Goal: Task Accomplishment & Management: Complete application form

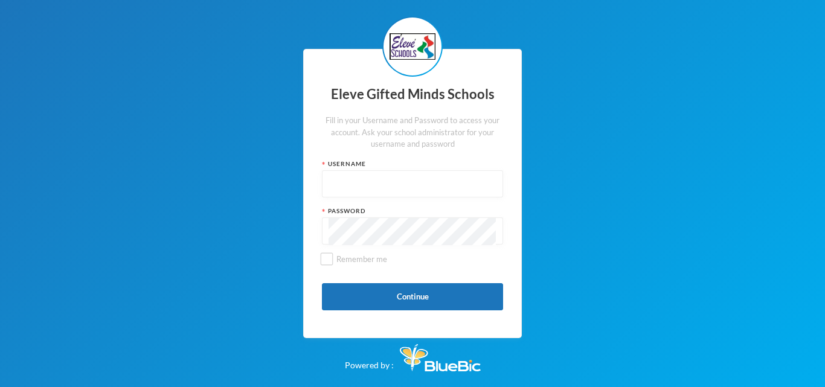
click at [370, 184] on input "text" at bounding box center [413, 184] width 168 height 27
type input "Admin"
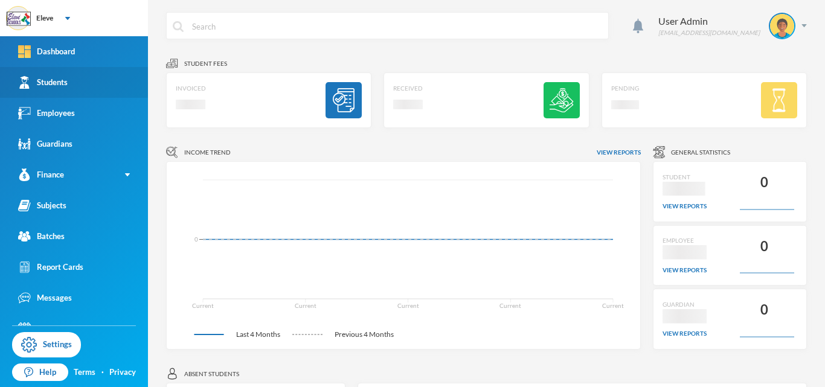
click at [52, 83] on div "Students" at bounding box center [43, 82] width 50 height 13
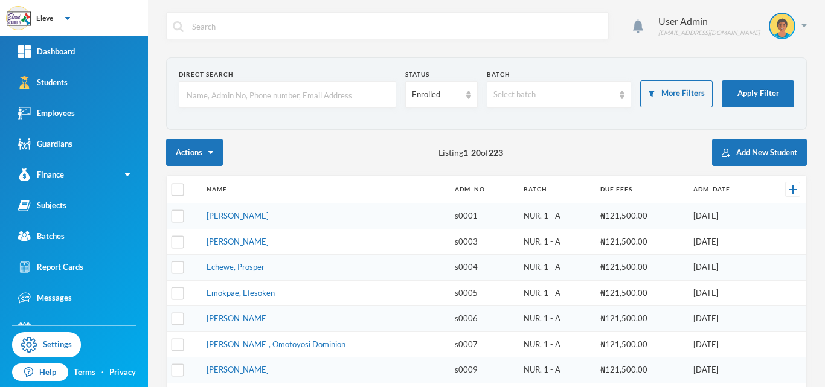
checkbox input "false"
click at [787, 158] on button "Add New Student" at bounding box center [759, 152] width 95 height 27
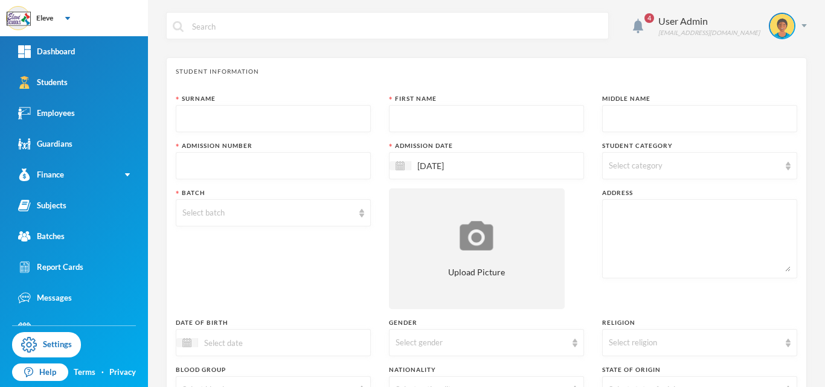
click at [283, 115] on input "text" at bounding box center [273, 119] width 182 height 27
type input "Akande"
click at [498, 131] on input "text" at bounding box center [487, 119] width 182 height 27
type input "Emmanuel"
click at [637, 122] on input "text" at bounding box center [700, 119] width 182 height 27
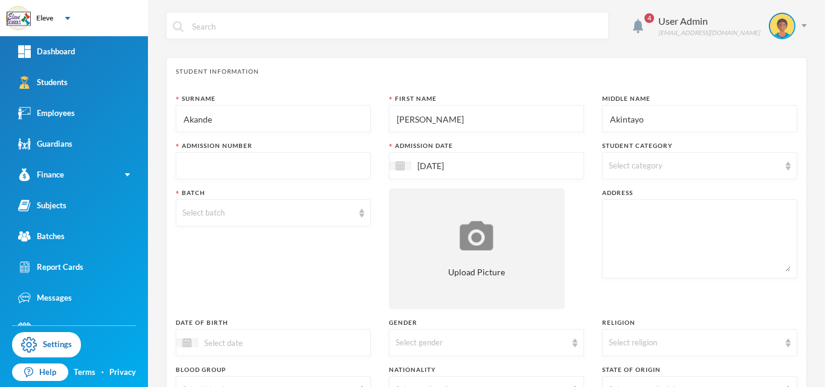
type input "Akintayo"
click at [289, 173] on input "text" at bounding box center [273, 166] width 182 height 27
type input "S0239"
click at [660, 168] on span "Select category" at bounding box center [636, 166] width 54 height 10
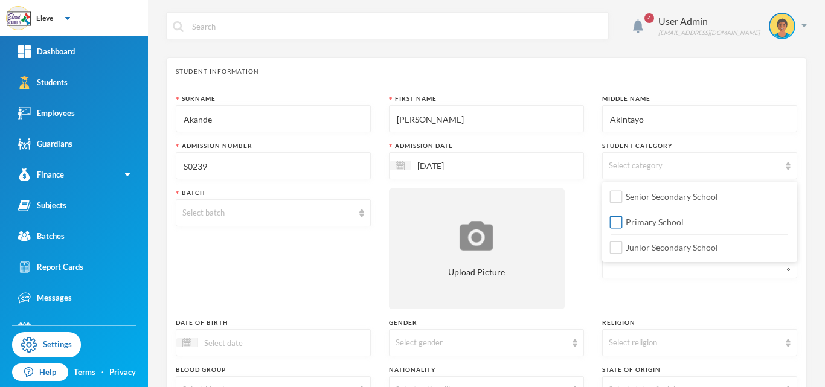
click at [636, 221] on span "Primary School" at bounding box center [655, 222] width 68 height 10
click at [623, 221] on input "Primary School" at bounding box center [616, 222] width 13 height 13
checkbox input "true"
click at [225, 349] on input at bounding box center [248, 343] width 101 height 14
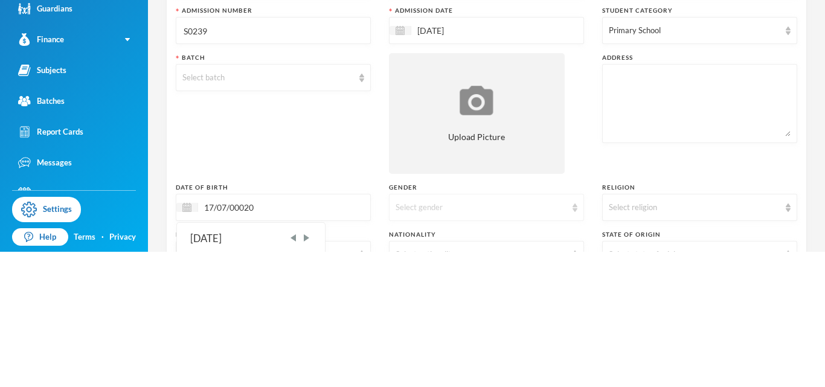
type input "17/07/00020"
click at [440, 350] on div "Select gender" at bounding box center [486, 342] width 195 height 27
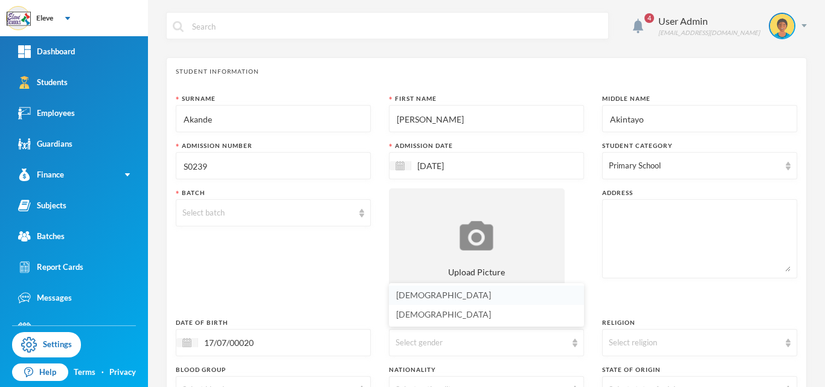
click at [423, 301] on li "[DEMOGRAPHIC_DATA]" at bounding box center [486, 295] width 195 height 19
click at [195, 202] on div "Select batch" at bounding box center [273, 212] width 195 height 27
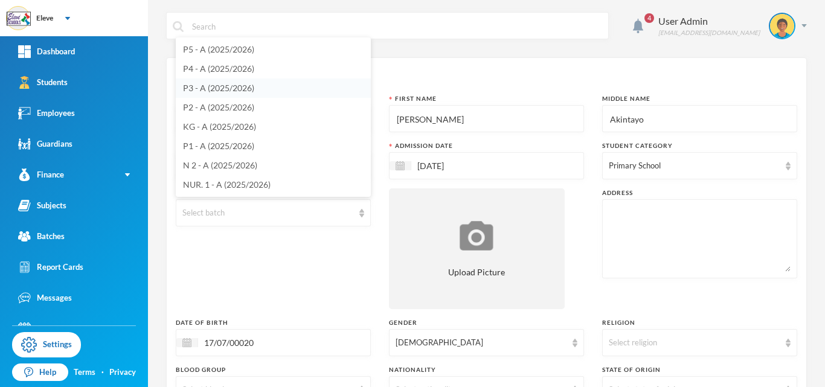
click at [209, 91] on span "P3 - A (2025/2026)" at bounding box center [218, 88] width 71 height 10
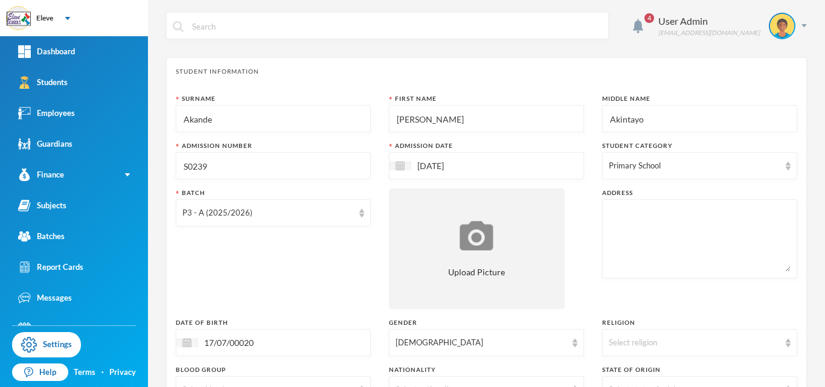
click at [694, 223] on textarea at bounding box center [700, 239] width 182 height 66
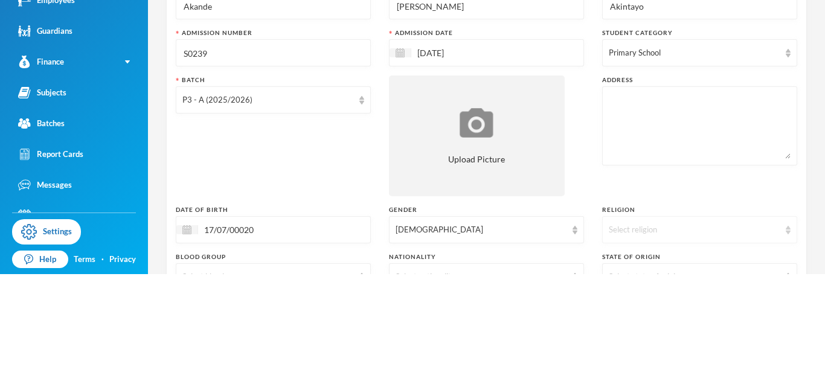
click at [682, 349] on div "Select religion" at bounding box center [699, 342] width 195 height 27
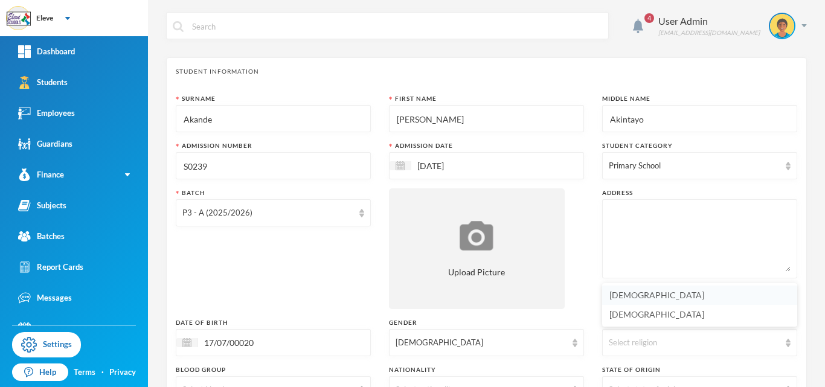
click at [649, 303] on li "[DEMOGRAPHIC_DATA]" at bounding box center [699, 295] width 195 height 19
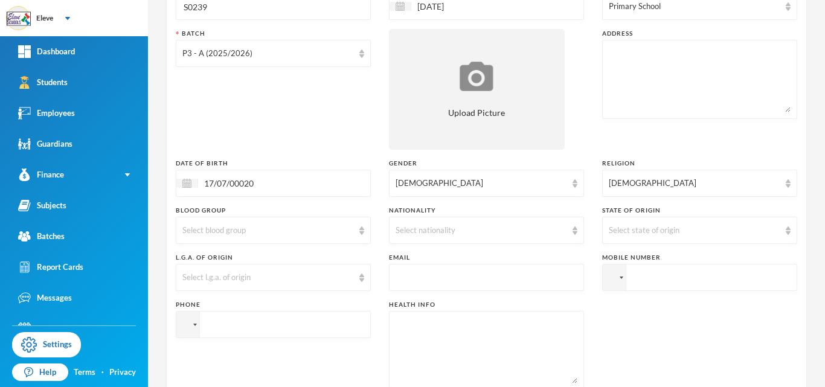
scroll to position [169, 0]
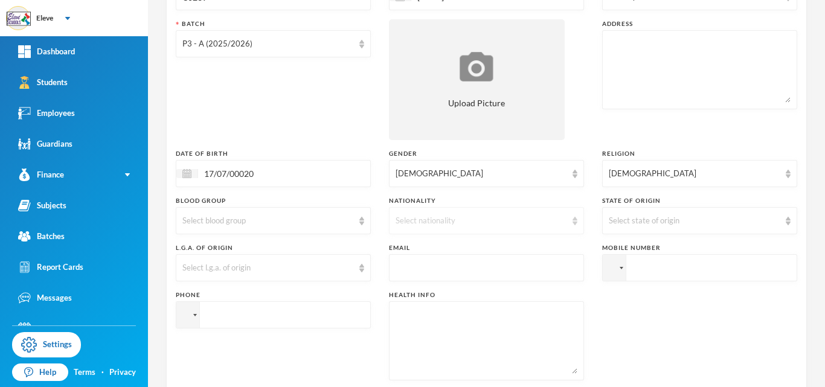
click at [539, 229] on div "Select nationality" at bounding box center [486, 220] width 195 height 27
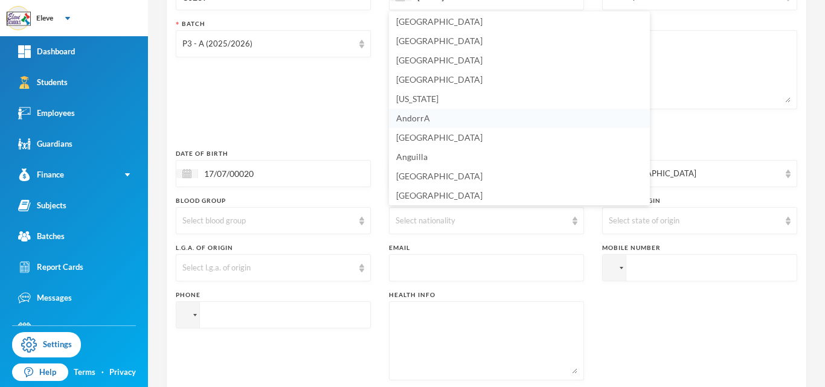
scroll to position [21, 0]
click at [490, 227] on div "Select nationality" at bounding box center [486, 220] width 195 height 27
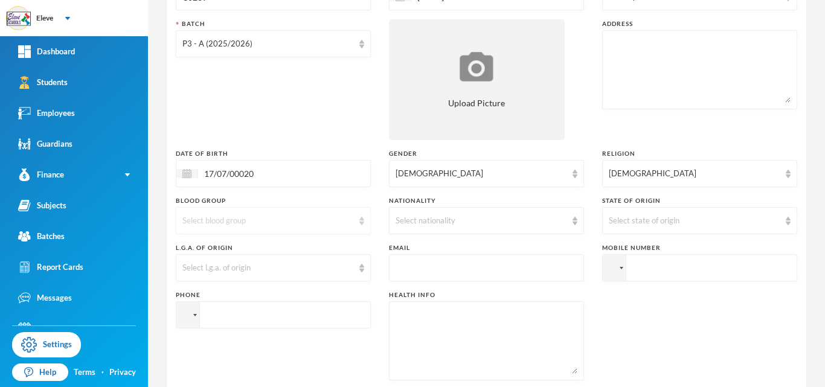
click at [354, 223] on div "Select blood group" at bounding box center [273, 220] width 195 height 27
click at [238, 265] on div "Select l.g.a. of origin" at bounding box center [267, 268] width 171 height 12
click at [368, 261] on div "Select l.g.a. of origin" at bounding box center [273, 267] width 195 height 27
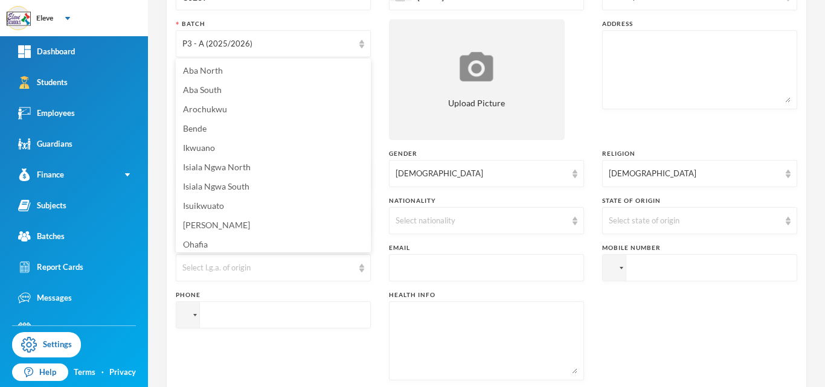
scroll to position [2, 0]
click at [371, 248] on div "Surname Akande First Name Emmanuel Middle Name Akintayo Admission Number S0239 …" at bounding box center [486, 157] width 621 height 464
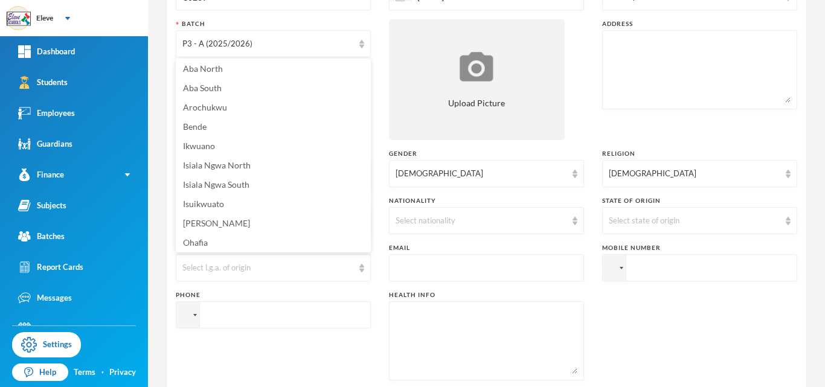
click at [371, 248] on div "Surname Akande First Name Emmanuel Middle Name Akintayo Admission Number S0239 …" at bounding box center [486, 157] width 621 height 464
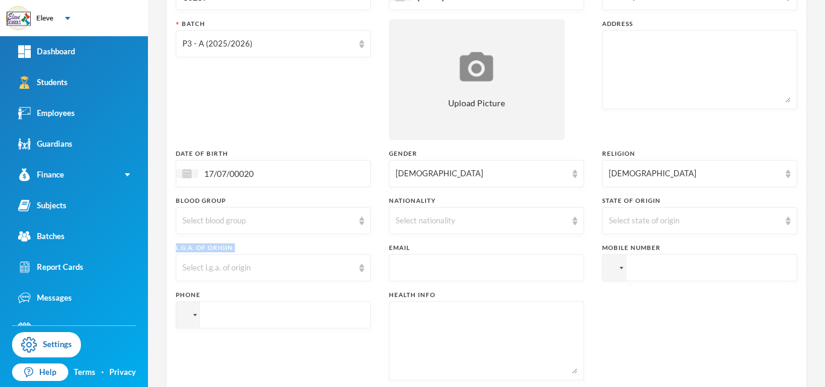
click at [371, 248] on div "Surname Akande First Name Emmanuel Middle Name Akintayo Admission Number S0239 …" at bounding box center [486, 157] width 621 height 464
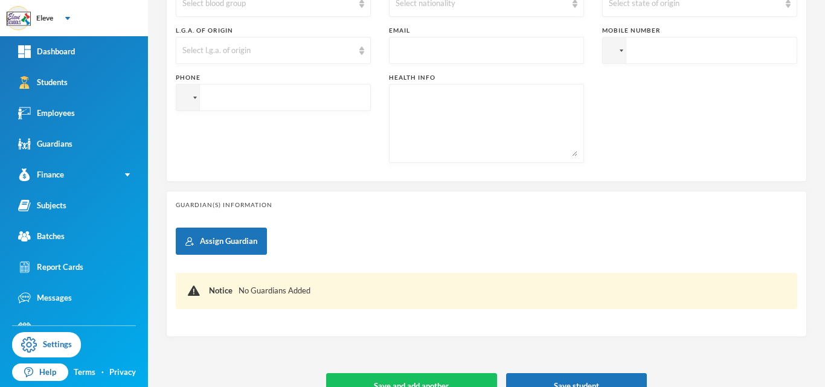
scroll to position [412, 0]
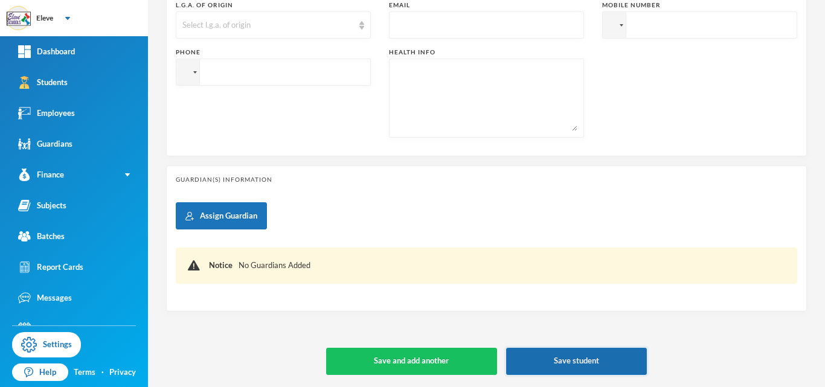
click at [557, 364] on button "Save student" at bounding box center [576, 361] width 141 height 27
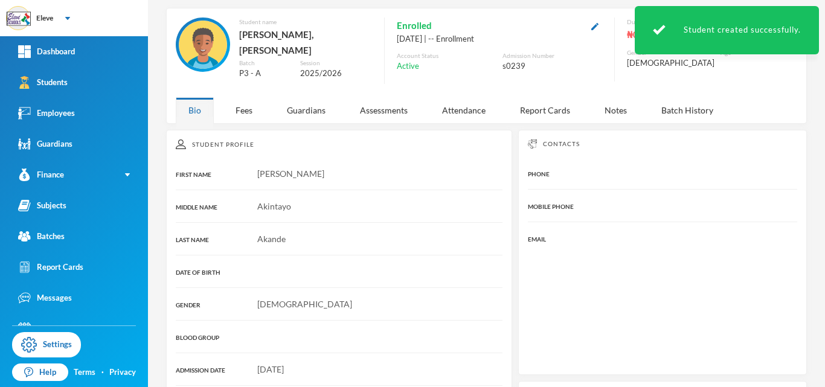
scroll to position [215, 0]
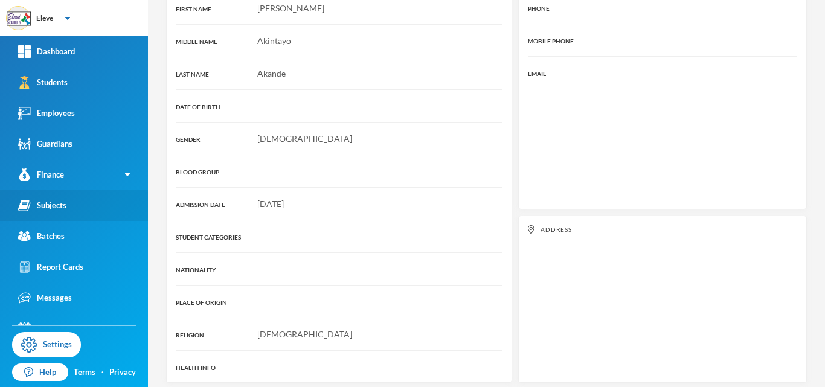
click at [40, 206] on div "Subjects" at bounding box center [42, 205] width 48 height 13
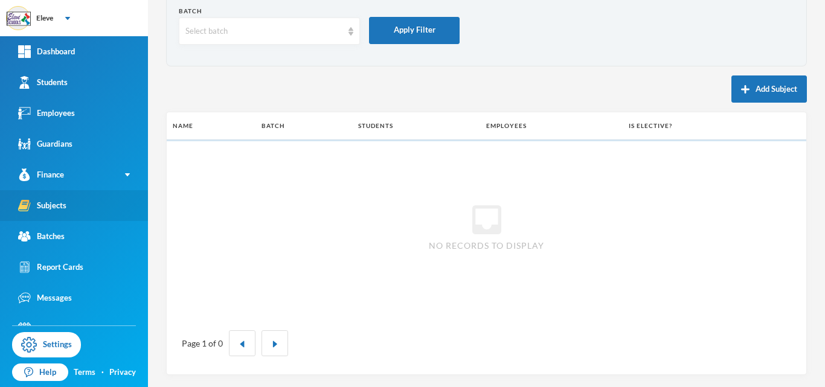
scroll to position [63, 0]
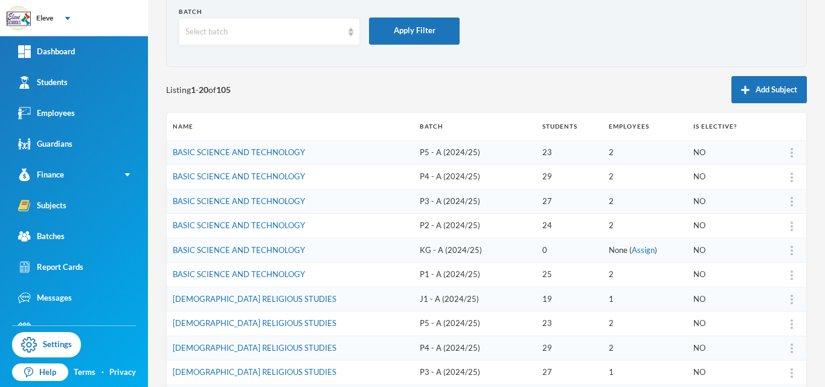
click at [425, 157] on td "P5 - A (2024/25)" at bounding box center [475, 152] width 123 height 25
click at [425, 152] on td "P5 - A (2024/25)" at bounding box center [475, 152] width 123 height 25
click at [376, 153] on td "BASIC SCIENCE AND TECHNOLOGY" at bounding box center [290, 152] width 247 height 25
click at [274, 152] on link "BASIC SCIENCE AND TECHNOLOGY" at bounding box center [239, 152] width 132 height 10
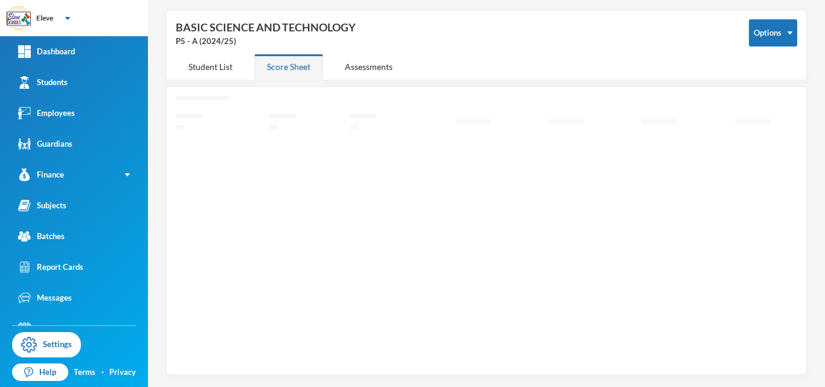
scroll to position [47, 0]
click at [210, 66] on div "Student List" at bounding box center [210, 67] width 69 height 26
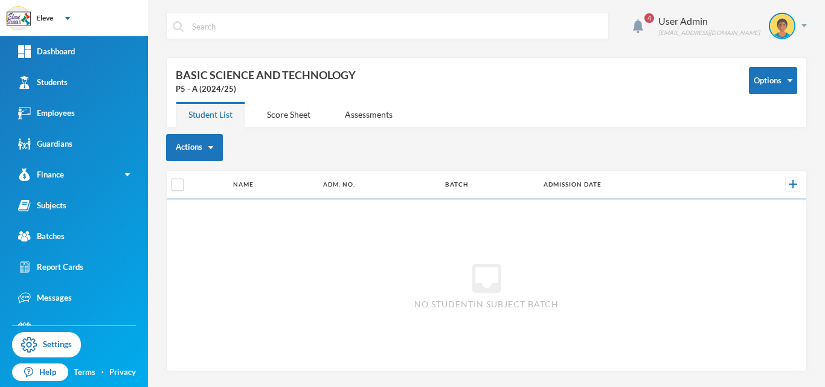
scroll to position [0, 0]
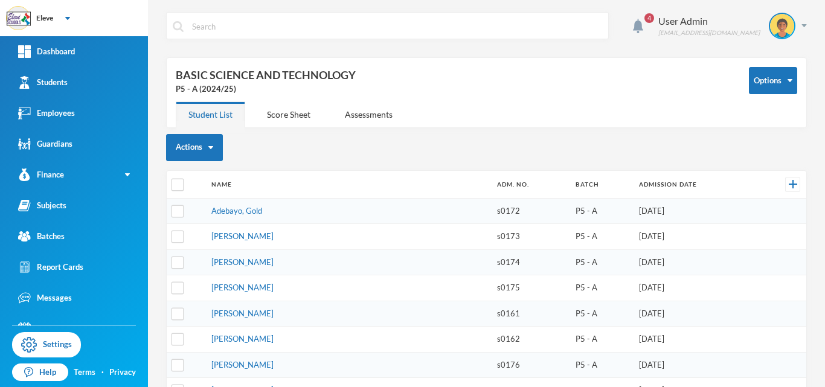
click at [327, 272] on td "Adeyemi, Temiloluwa" at bounding box center [348, 262] width 286 height 26
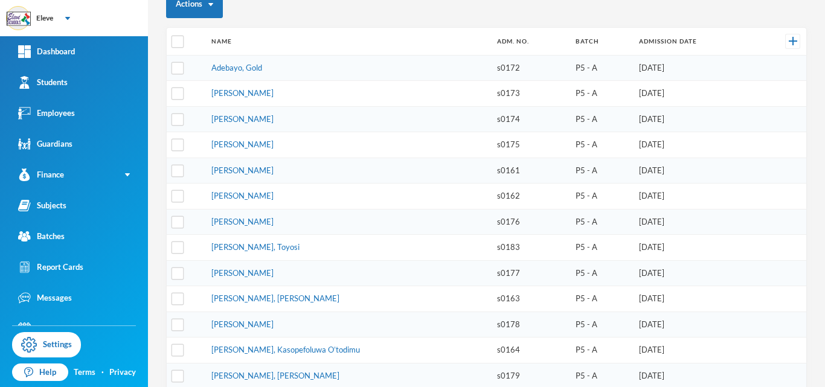
scroll to position [145, 0]
click at [278, 240] on link "[PERSON_NAME], Toyosi" at bounding box center [255, 245] width 88 height 10
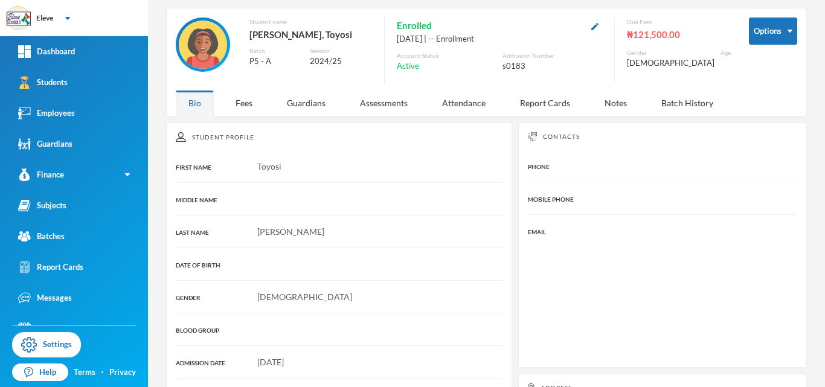
scroll to position [145, 0]
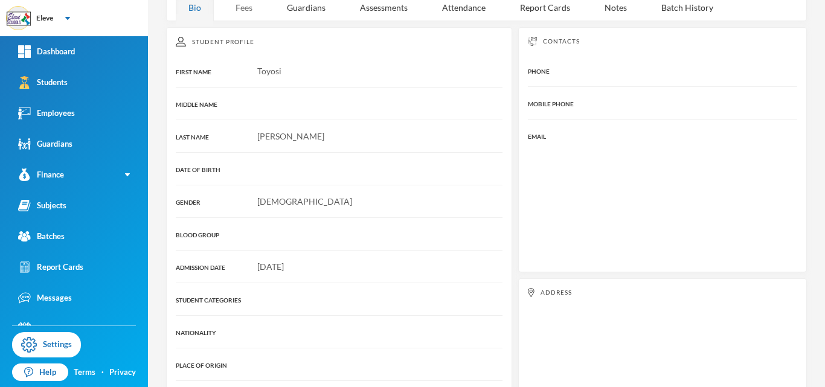
click at [246, 14] on div "Fees" at bounding box center [244, 8] width 42 height 26
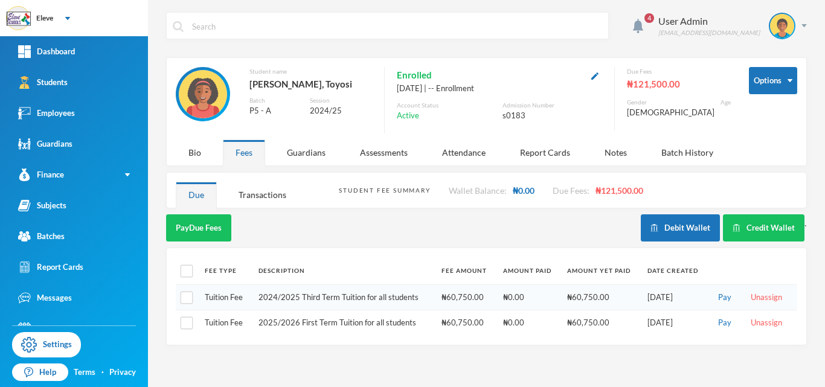
scroll to position [0, 0]
click at [723, 322] on button "Pay" at bounding box center [724, 322] width 21 height 13
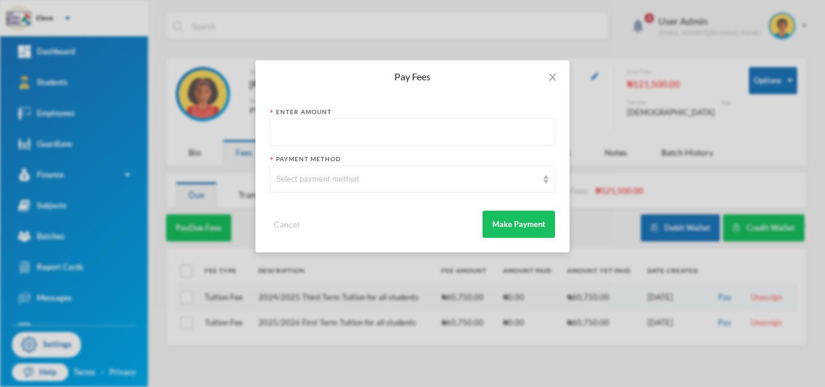
click at [377, 125] on input "text" at bounding box center [413, 132] width 272 height 27
type input "0"
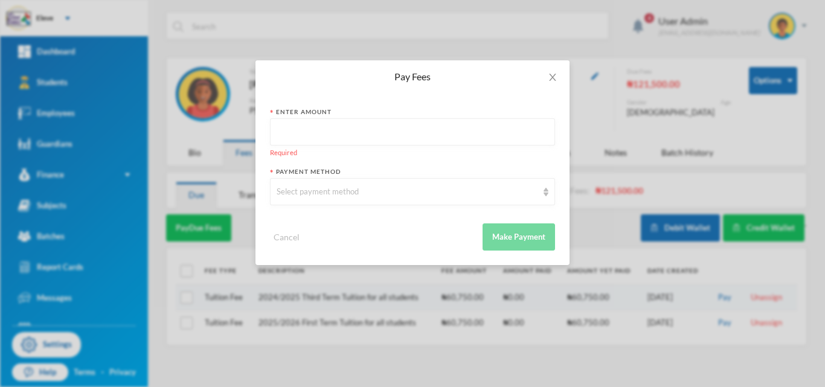
click at [434, 249] on div "Cancel Make Payment" at bounding box center [412, 232] width 285 height 36
click at [326, 129] on input "text" at bounding box center [413, 132] width 272 height 27
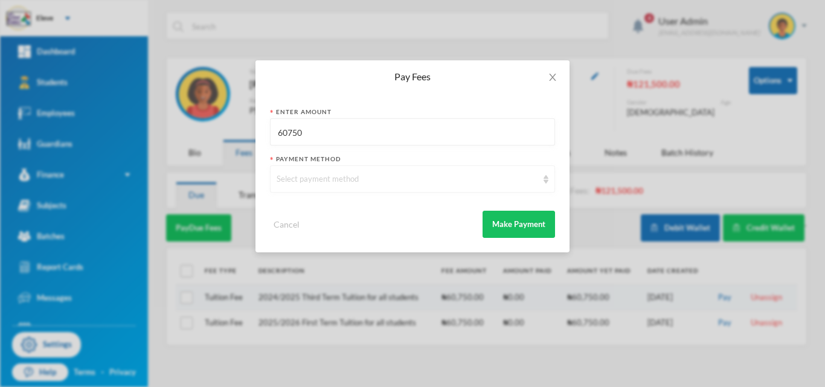
type input "60750"
click at [542, 181] on div "Select payment method" at bounding box center [412, 178] width 285 height 27
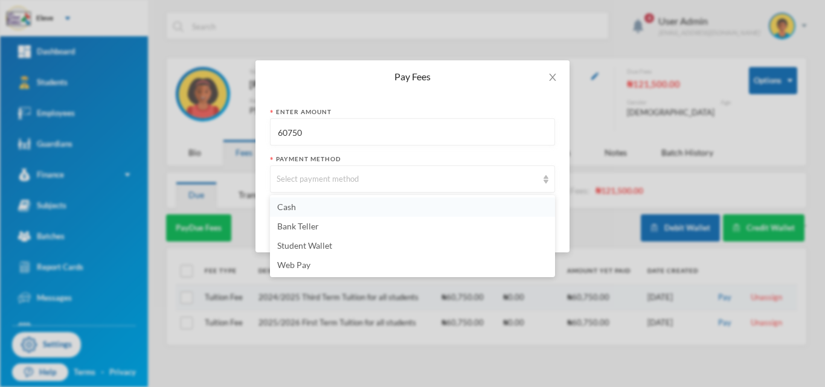
click at [311, 208] on li "Cash" at bounding box center [412, 206] width 285 height 19
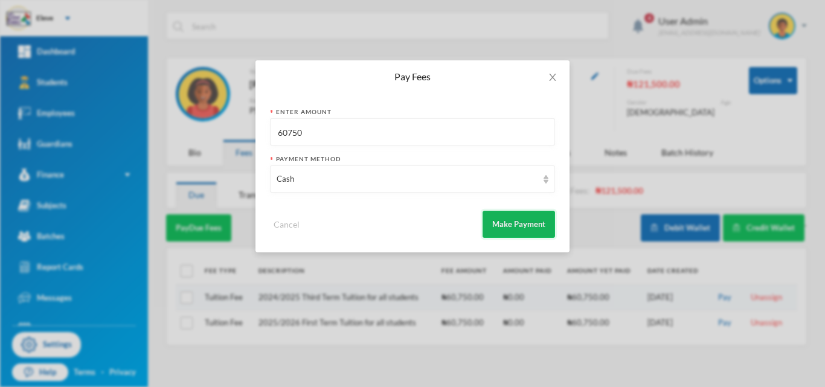
click at [507, 228] on button "Make Payment" at bounding box center [519, 224] width 72 height 27
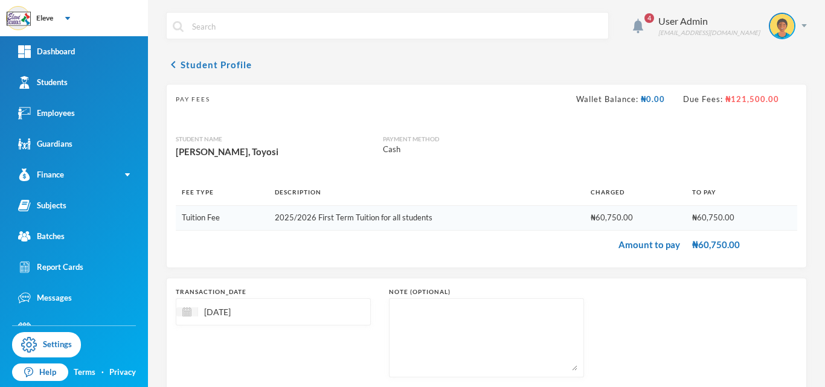
click at [658, 245] on td "Amount to pay" at bounding box center [431, 244] width 510 height 28
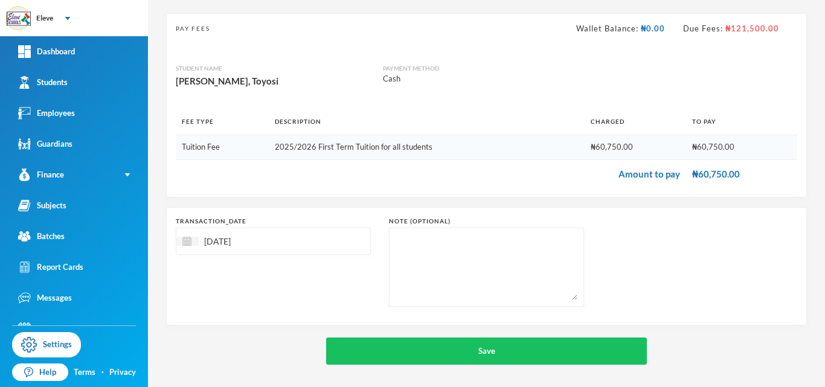
scroll to position [72, 0]
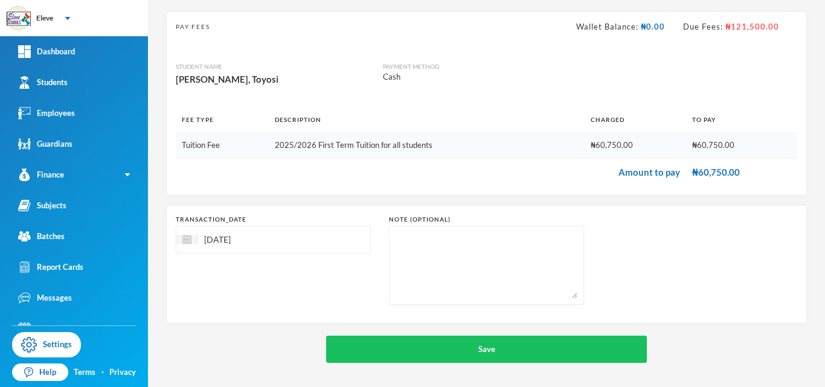
click at [553, 167] on td "Amount to pay" at bounding box center [431, 172] width 510 height 28
click at [713, 176] on td "₦60,750.00" at bounding box center [741, 172] width 111 height 28
click at [703, 170] on td "₦60,750.00" at bounding box center [741, 172] width 111 height 28
click at [408, 70] on div "Payment Method" at bounding box center [460, 66] width 155 height 9
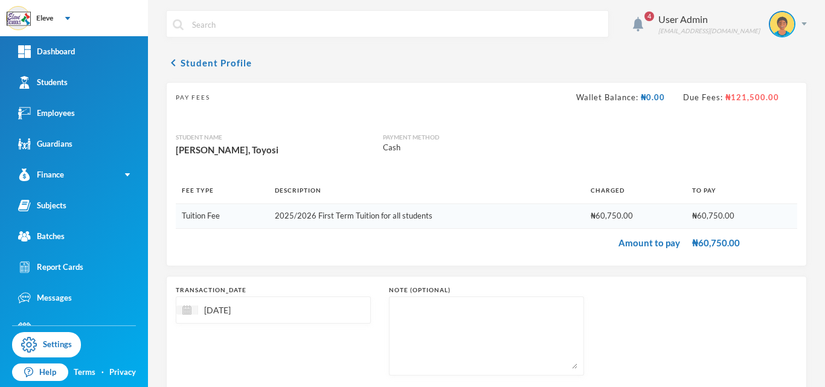
scroll to position [0, 0]
click at [174, 68] on icon "chevron_left" at bounding box center [173, 64] width 14 height 14
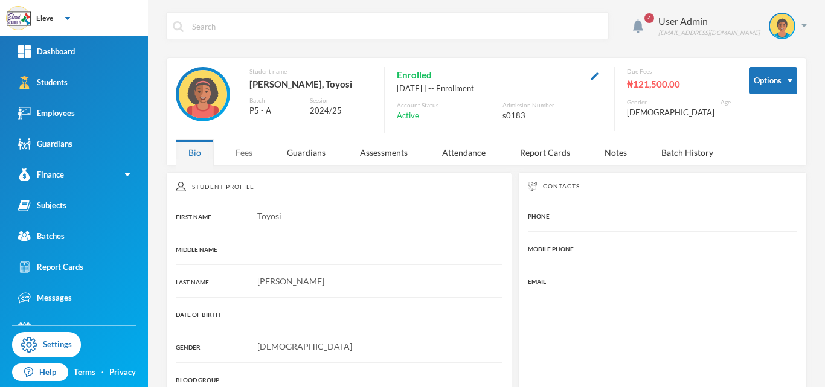
click at [242, 155] on div "Fees" at bounding box center [244, 153] width 42 height 26
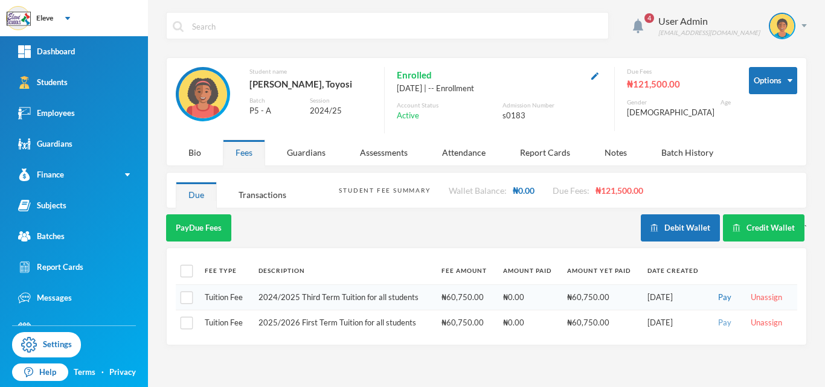
click at [727, 325] on button "Pay" at bounding box center [724, 322] width 21 height 13
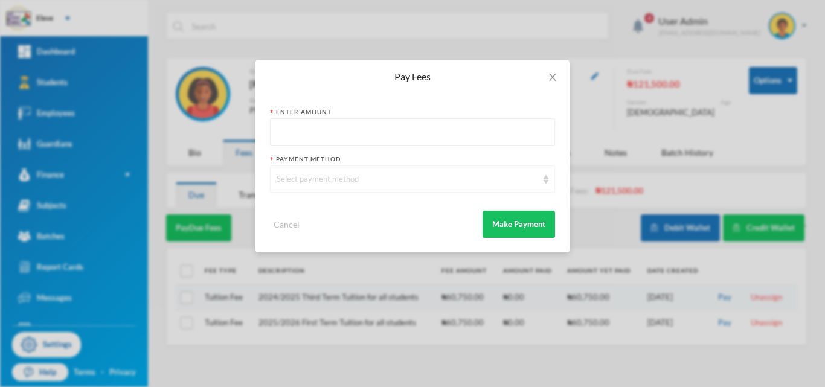
click at [545, 182] on img at bounding box center [546, 179] width 5 height 8
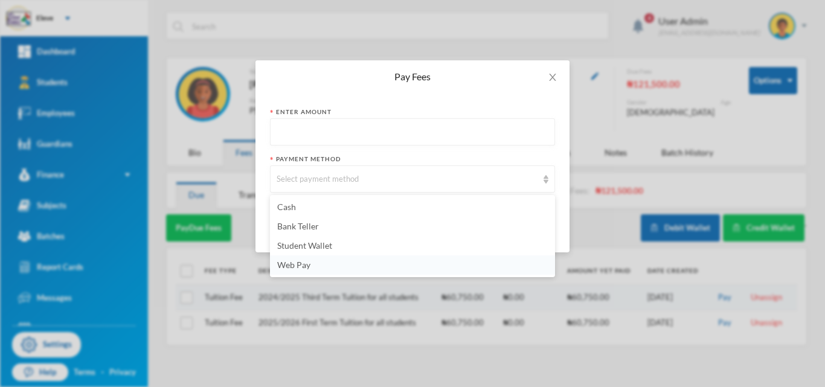
click at [343, 270] on li "Web Pay" at bounding box center [412, 264] width 285 height 19
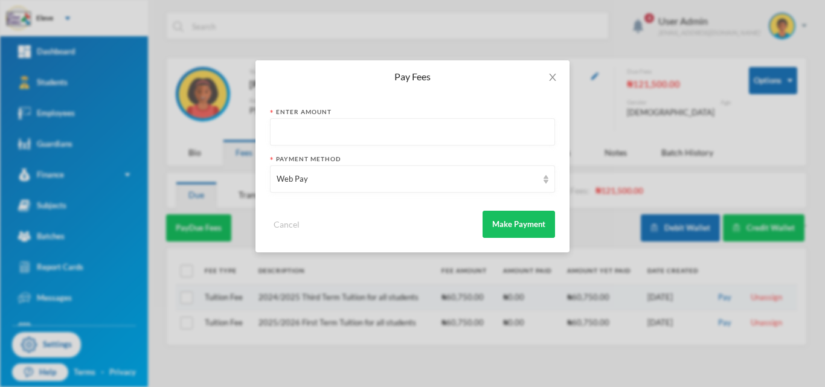
click at [412, 129] on input "text" at bounding box center [413, 132] width 272 height 27
type input "60750"
click at [544, 223] on button "Make Payment" at bounding box center [519, 224] width 72 height 27
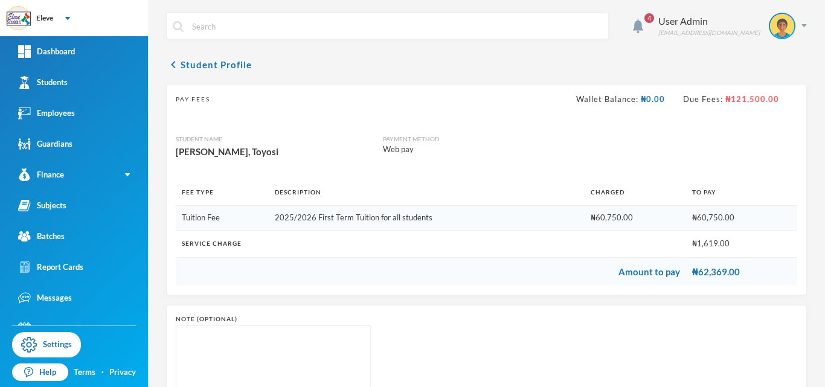
click at [577, 350] on div "Note (optional)" at bounding box center [486, 364] width 621 height 99
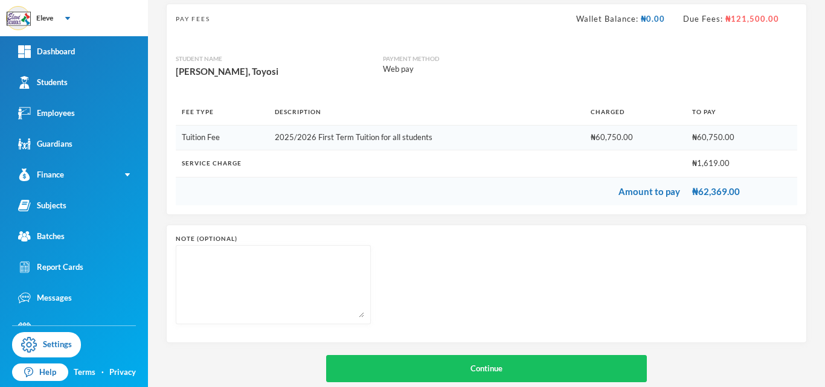
scroll to position [100, 0]
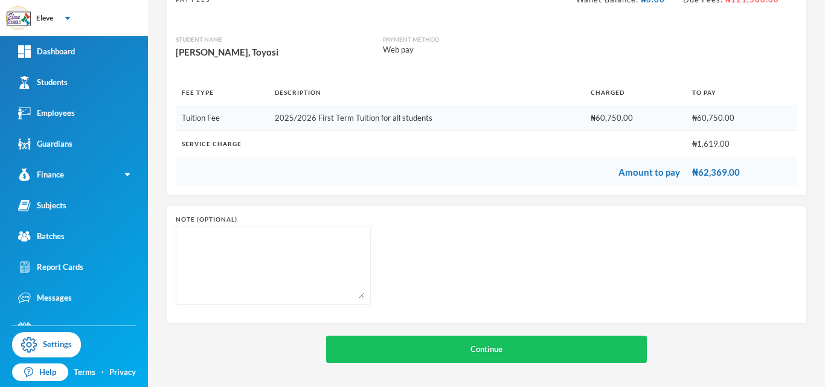
click at [577, 350] on button "Continue" at bounding box center [486, 349] width 321 height 27
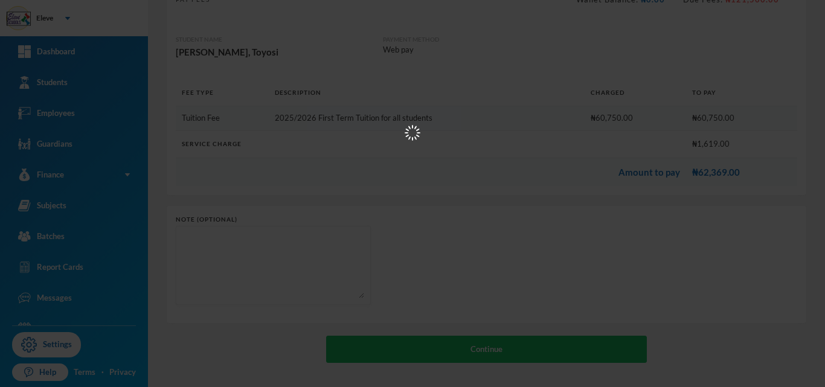
scroll to position [0, 0]
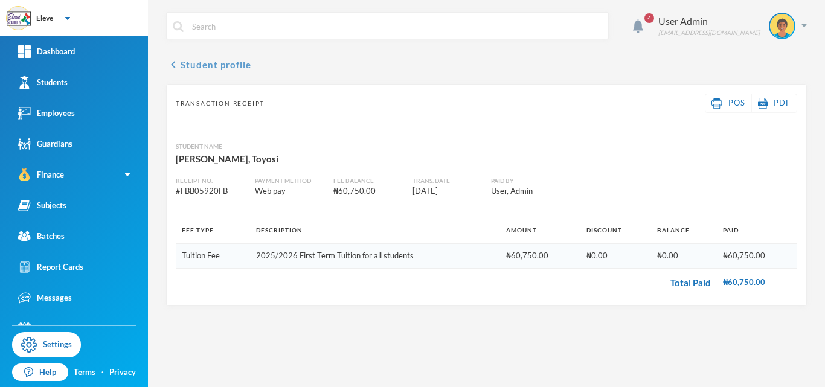
click at [170, 65] on icon "chevron_left" at bounding box center [173, 64] width 14 height 14
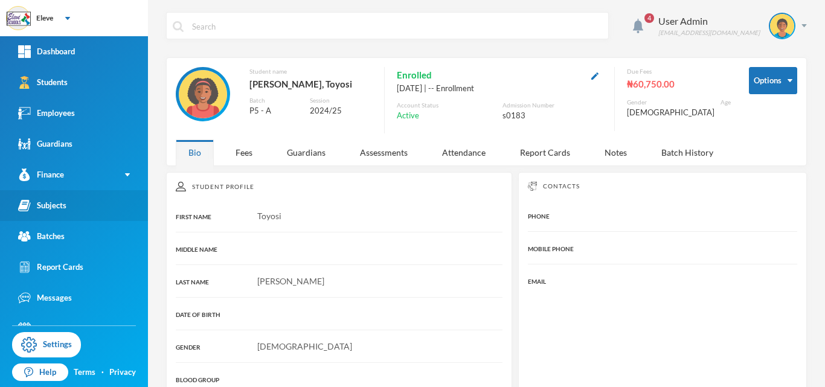
click at [53, 208] on div "Subjects" at bounding box center [42, 205] width 48 height 13
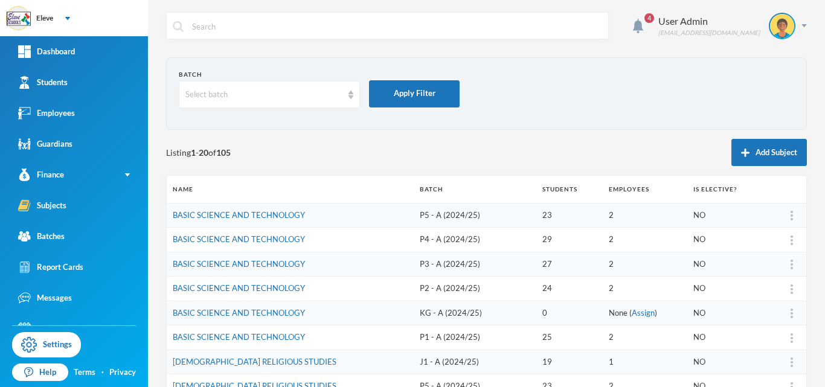
click at [414, 336] on td "P1 - A (2024/25)" at bounding box center [475, 338] width 123 height 25
click at [414, 342] on td "P1 - A (2024/25)" at bounding box center [475, 338] width 123 height 25
click at [294, 339] on link "BASIC SCIENCE AND TECHNOLOGY" at bounding box center [239, 337] width 132 height 10
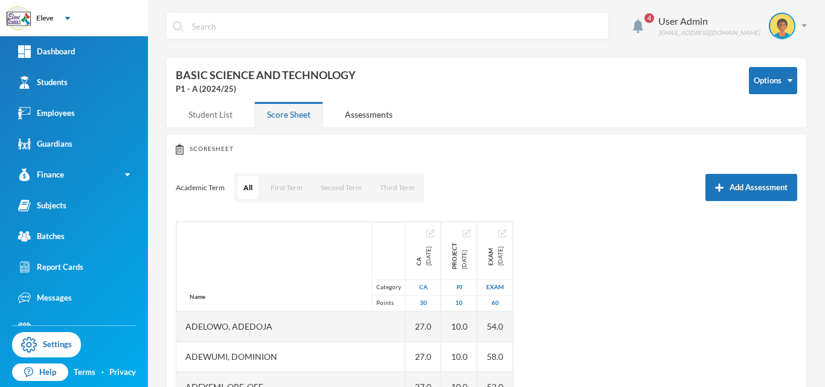
click at [208, 114] on div "Student List" at bounding box center [210, 114] width 69 height 26
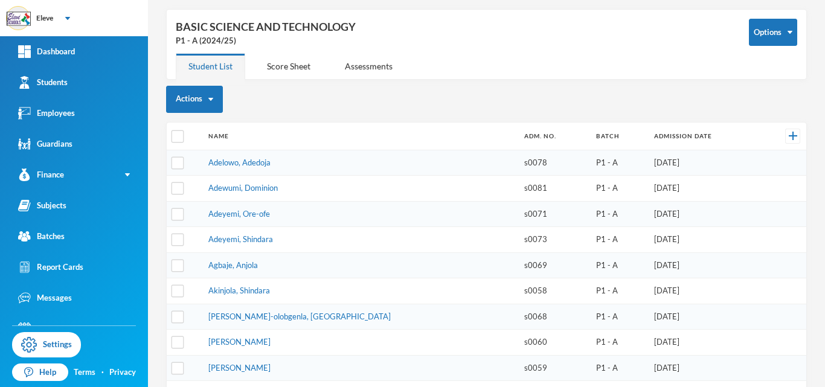
scroll to position [72, 0]
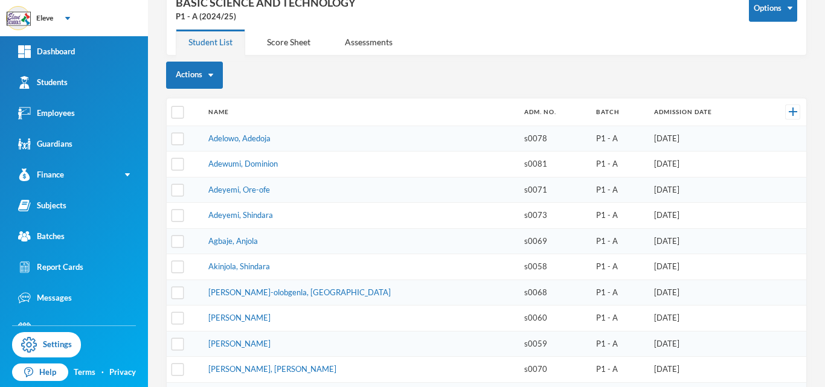
click at [358, 290] on td "[PERSON_NAME]-olobgenla, [GEOGRAPHIC_DATA]" at bounding box center [360, 293] width 316 height 26
click at [272, 297] on td "[PERSON_NAME]-olobgenla, [GEOGRAPHIC_DATA]" at bounding box center [360, 293] width 316 height 26
click at [270, 289] on link "[PERSON_NAME]-olobgenla, [GEOGRAPHIC_DATA]" at bounding box center [299, 292] width 182 height 10
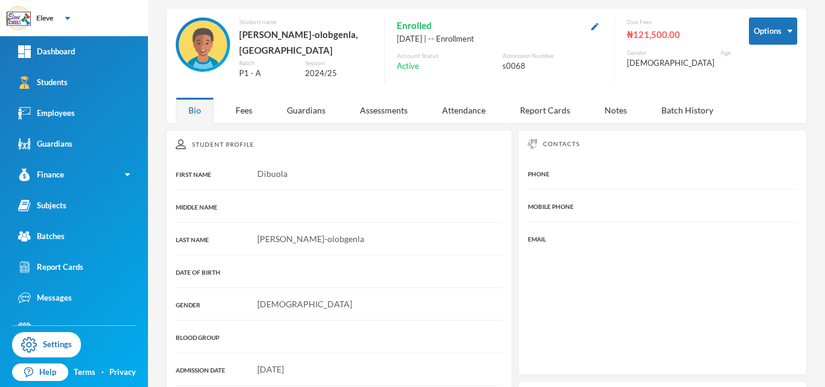
scroll to position [72, 0]
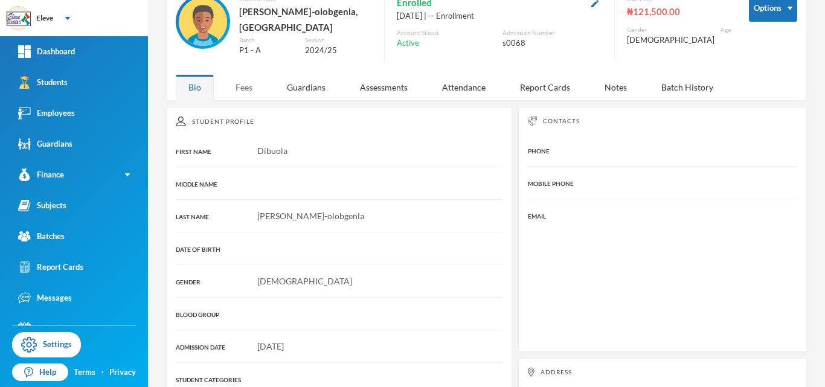
click at [243, 82] on div "Fees" at bounding box center [244, 87] width 42 height 26
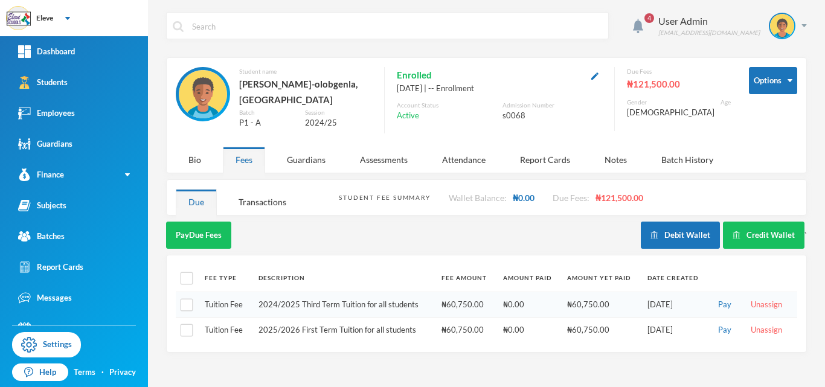
scroll to position [0, 0]
click at [723, 324] on button "Pay" at bounding box center [724, 330] width 21 height 13
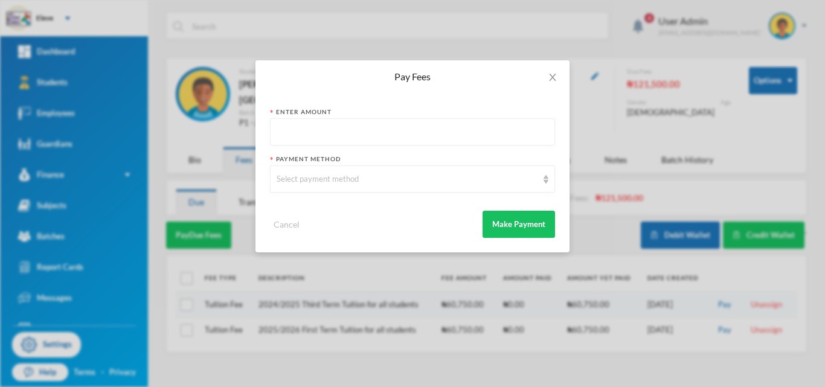
click at [398, 133] on input "text" at bounding box center [413, 132] width 272 height 27
type input "60750"
click at [339, 171] on div "Select payment method" at bounding box center [412, 178] width 285 height 27
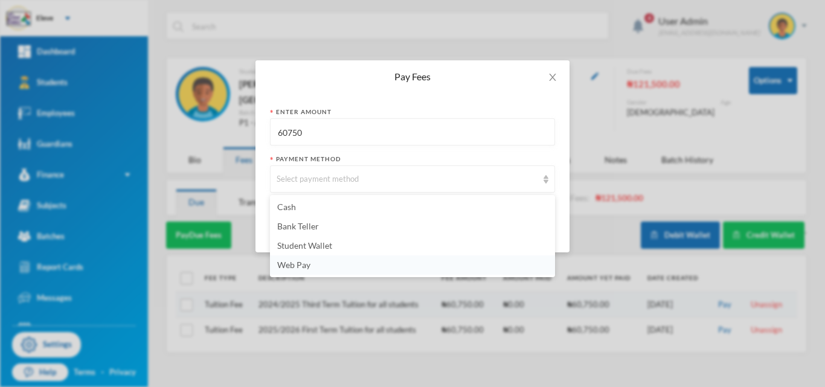
click at [289, 265] on span "Web Pay" at bounding box center [293, 265] width 33 height 10
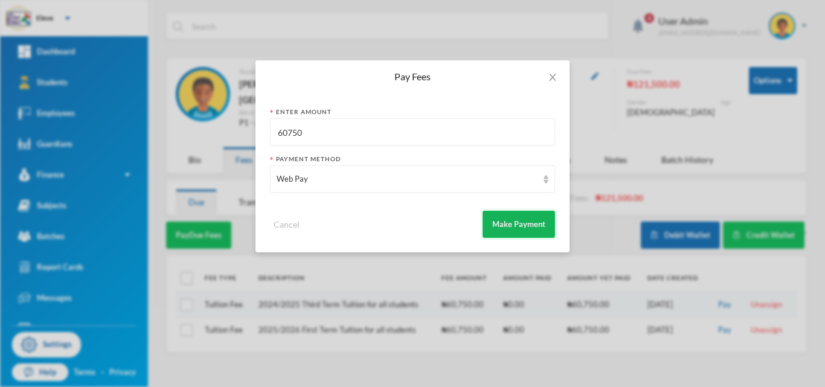
click at [519, 228] on button "Make Payment" at bounding box center [519, 224] width 72 height 27
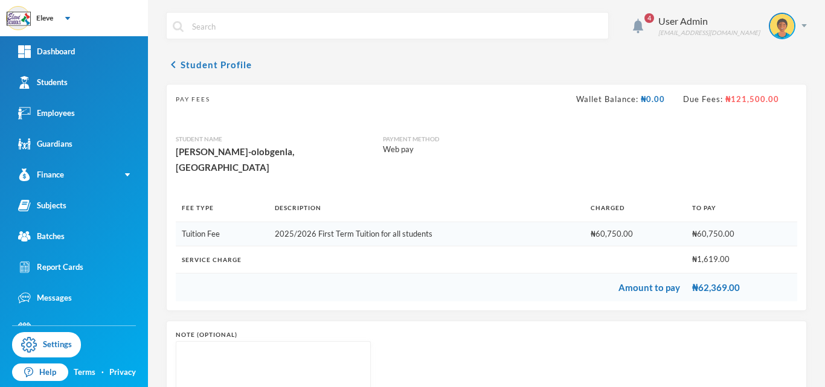
click at [253, 364] on textarea at bounding box center [273, 381] width 182 height 66
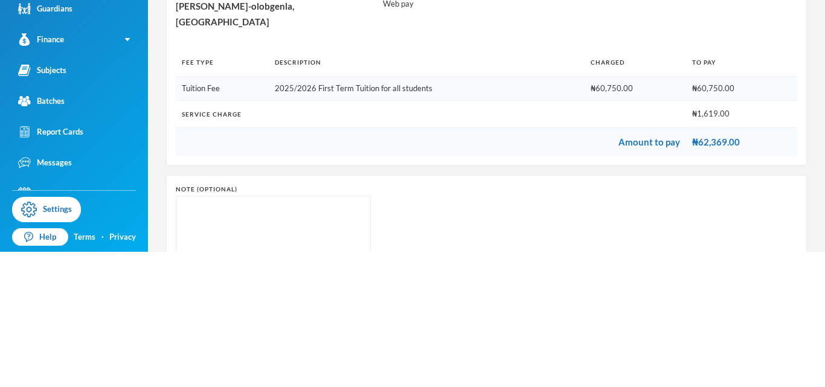
click at [438, 324] on div "Note (optional)" at bounding box center [486, 369] width 621 height 99
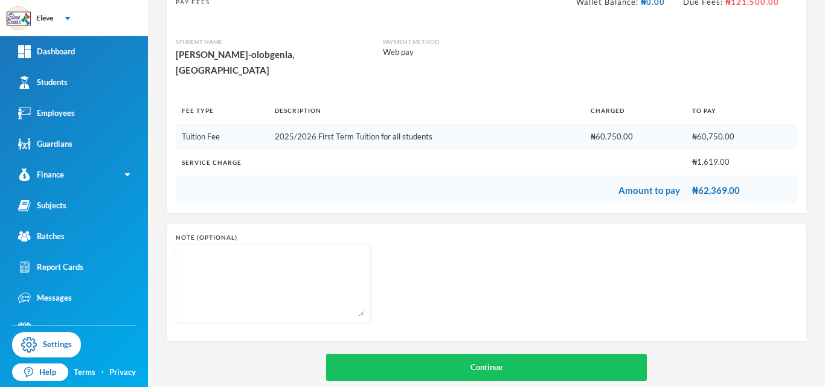
scroll to position [100, 0]
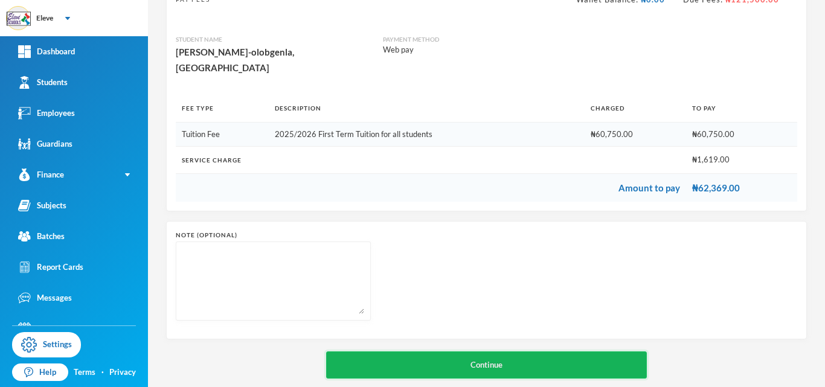
click at [485, 351] on button "Continue" at bounding box center [486, 364] width 321 height 27
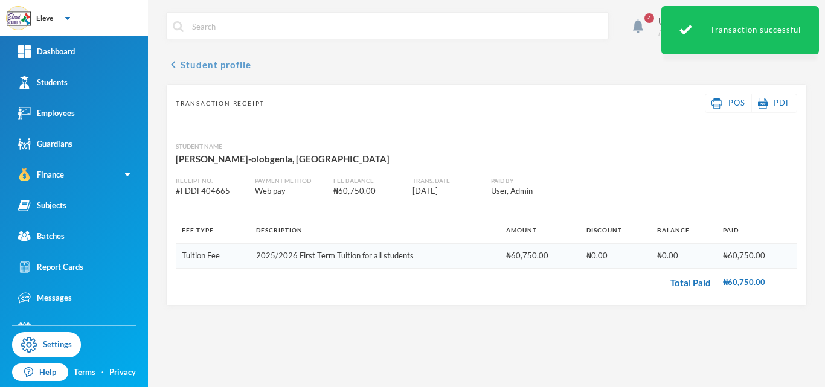
click at [172, 67] on icon "chevron_left" at bounding box center [173, 64] width 14 height 14
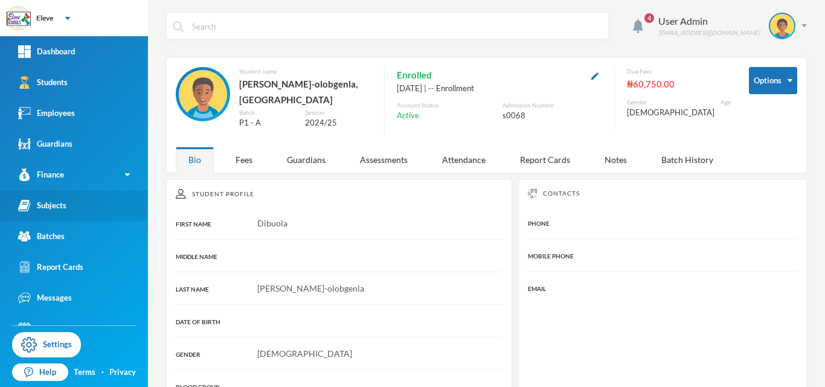
click at [48, 212] on link "Subjects" at bounding box center [74, 205] width 148 height 31
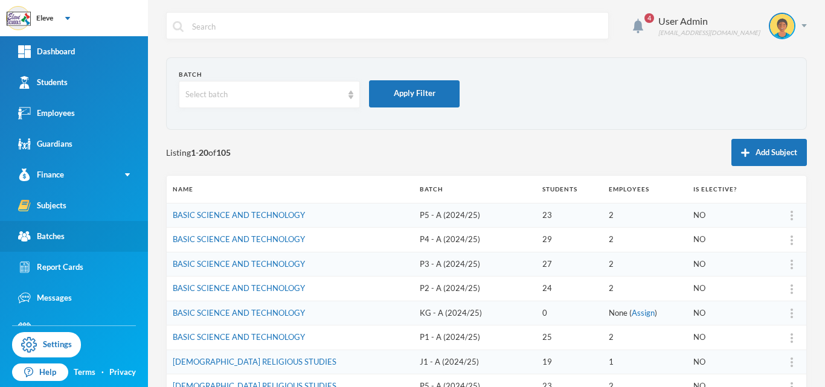
click at [66, 250] on link "Batches" at bounding box center [74, 236] width 148 height 31
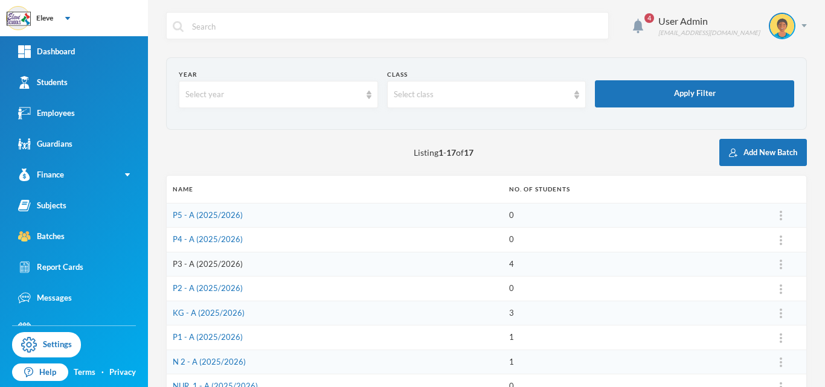
click at [204, 260] on link "P3 - A (2025/2026)" at bounding box center [208, 264] width 70 height 10
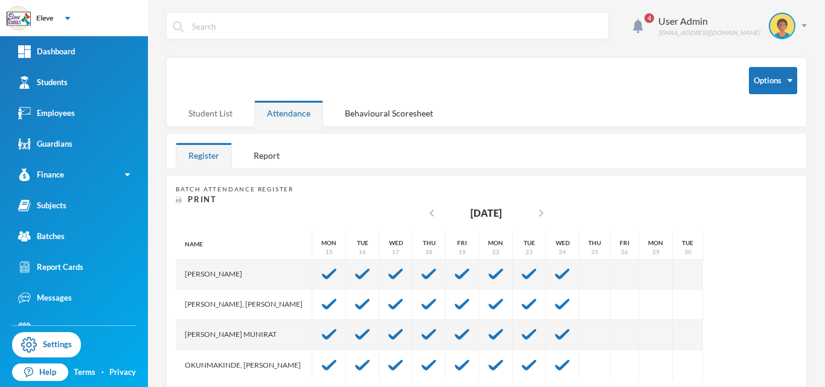
click at [210, 115] on div "Student List" at bounding box center [210, 113] width 69 height 26
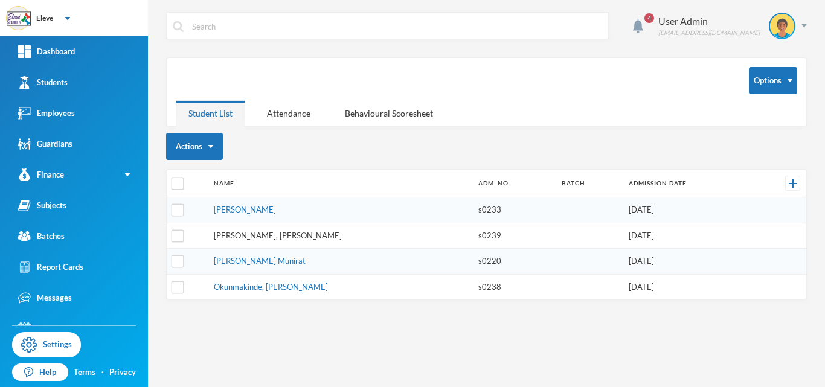
click at [257, 236] on link "Akande, Emmanuel Akintayo" at bounding box center [278, 236] width 128 height 10
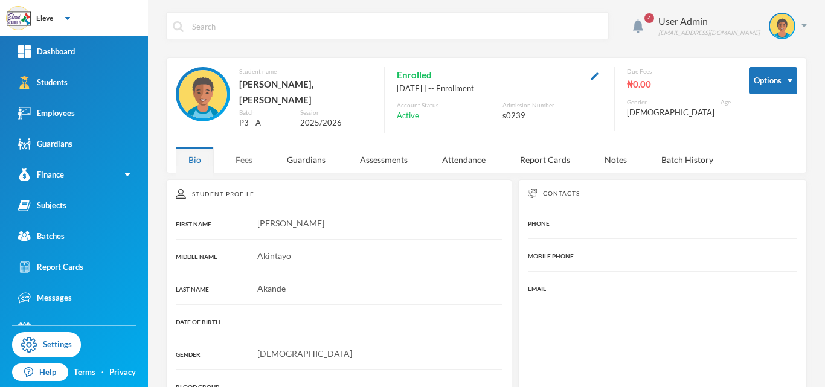
click at [247, 152] on div "Fees" at bounding box center [244, 160] width 42 height 26
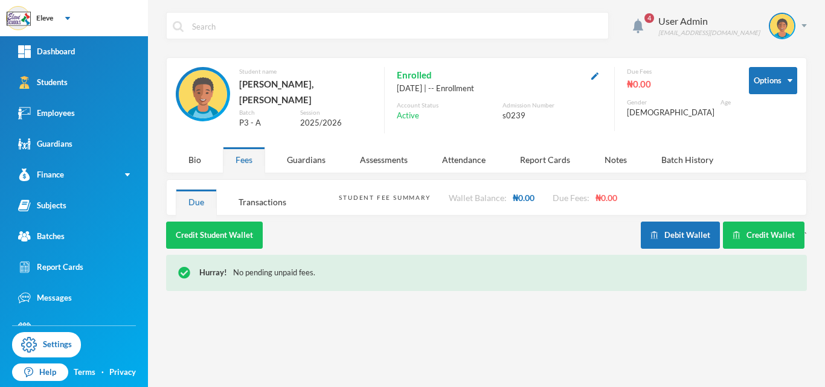
click at [309, 267] on div "Hurray! No pending unpaid fees." at bounding box center [496, 273] width 595 height 12
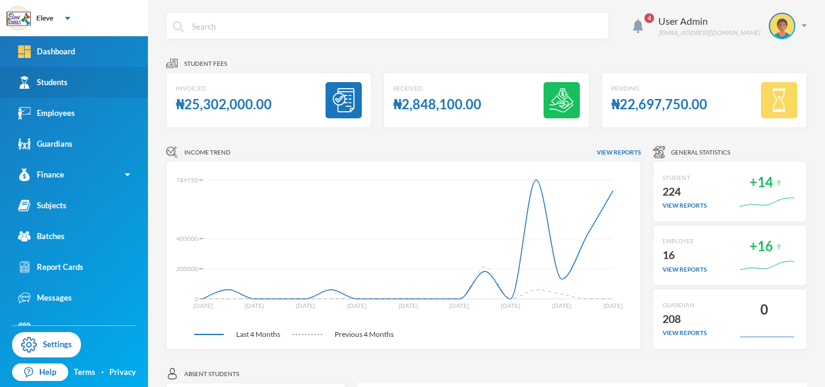
click at [66, 87] on div "Students" at bounding box center [43, 82] width 50 height 13
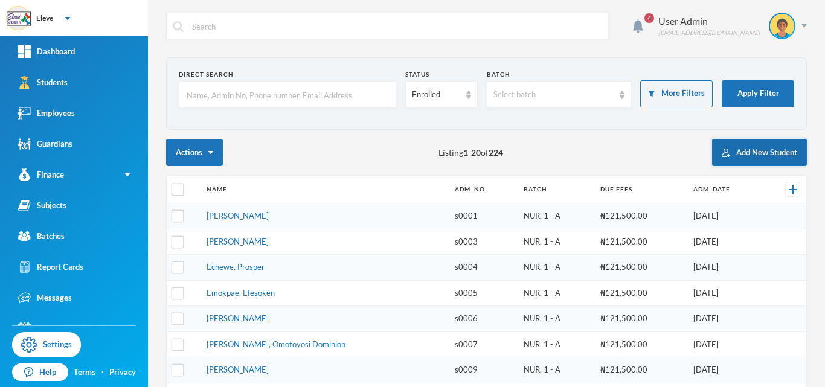
click at [754, 157] on button "Add New Student" at bounding box center [759, 152] width 95 height 27
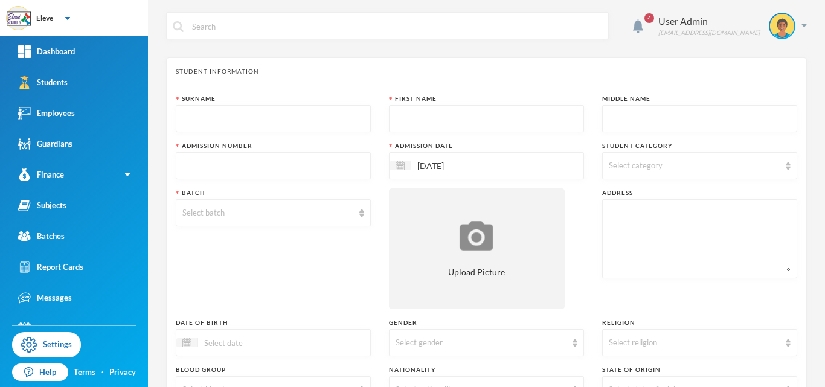
click at [351, 115] on input "text" at bounding box center [273, 119] width 182 height 27
click at [198, 118] on input "text" at bounding box center [273, 119] width 182 height 27
click at [198, 118] on input "Olaj" at bounding box center [273, 119] width 182 height 27
type input "Olajubu"
click at [465, 114] on input "text" at bounding box center [487, 119] width 182 height 27
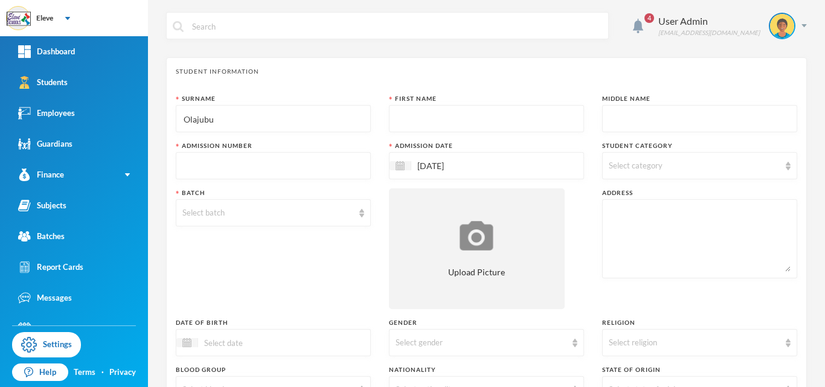
click at [506, 118] on input "text" at bounding box center [487, 119] width 182 height 27
type input "Grace"
type input "Enitoluwafe"
click at [197, 168] on input "text" at bounding box center [273, 166] width 182 height 27
type input "s"
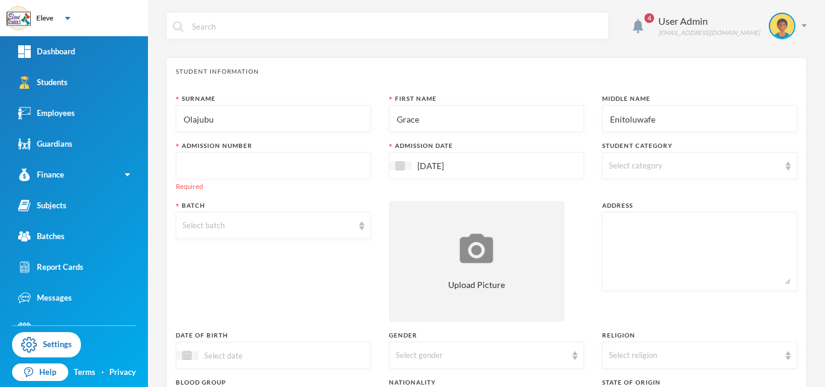
type input "s"
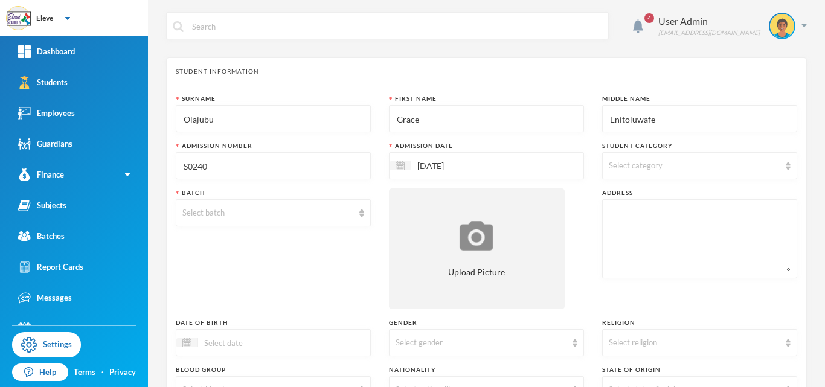
type input "S0240"
click at [661, 165] on span "Select category" at bounding box center [636, 166] width 54 height 10
click at [659, 223] on span "Primary School" at bounding box center [655, 222] width 68 height 10
click at [623, 223] on input "Primary School" at bounding box center [616, 222] width 13 height 13
checkbox input "true"
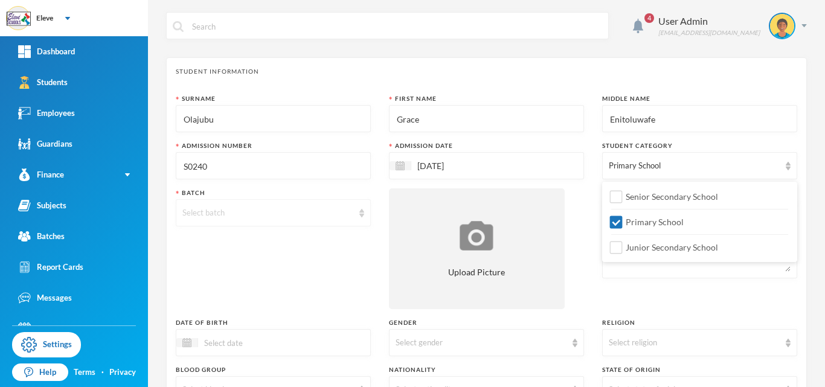
click at [204, 211] on div "Select batch" at bounding box center [267, 213] width 171 height 12
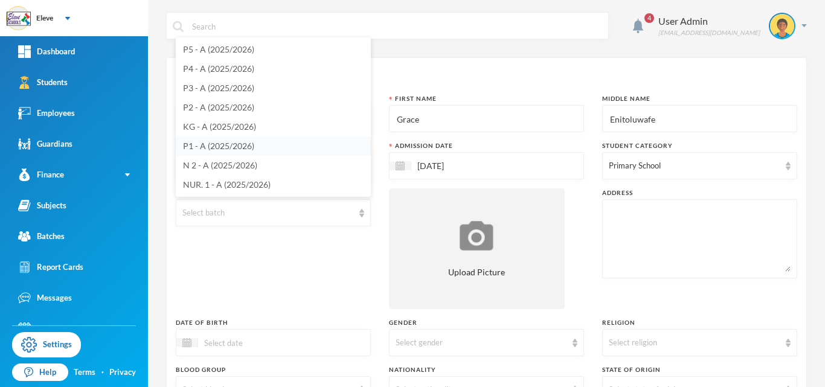
click at [214, 146] on span "P1 - A (2025/2026)" at bounding box center [218, 146] width 71 height 10
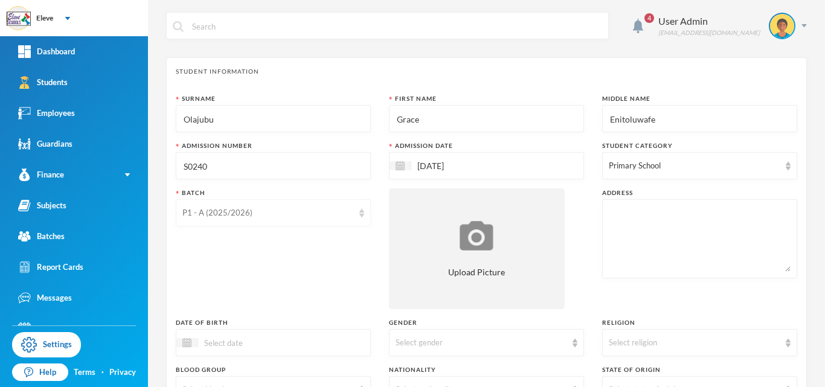
click at [266, 208] on div "P1 - A (2025/2026)" at bounding box center [267, 213] width 171 height 12
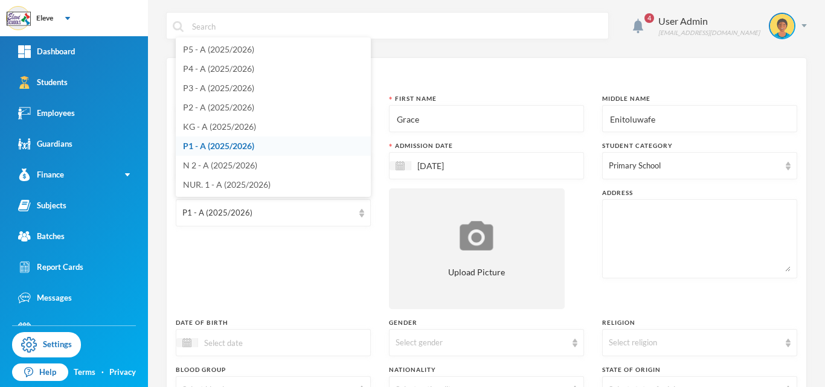
click at [292, 246] on div "Batch P1 - A (2025/2026)" at bounding box center [273, 248] width 195 height 121
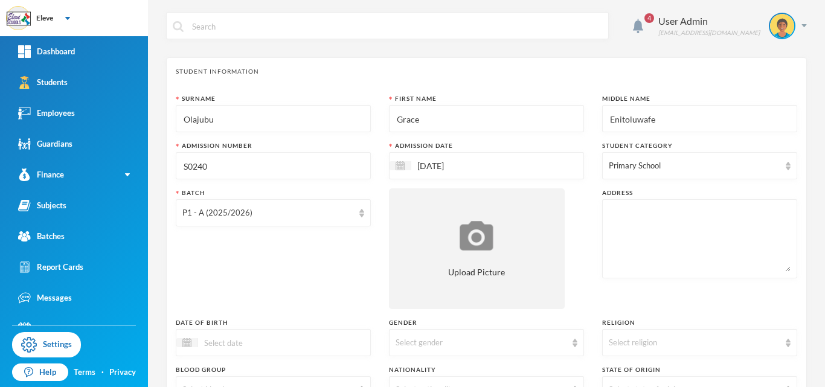
click at [260, 344] on input at bounding box center [248, 343] width 101 height 14
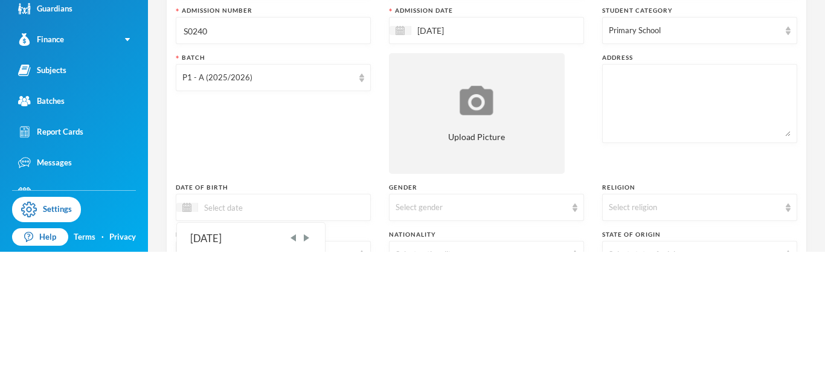
type input "4"
click at [248, 340] on input "02/10/0002019" at bounding box center [248, 343] width 101 height 14
click at [231, 345] on input "02/10/0002" at bounding box center [248, 343] width 101 height 14
click at [282, 344] on input "02/10/20190002" at bounding box center [248, 343] width 101 height 14
click at [284, 346] on input "[DATE]" at bounding box center [248, 343] width 101 height 14
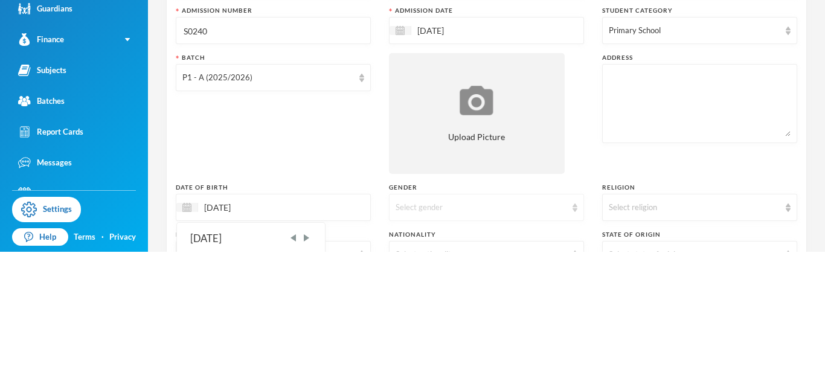
type input "[DATE]"
click at [472, 351] on div "Select gender" at bounding box center [486, 342] width 195 height 27
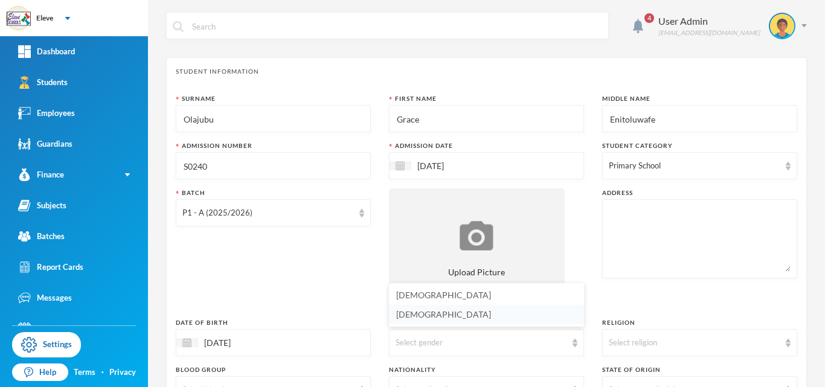
click at [493, 320] on li "[DEMOGRAPHIC_DATA]" at bounding box center [486, 314] width 195 height 19
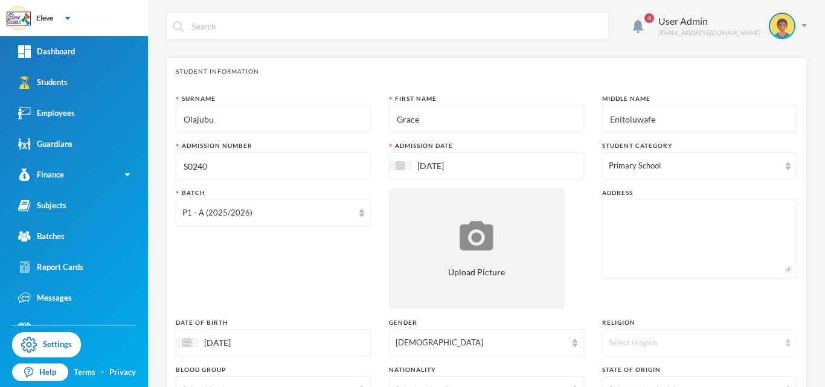
click at [630, 346] on div "Select religion" at bounding box center [694, 343] width 171 height 12
click at [658, 295] on li "[DEMOGRAPHIC_DATA]" at bounding box center [699, 295] width 195 height 19
click at [808, 344] on div "4 User Admin [EMAIL_ADDRESS][DOMAIN_NAME] Student Information Surname [PERSON_N…" at bounding box center [486, 193] width 677 height 387
click at [726, 295] on div "Address" at bounding box center [699, 248] width 195 height 121
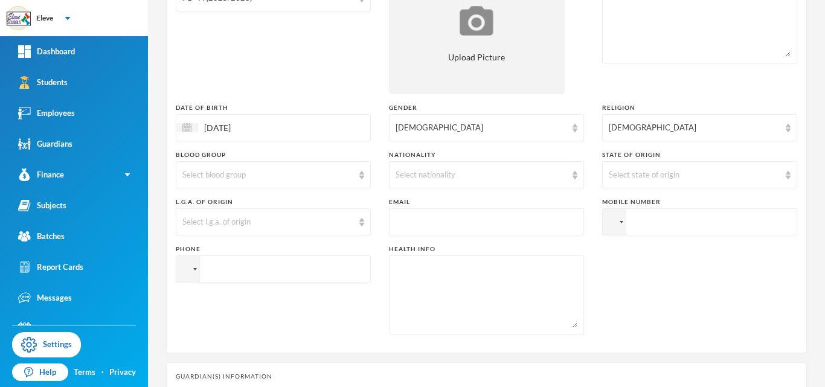
scroll to position [217, 0]
click at [358, 219] on div "Select l.g.a. of origin" at bounding box center [273, 219] width 195 height 27
click at [332, 222] on div "Select l.g.a. of origin" at bounding box center [267, 220] width 171 height 12
click at [226, 220] on div "Select l.g.a. of origin" at bounding box center [267, 220] width 171 height 12
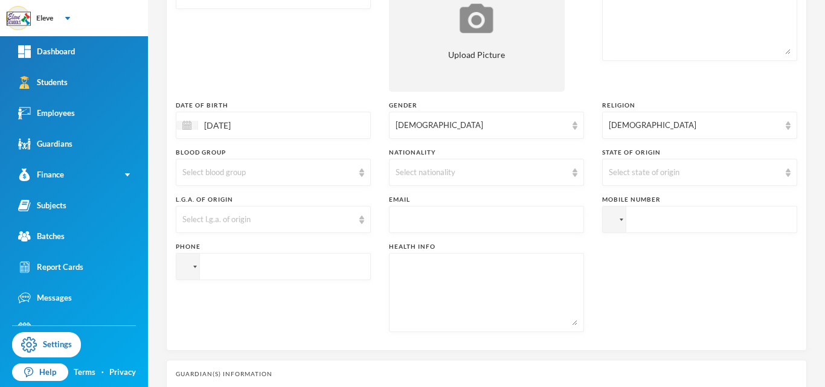
click at [226, 220] on div "Select l.g.a. of origin" at bounding box center [267, 220] width 171 height 12
click at [347, 305] on div "Phone" at bounding box center [273, 287] width 195 height 90
click at [233, 218] on div "Select l.g.a. of origin" at bounding box center [267, 220] width 171 height 12
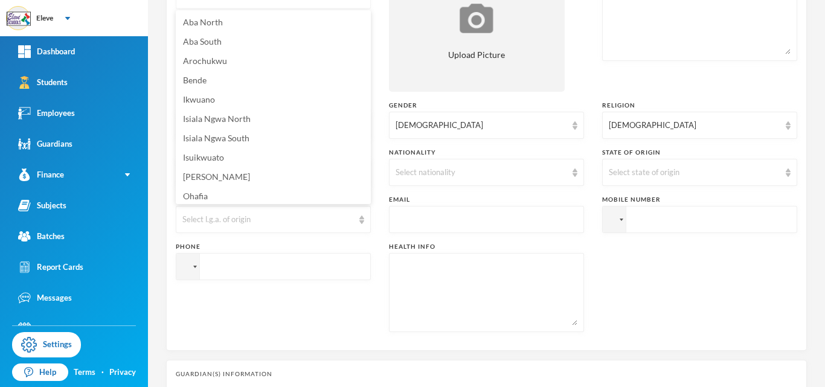
scroll to position [2, 0]
click at [271, 221] on div "Select l.g.a. of origin" at bounding box center [267, 220] width 171 height 12
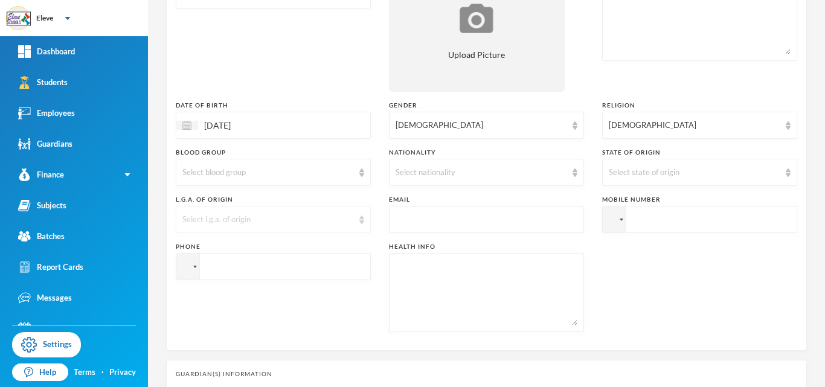
click at [222, 213] on div "Select l.g.a. of origin" at bounding box center [273, 219] width 195 height 27
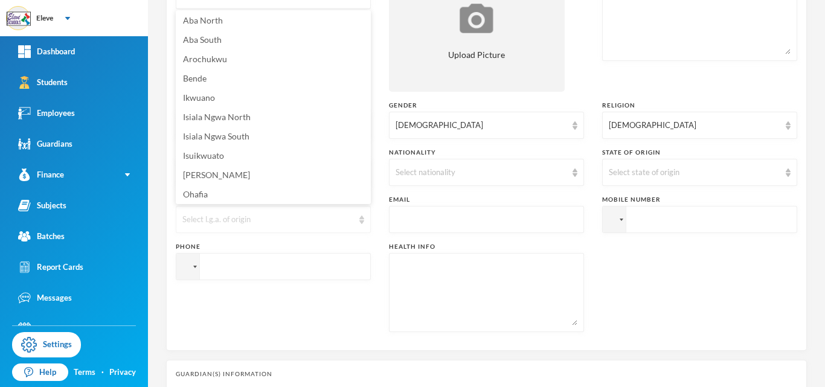
click at [266, 220] on div "Select l.g.a. of origin" at bounding box center [267, 220] width 171 height 12
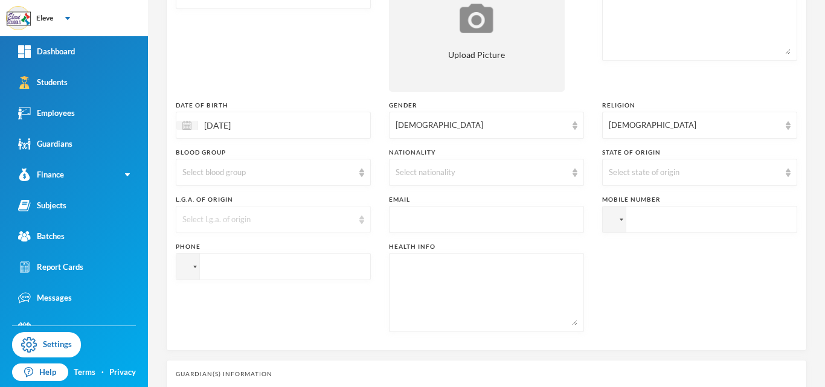
click at [364, 223] on div "Select l.g.a. of origin" at bounding box center [273, 219] width 195 height 27
click at [339, 223] on div "Select l.g.a. of origin" at bounding box center [267, 220] width 171 height 12
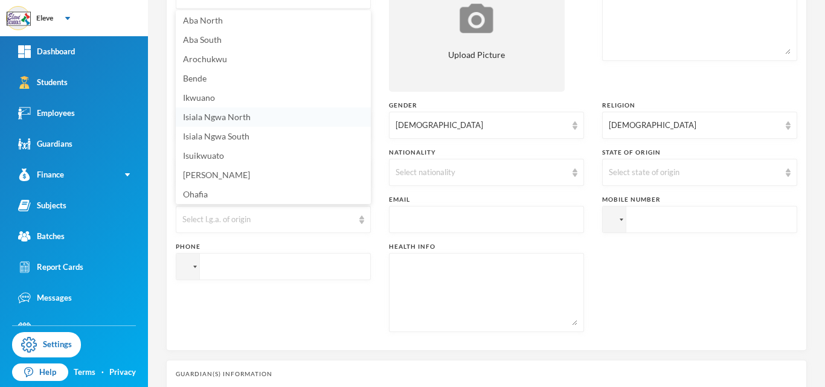
click at [271, 111] on li "Isiala Ngwa North" at bounding box center [273, 116] width 195 height 19
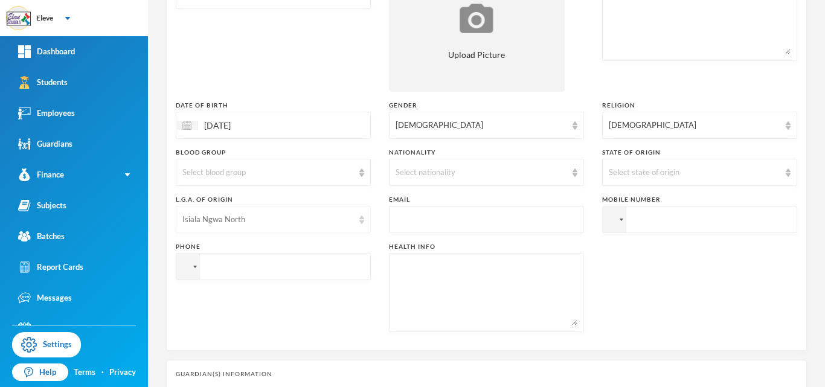
click at [307, 220] on div "Isiala Ngwa North" at bounding box center [267, 220] width 171 height 12
click at [362, 221] on img at bounding box center [361, 220] width 5 height 8
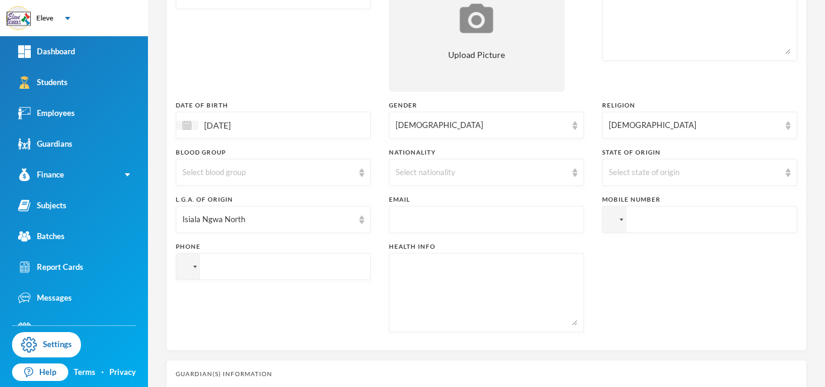
click at [362, 221] on img at bounding box center [361, 220] width 5 height 8
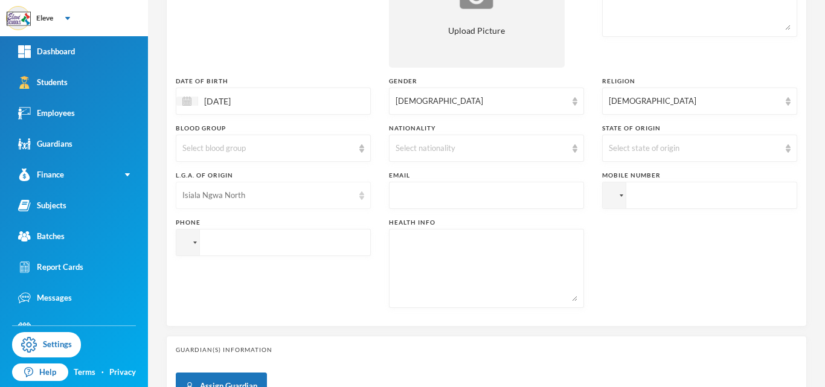
click at [364, 198] on div "Isiala Ngwa North" at bounding box center [273, 195] width 195 height 27
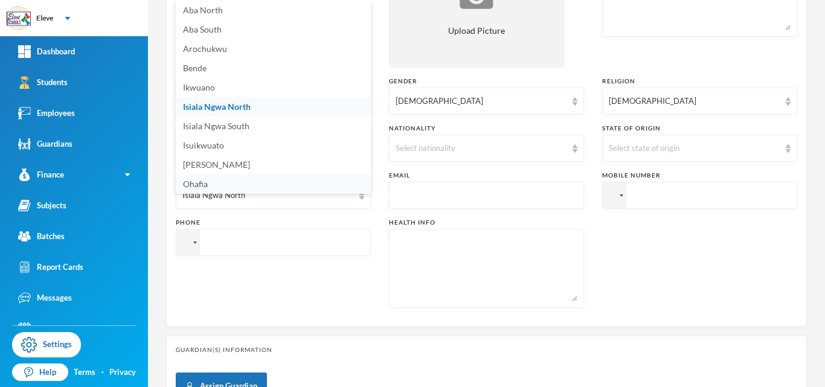
click at [364, 187] on li "Ohafia" at bounding box center [273, 184] width 195 height 19
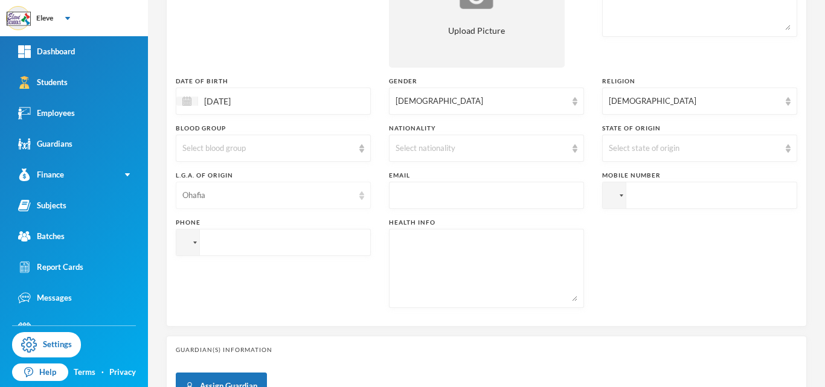
click at [339, 200] on div "Ohafia" at bounding box center [267, 196] width 171 height 12
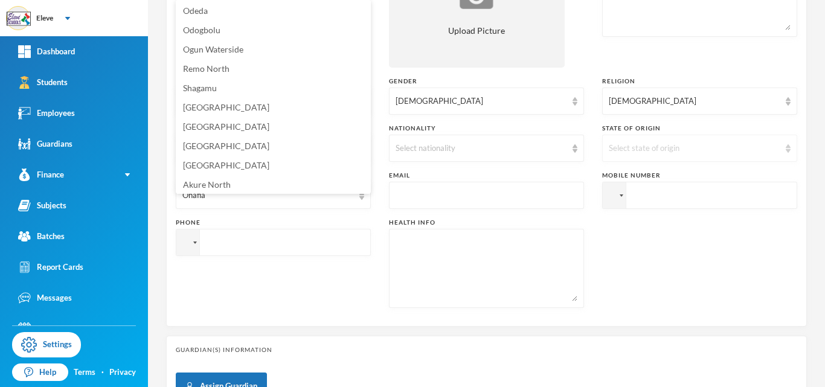
click at [701, 150] on div "Select state of origin" at bounding box center [694, 149] width 171 height 12
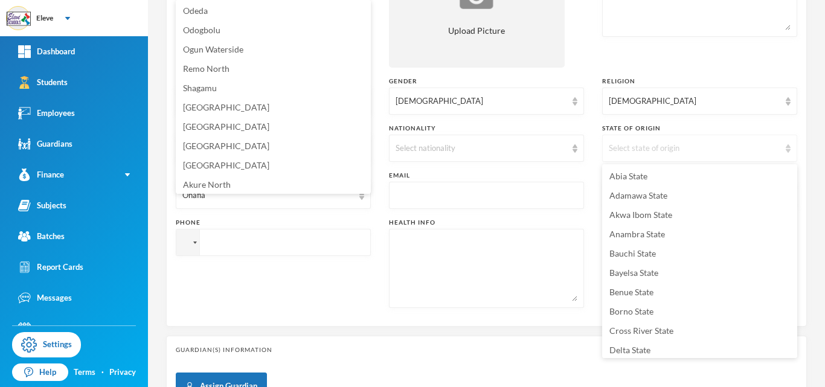
click at [701, 150] on div "Select state of origin" at bounding box center [694, 149] width 171 height 12
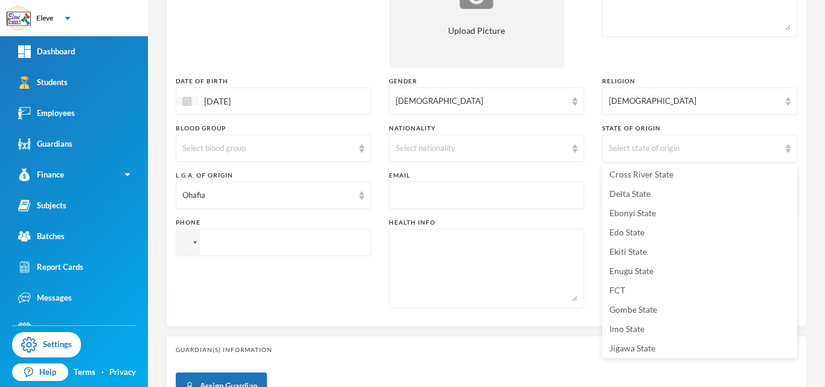
scroll to position [152, 0]
click at [650, 255] on li "Ekiti State" at bounding box center [699, 255] width 195 height 19
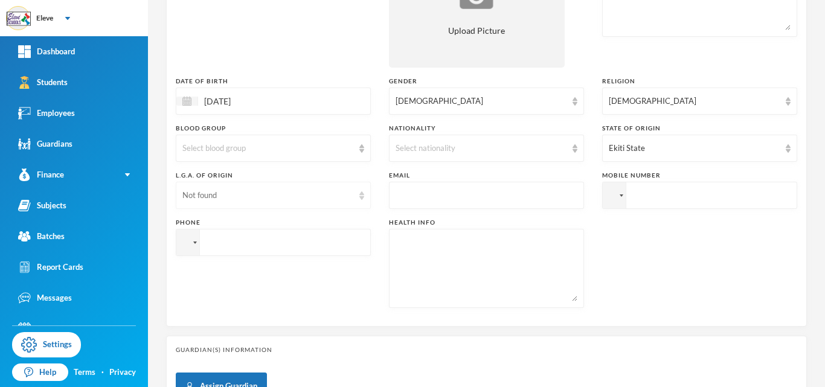
click at [351, 194] on div "Not found" at bounding box center [267, 196] width 171 height 12
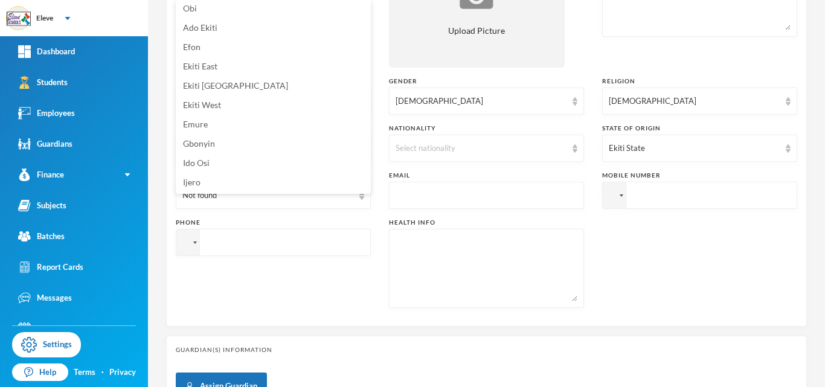
scroll to position [0, 0]
click at [226, 111] on li "Ekiti West" at bounding box center [273, 108] width 195 height 19
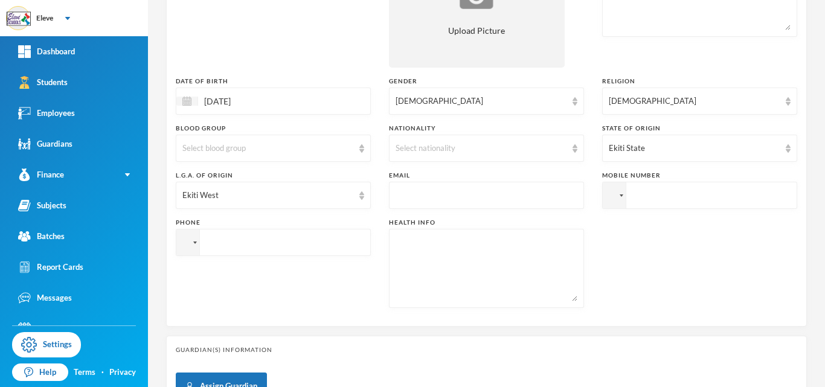
click at [430, 198] on input "text" at bounding box center [487, 195] width 182 height 27
click at [487, 199] on input "text" at bounding box center [487, 195] width 182 height 27
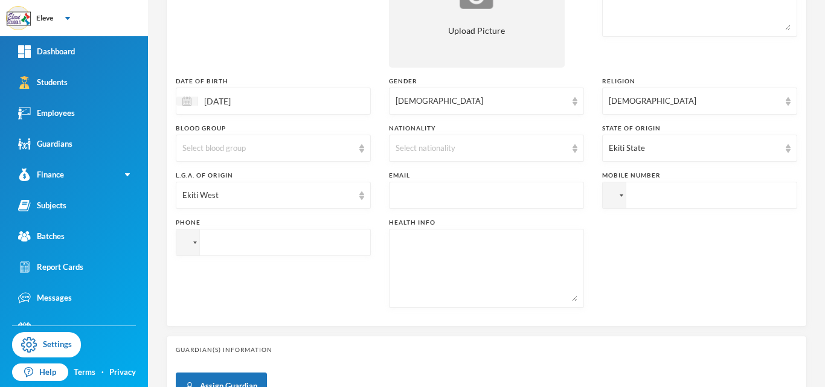
click at [487, 199] on input "text" at bounding box center [487, 195] width 182 height 27
click at [417, 200] on input "bolajub" at bounding box center [487, 195] width 182 height 27
click at [417, 200] on input "bolajubu" at bounding box center [487, 195] width 182 height 27
click at [458, 199] on input "bolajubu" at bounding box center [487, 195] width 182 height 27
type input "[EMAIL_ADDRESS][DOMAIN_NAME]"
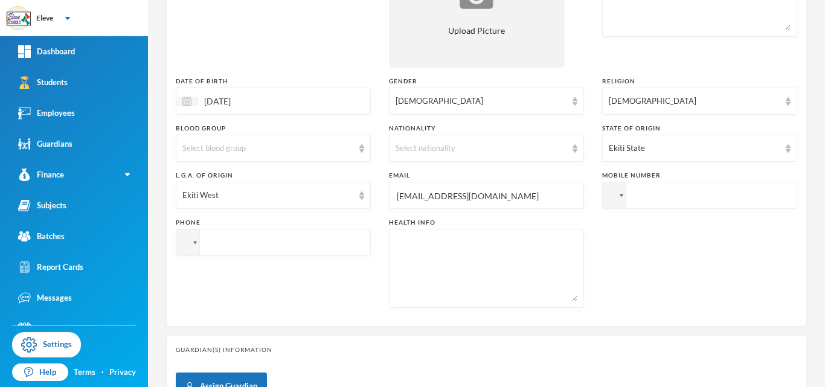
click at [640, 202] on input "tel" at bounding box center [699, 195] width 195 height 27
click at [637, 194] on input "[PHONE_NUMBER]" at bounding box center [699, 195] width 195 height 27
click at [653, 196] on input "[PHONE_NUMBER]" at bounding box center [699, 195] width 195 height 27
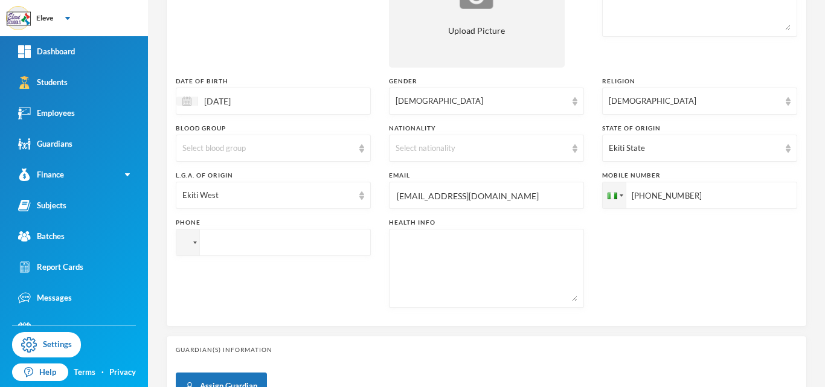
type input "[PHONE_NUMBER]"
click at [726, 234] on div "Surname [PERSON_NAME] First Name [PERSON_NAME] Middle Name Enitoluwafe Admissio…" at bounding box center [486, 85] width 621 height 464
click at [298, 242] on input "tel" at bounding box center [273, 242] width 195 height 27
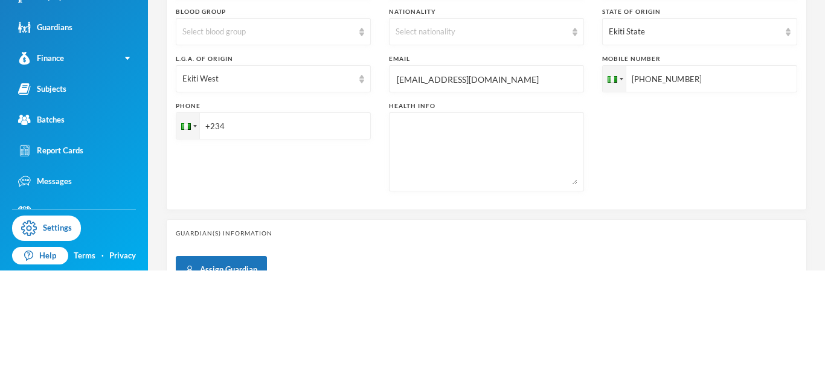
click at [333, 306] on div "Phone +234" at bounding box center [273, 263] width 195 height 90
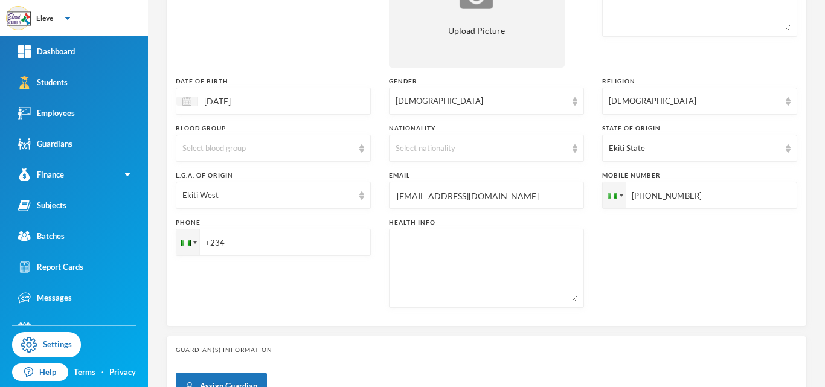
click at [262, 246] on input "+234" at bounding box center [273, 242] width 195 height 27
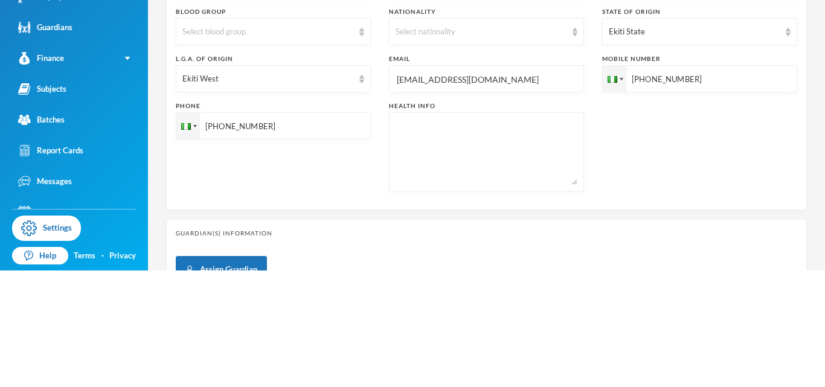
type input "[PHONE_NUMBER]"
click at [371, 274] on div "Surname [PERSON_NAME] First Name [PERSON_NAME] Middle Name Enitoluwafe Admissio…" at bounding box center [486, 85] width 621 height 464
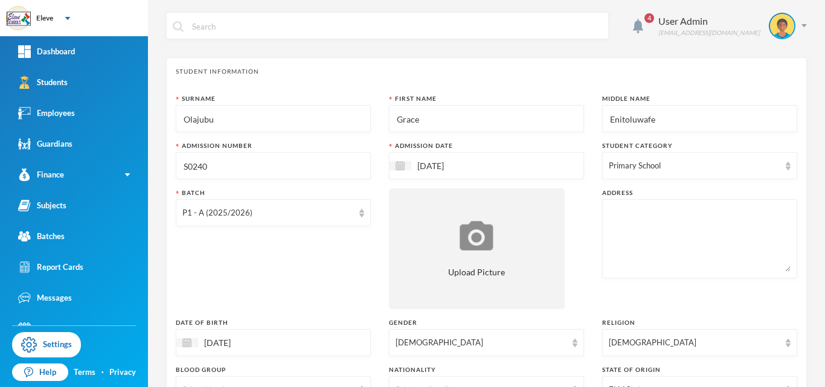
click at [429, 165] on input "[DATE]" at bounding box center [461, 166] width 101 height 14
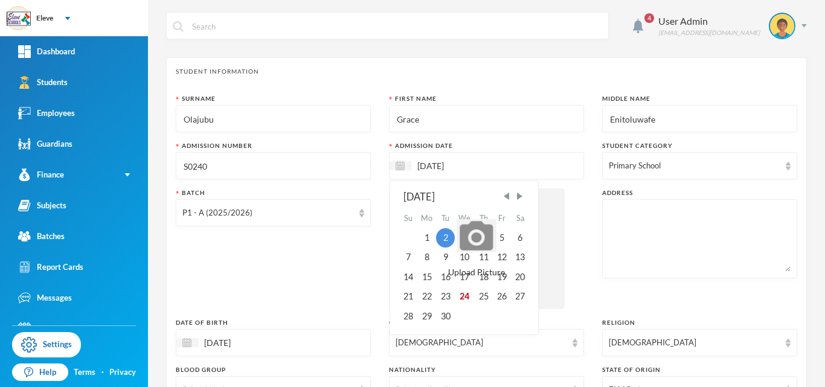
click at [422, 168] on input "[DATE]" at bounding box center [461, 166] width 101 height 14
type input "[DATE]"
click at [319, 233] on div "Batch P1 - A (2025/2026)" at bounding box center [273, 248] width 195 height 121
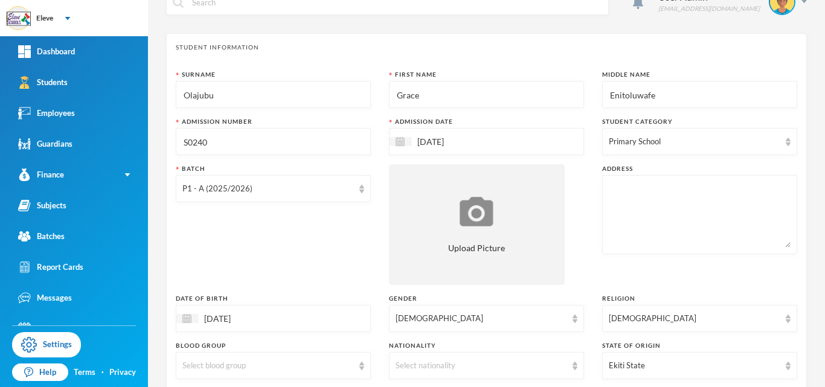
scroll to position [48, 0]
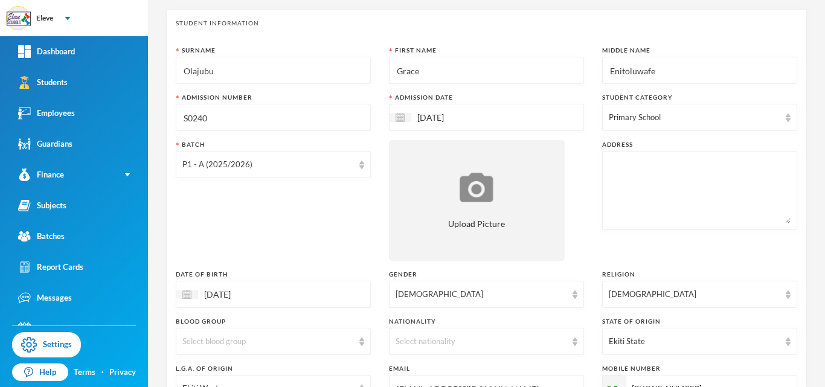
click at [195, 249] on div "Batch P1 - A (2025/2026)" at bounding box center [273, 200] width 195 height 121
click at [623, 173] on textarea at bounding box center [700, 191] width 182 height 66
click at [655, 191] on textarea "No 6 R" at bounding box center [700, 191] width 182 height 66
click at [681, 184] on textarea "[STREET_ADDRESS], Behind Unique Sch. Agric-Opa" at bounding box center [700, 191] width 182 height 66
type textarea "[STREET_ADDRESS], Behind Unique Sch. Agric-Opa"
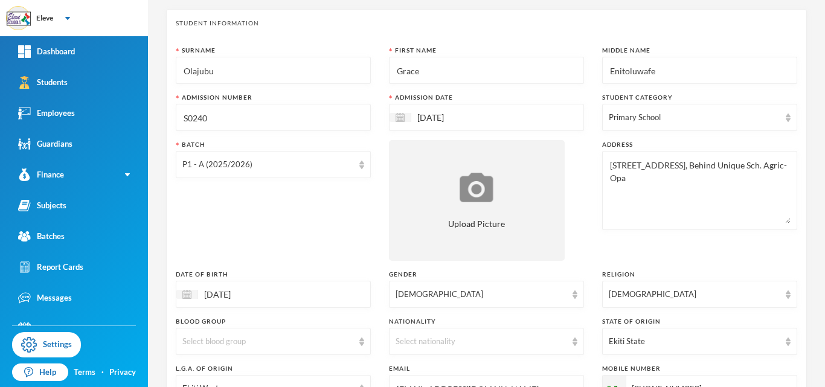
click at [175, 212] on div "Student Information Surname [PERSON_NAME] First Name [PERSON_NAME] Middle Name …" at bounding box center [486, 264] width 641 height 511
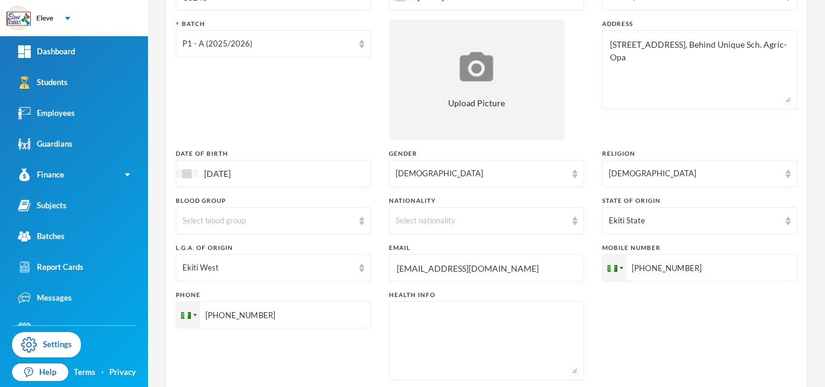
scroll to position [193, 0]
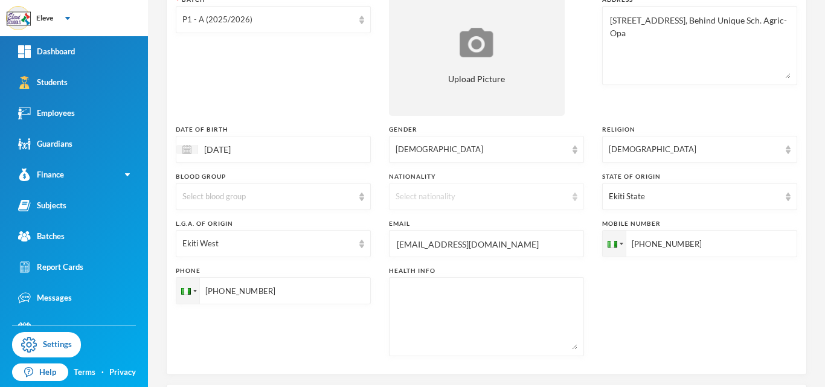
click at [505, 197] on div "Select nationality" at bounding box center [481, 197] width 171 height 12
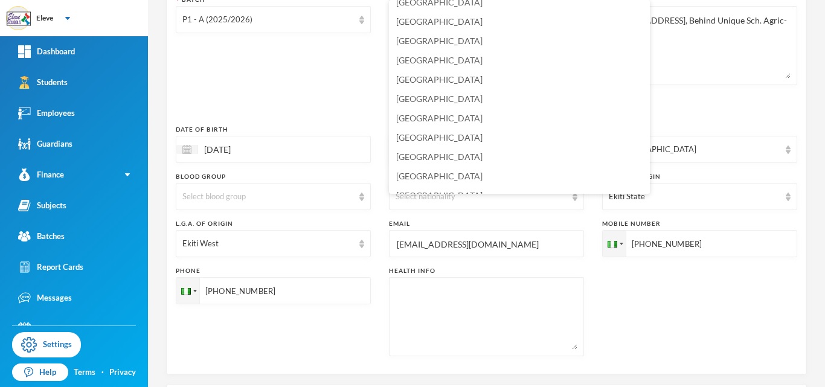
scroll to position [2999, 0]
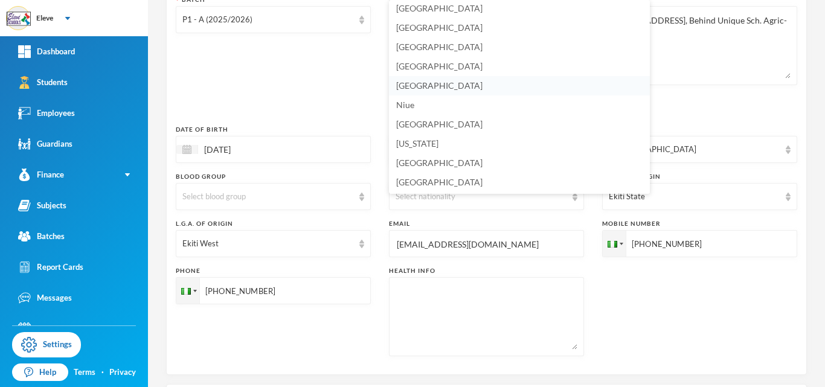
click at [403, 88] on span "[GEOGRAPHIC_DATA]" at bounding box center [439, 85] width 86 height 10
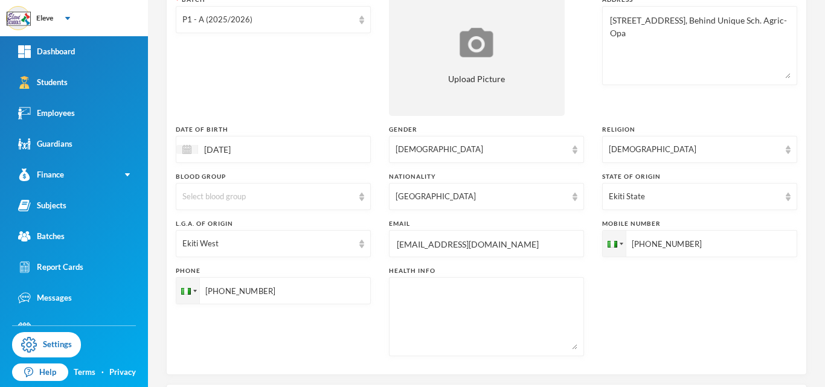
click at [508, 286] on textarea at bounding box center [487, 317] width 182 height 66
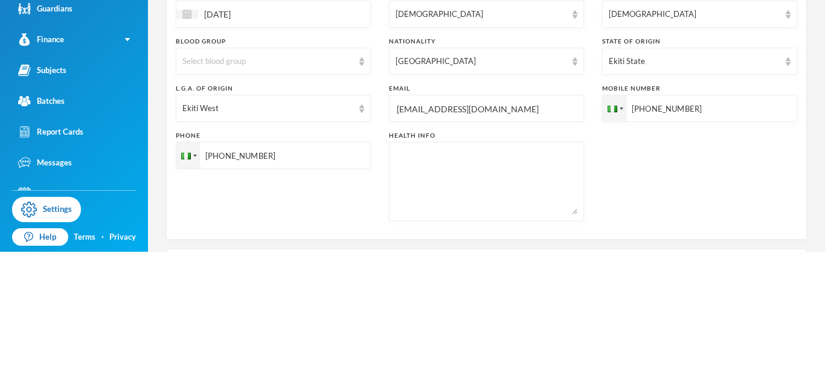
click at [703, 320] on div "Surname [PERSON_NAME] First Name [PERSON_NAME] Middle Name Enitoluwafe Admissio…" at bounding box center [486, 133] width 621 height 464
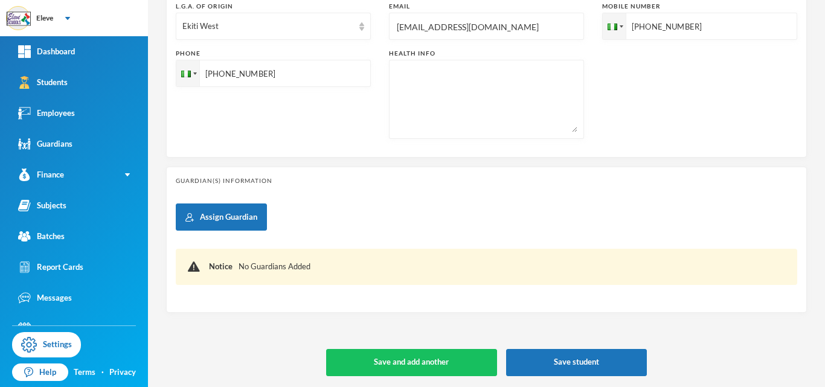
scroll to position [412, 0]
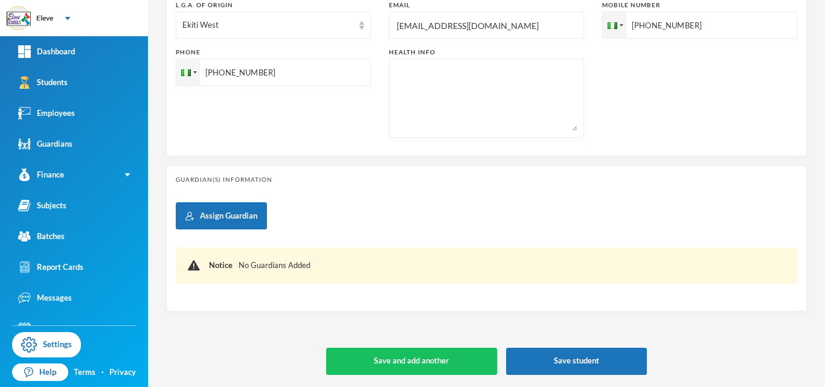
click at [522, 253] on div "Notice No Guardians Added" at bounding box center [486, 266] width 621 height 36
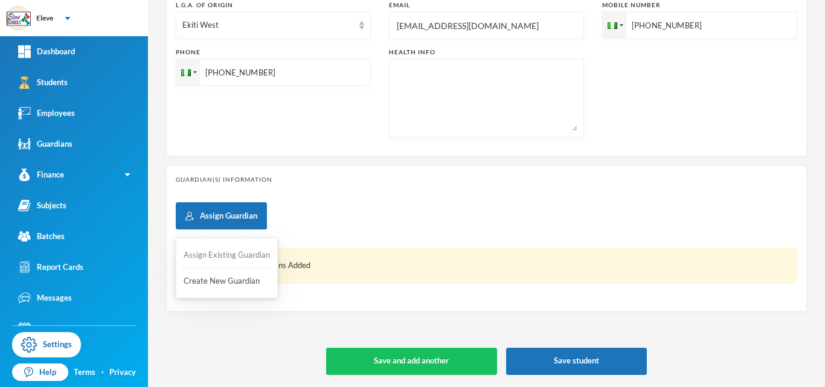
click at [217, 260] on button "Assign Existing Guardian" at bounding box center [226, 256] width 89 height 22
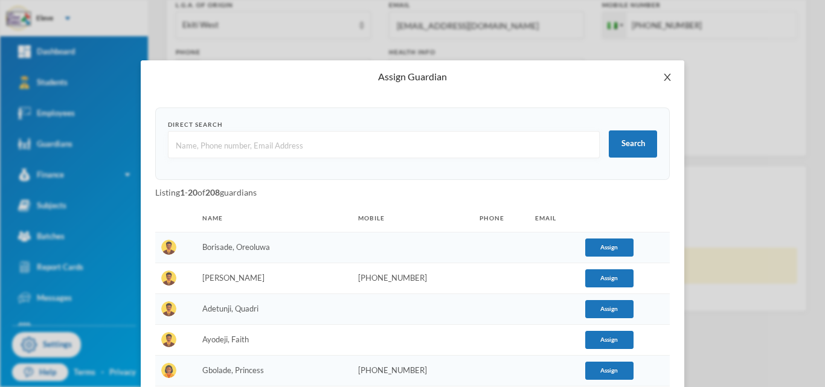
click at [664, 84] on span "Close" at bounding box center [667, 77] width 34 height 34
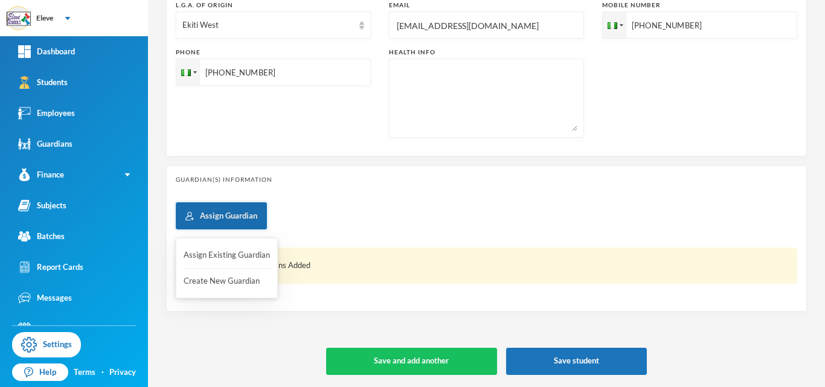
click at [228, 225] on button "Assign Guardian" at bounding box center [221, 215] width 91 height 27
click at [228, 284] on button "Create New Guardian" at bounding box center [226, 282] width 89 height 22
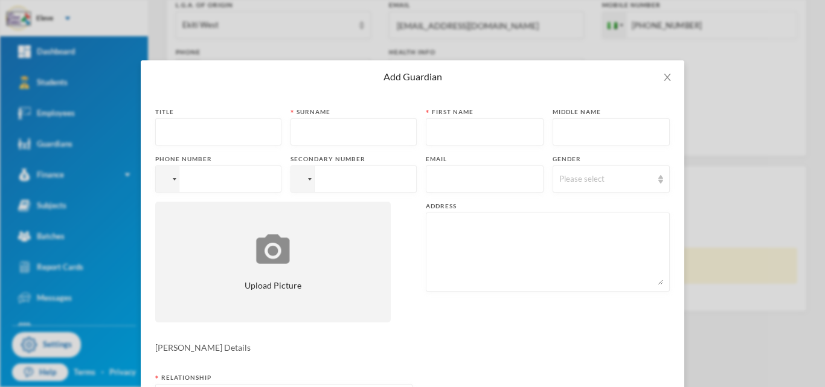
click at [193, 136] on input "text" at bounding box center [218, 132] width 113 height 27
type input "Dr"
click at [329, 129] on input "text" at bounding box center [353, 132] width 113 height 27
type input "Olajubu"
click at [486, 136] on input "text" at bounding box center [484, 132] width 104 height 27
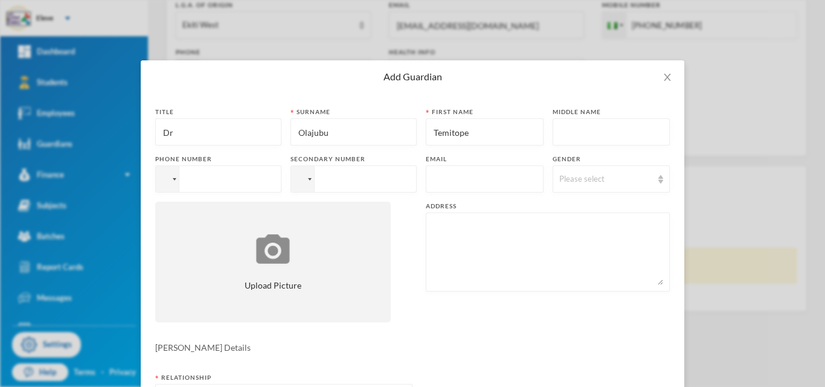
type input "Temitope"
click at [257, 174] on input "tel" at bounding box center [218, 178] width 126 height 27
click at [664, 77] on icon "icon: close" at bounding box center [667, 77] width 10 height 10
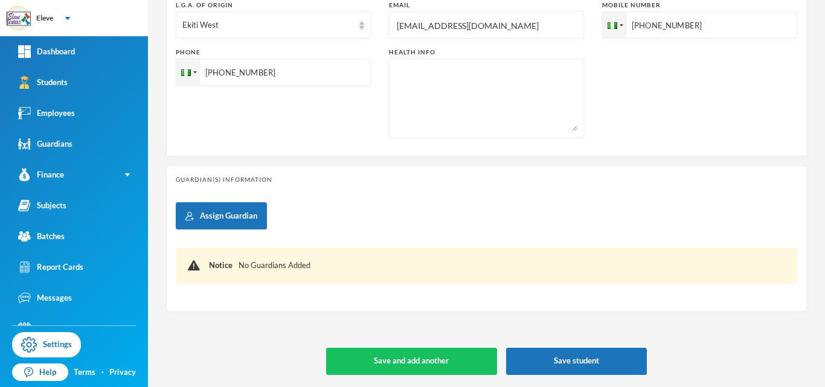
click at [698, 25] on input "[PHONE_NUMBER]" at bounding box center [699, 24] width 195 height 27
click at [635, 24] on input "[PHONE_NUMBER]" at bounding box center [699, 24] width 195 height 27
click at [692, 24] on input "[PHONE_NUMBER]" at bounding box center [699, 24] width 195 height 27
click at [691, 24] on input "[PHONE_NUMBER]" at bounding box center [699, 24] width 195 height 27
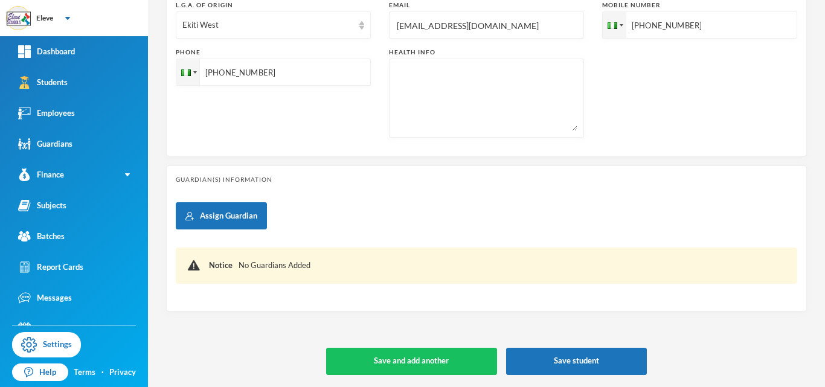
click at [634, 26] on input "[PHONE_NUMBER]" at bounding box center [699, 24] width 195 height 27
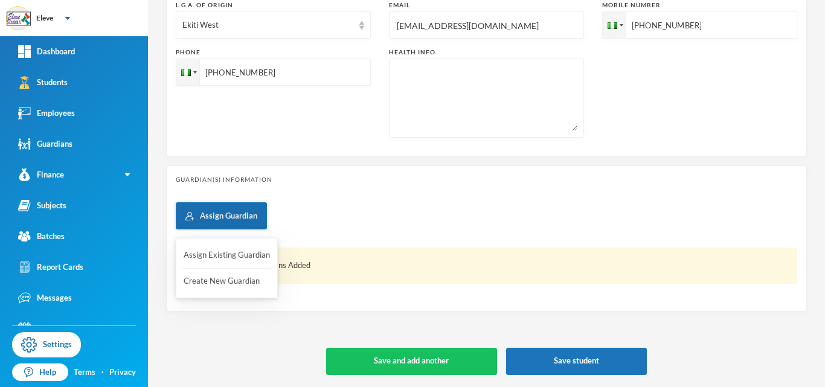
click at [251, 219] on button "Assign Guardian" at bounding box center [221, 215] width 91 height 27
click at [244, 286] on button "Create New Guardian" at bounding box center [226, 282] width 89 height 22
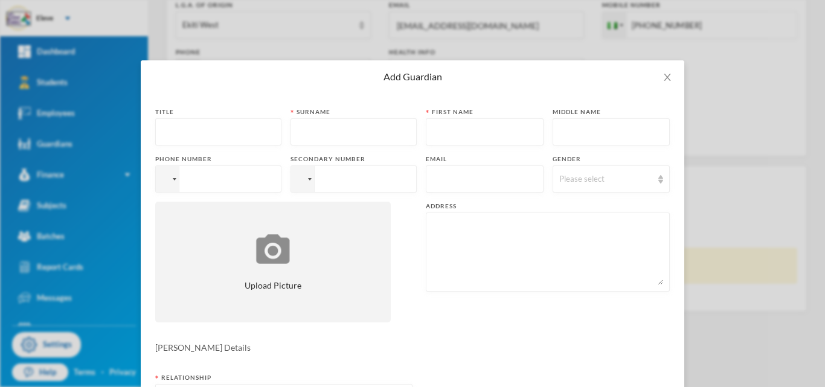
click at [228, 129] on input "text" at bounding box center [218, 132] width 113 height 27
type input "Dr"
click at [327, 130] on input "text" at bounding box center [353, 132] width 113 height 27
type input "Olajubu"
click at [451, 138] on input "text" at bounding box center [484, 132] width 104 height 27
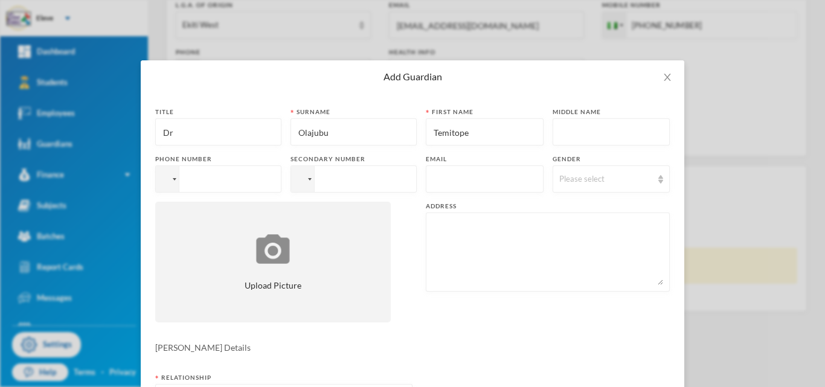
type input "Temitope"
click at [260, 177] on input "tel" at bounding box center [218, 178] width 126 height 27
paste input "[PHONE_NUMBER]"
type input "[PHONE_NUMBER]"
click at [336, 179] on input "tel" at bounding box center [353, 178] width 126 height 27
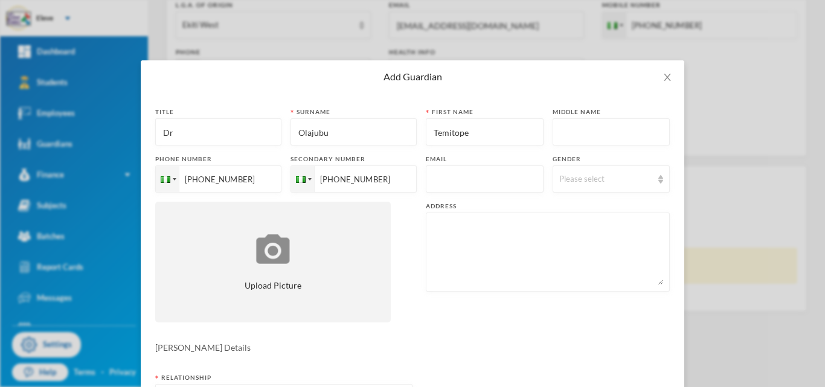
type input "[PHONE_NUMBER]"
click at [487, 181] on input "text" at bounding box center [484, 179] width 104 height 27
type input "[EMAIL_ADDRESS][DOMAIN_NAME]"
click at [575, 176] on div "Please select" at bounding box center [606, 179] width 94 height 12
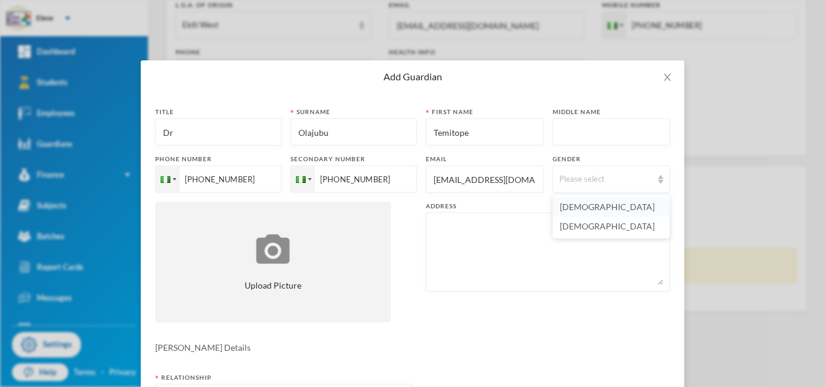
click at [580, 207] on li "[DEMOGRAPHIC_DATA]" at bounding box center [611, 206] width 117 height 19
click at [444, 233] on textarea at bounding box center [547, 252] width 231 height 66
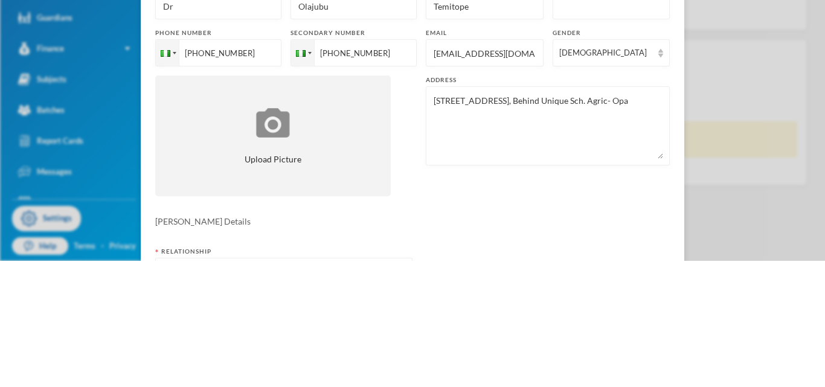
click at [480, 274] on textarea "[STREET_ADDRESS], Behind Unique Sch. Agric- Opa" at bounding box center [547, 252] width 231 height 66
type textarea "[STREET_ADDRESS], Behind Unique Sch. Agric- Opa"
click at [475, 307] on div "Title Dr Surname [PERSON_NAME] First name [PERSON_NAME] Middle name Phone numbe…" at bounding box center [412, 219] width 515 height 224
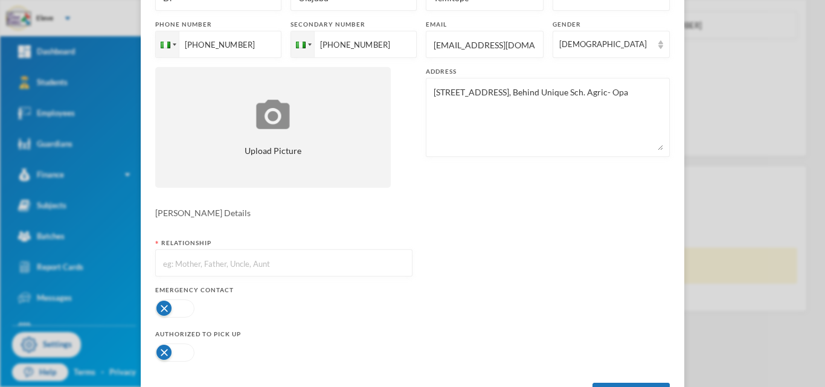
scroll to position [187, 0]
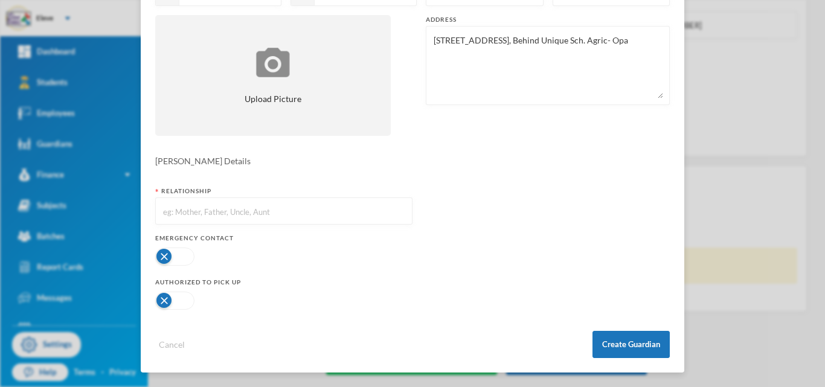
click at [390, 214] on input "text" at bounding box center [284, 211] width 244 height 27
click at [390, 214] on input "F" at bounding box center [284, 211] width 244 height 27
type input "Father"
click at [510, 173] on form "Title Dr Surname [PERSON_NAME] First name [PERSON_NAME] Middle name Phone numbe…" at bounding box center [412, 139] width 515 height 437
click at [630, 338] on button "Create Guardian" at bounding box center [630, 344] width 77 height 27
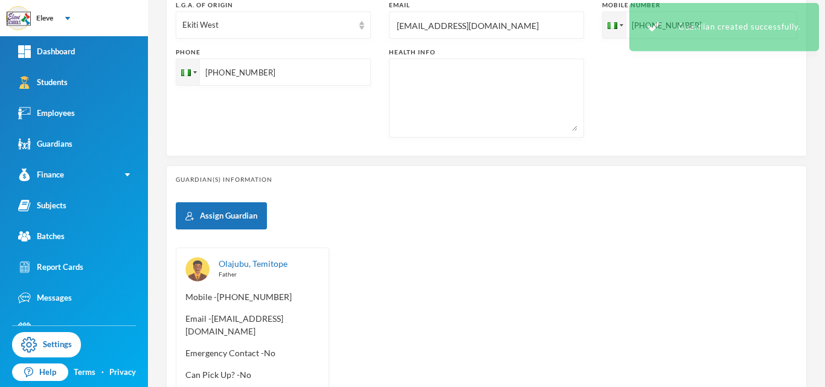
scroll to position [126, 0]
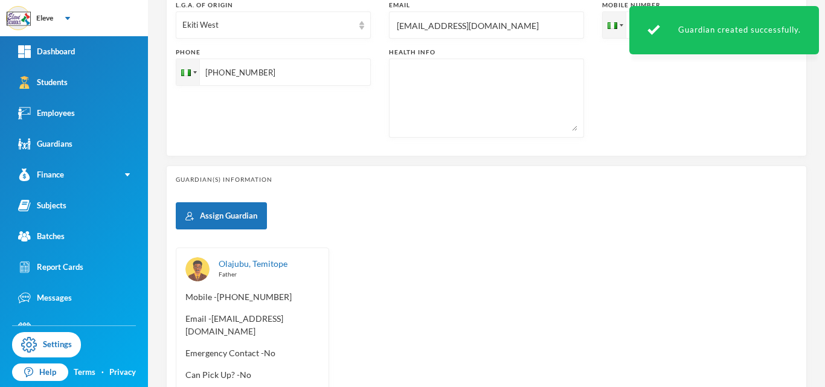
click at [365, 274] on div "Olajubu, Temitope Father Mobile - [PHONE_NUMBER] Email - [EMAIL_ADDRESS][DOMAIN…" at bounding box center [486, 330] width 621 height 165
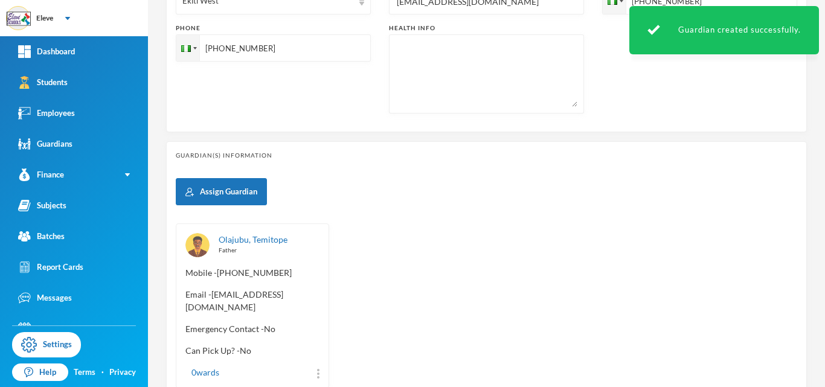
scroll to position [460, 0]
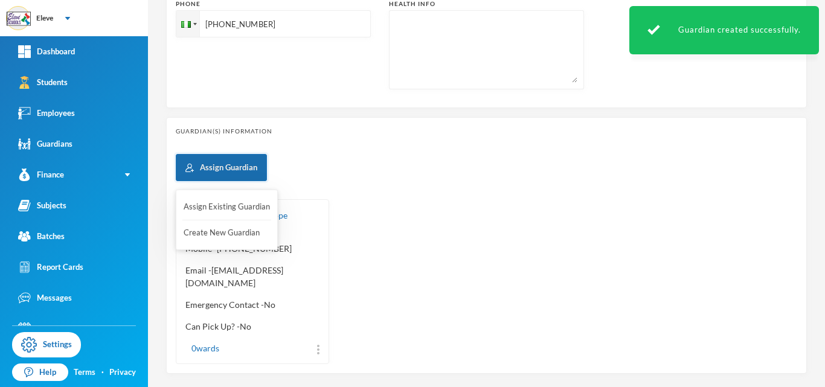
click at [238, 172] on button "Assign Guardian" at bounding box center [221, 167] width 91 height 27
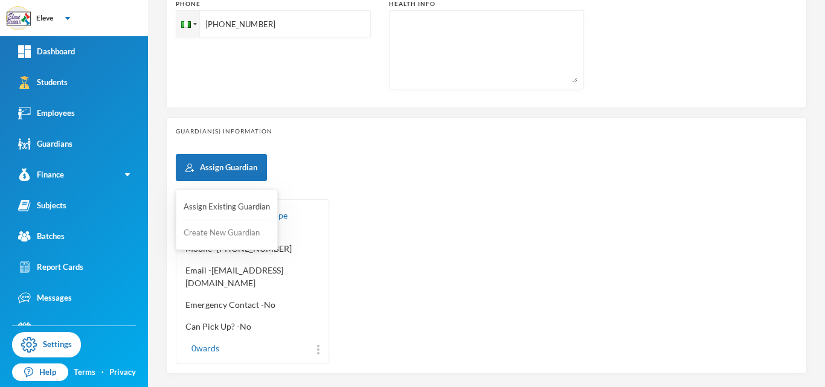
click at [237, 231] on button "Create New Guardian" at bounding box center [226, 233] width 89 height 22
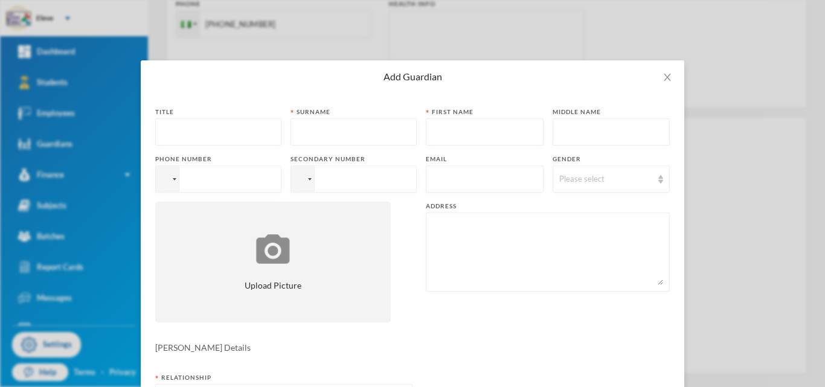
click at [213, 132] on input "text" at bounding box center [218, 132] width 113 height 27
type input "Dr"
click at [295, 132] on div at bounding box center [353, 131] width 126 height 27
click at [298, 132] on input "text" at bounding box center [353, 132] width 113 height 27
type input "Olajubu"
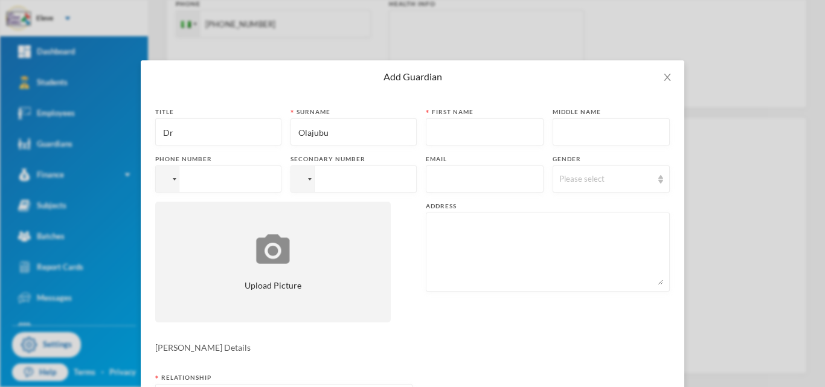
click at [471, 130] on input "text" at bounding box center [484, 132] width 104 height 27
type input "Aanuoluwapo"
click at [243, 175] on input "tel" at bounding box center [218, 178] width 126 height 27
type input "[PHONE_NUMBER]"
click at [364, 172] on input "tel" at bounding box center [353, 178] width 126 height 27
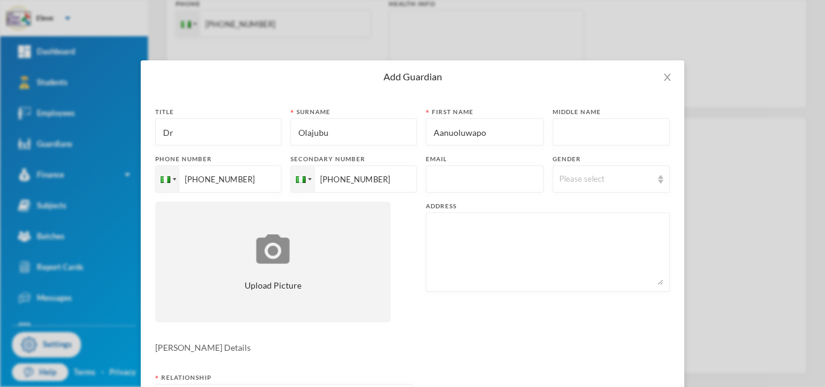
type input "[PHONE_NUMBER]"
click at [490, 176] on input "text" at bounding box center [484, 179] width 104 height 27
type input "[EMAIL_ADDRESS][DOMAIN_NAME]"
click at [585, 176] on div "Please select" at bounding box center [606, 179] width 94 height 12
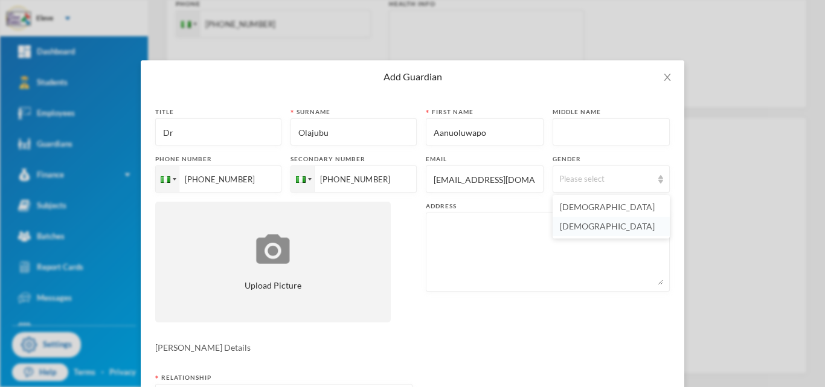
click at [578, 231] on li "[DEMOGRAPHIC_DATA]" at bounding box center [611, 226] width 117 height 19
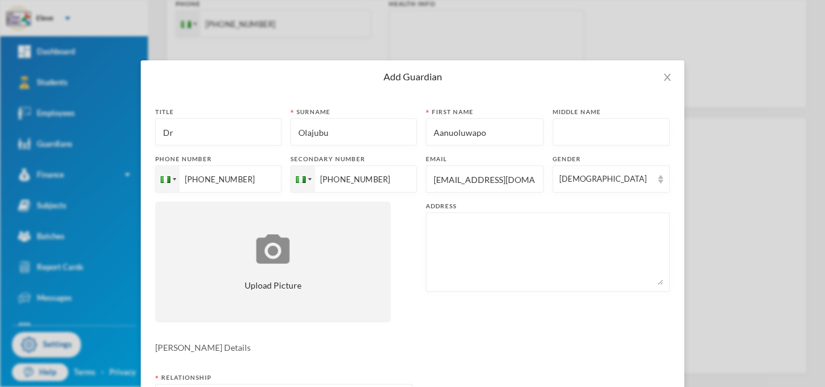
click at [471, 223] on textarea at bounding box center [547, 252] width 231 height 66
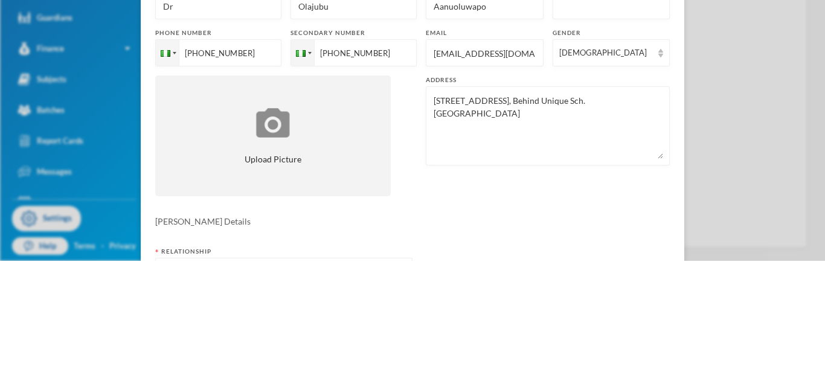
click at [467, 269] on textarea "[STREET_ADDRESS], Behind Unique Sch. Agr" at bounding box center [547, 252] width 231 height 66
type textarea "[STREET_ADDRESS], Behind Unique Sch. Agric- Opa"
click at [464, 327] on div "Title Dr Surname [PERSON_NAME] First name Aanuoluwapo Middle name Phone number …" at bounding box center [412, 219] width 515 height 224
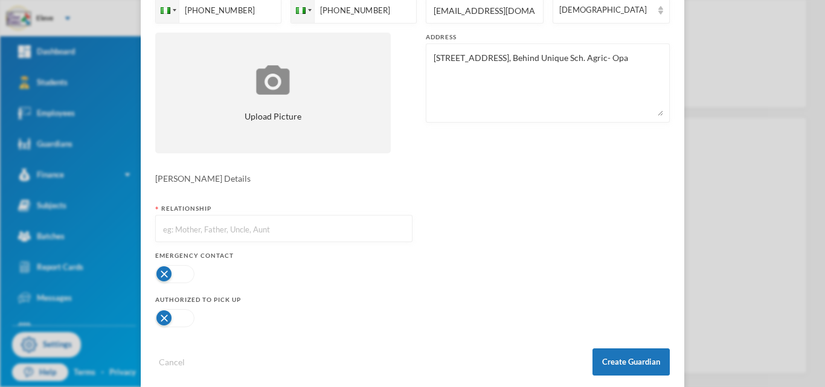
scroll to position [187, 0]
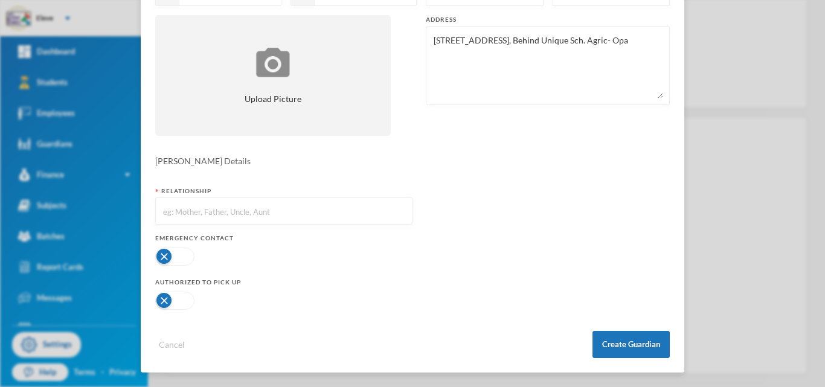
click at [250, 208] on input "text" at bounding box center [284, 211] width 244 height 27
type input "Mother"
click at [493, 226] on form "Title Dr Surname [PERSON_NAME] First name Aanuoluwapo Middle name Phone number …" at bounding box center [412, 139] width 515 height 437
click at [168, 298] on button "button" at bounding box center [174, 301] width 39 height 18
click at [168, 255] on button "button" at bounding box center [174, 257] width 39 height 18
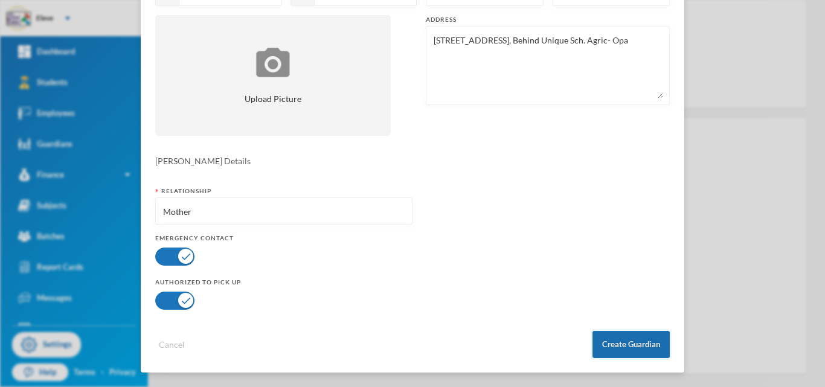
click at [647, 340] on button "Create Guardian" at bounding box center [630, 344] width 77 height 27
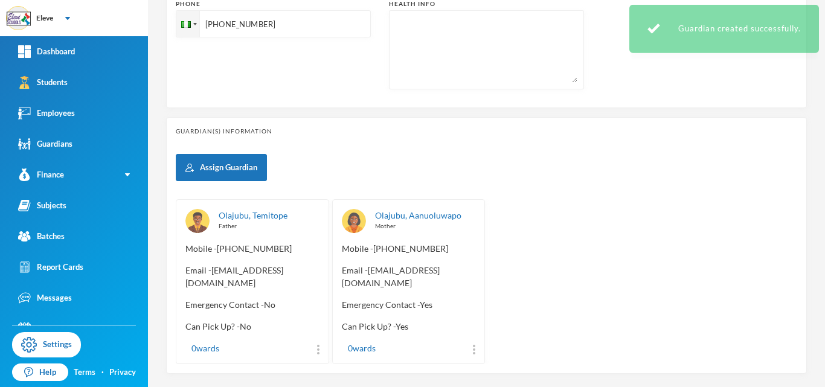
scroll to position [126, 0]
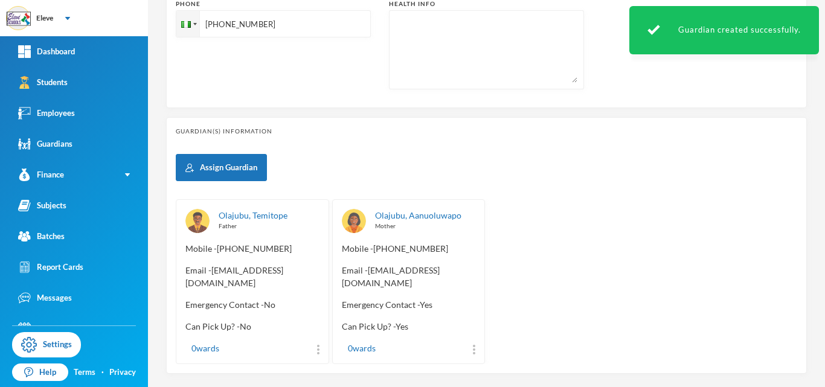
click at [530, 221] on div "Olajubu, Temitope Father Mobile - [PHONE_NUMBER] Email - [EMAIL_ADDRESS][DOMAIN…" at bounding box center [486, 281] width 621 height 165
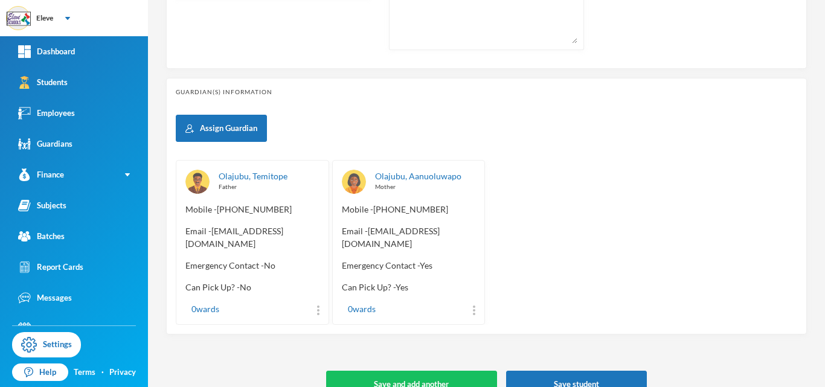
scroll to position [510, 0]
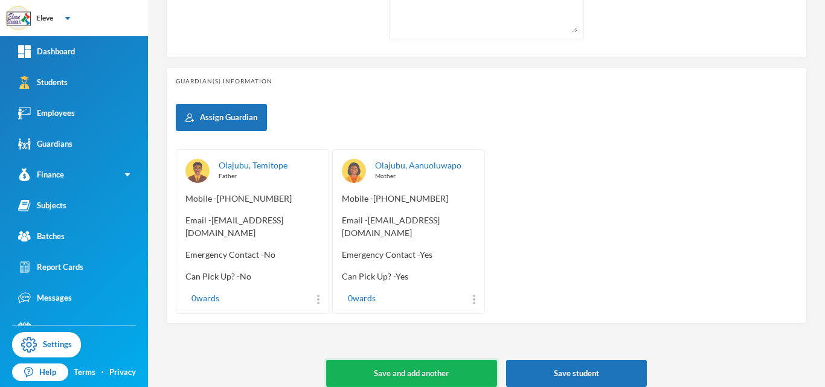
click at [447, 361] on button "Save and add another" at bounding box center [411, 373] width 170 height 27
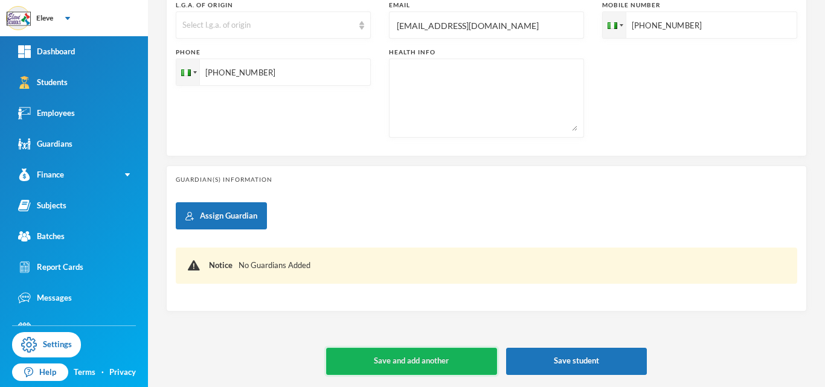
type input "[DATE]"
type input "+234"
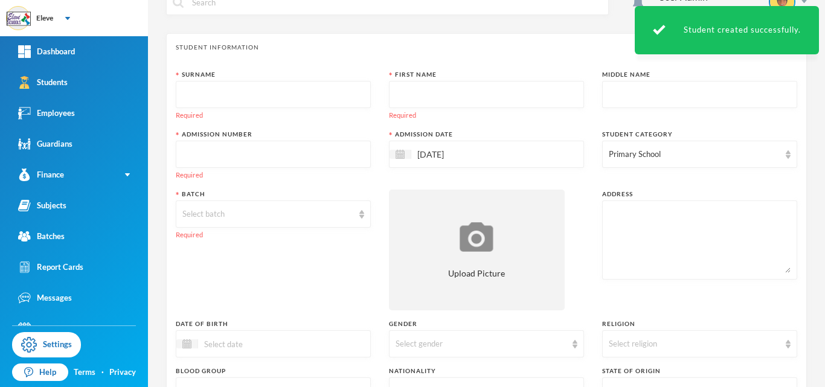
scroll to position [0, 0]
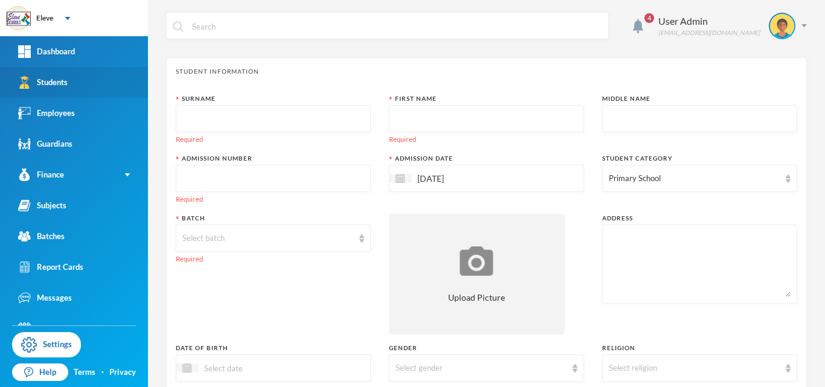
click at [97, 75] on link "Students" at bounding box center [74, 82] width 148 height 31
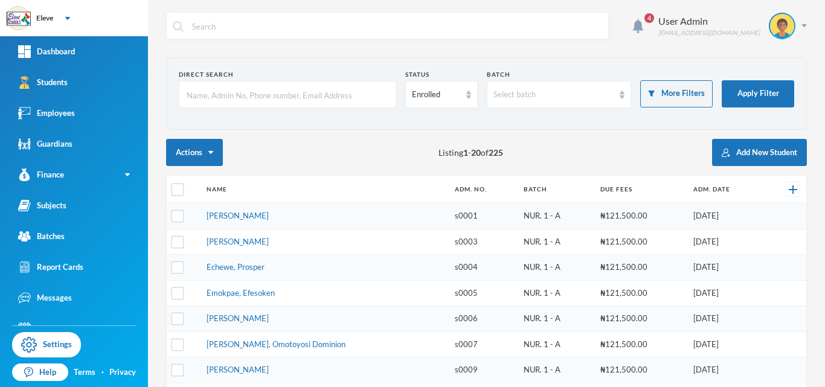
click at [274, 104] on input "text" at bounding box center [287, 95] width 204 height 27
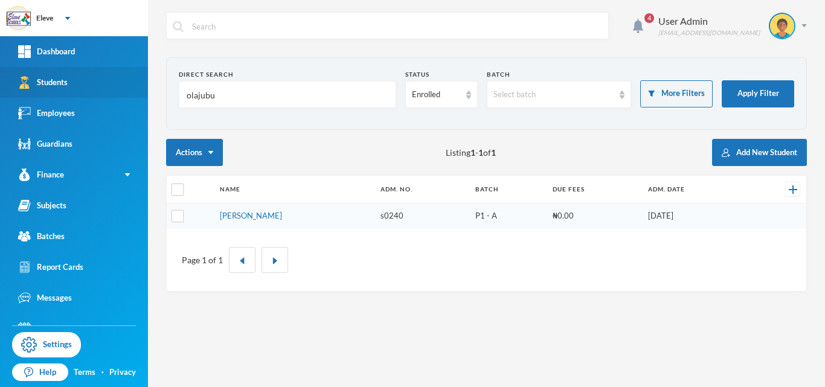
type input "olajubu"
click at [43, 80] on div "Students" at bounding box center [43, 82] width 50 height 13
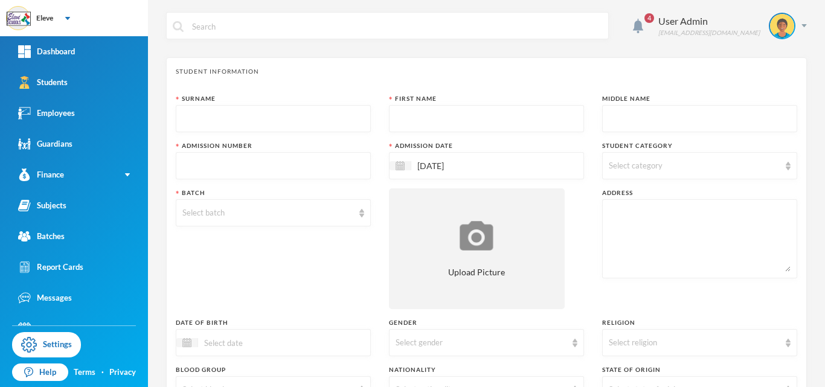
click at [242, 118] on input "text" at bounding box center [273, 119] width 182 height 27
type input "Olajubu"
click at [460, 113] on input "text" at bounding box center [487, 119] width 182 height 27
type input "[PERSON_NAME]"
click at [707, 117] on input "text" at bounding box center [700, 119] width 182 height 27
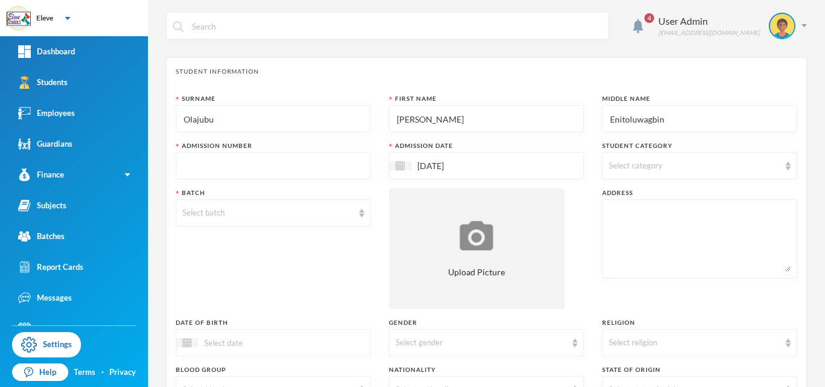
type input "Enitoluwagbin"
click at [667, 162] on div "Select category" at bounding box center [694, 166] width 171 height 12
click at [664, 223] on span "Primary School" at bounding box center [655, 222] width 68 height 10
click at [623, 223] on input "Primary School" at bounding box center [616, 222] width 13 height 13
checkbox input "true"
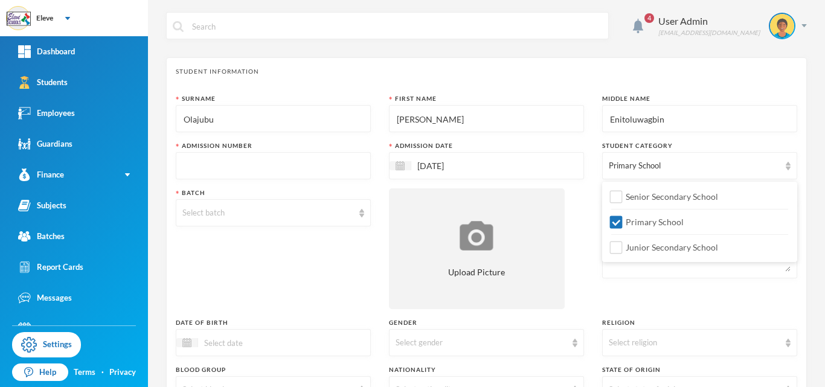
click at [429, 166] on input "[DATE]" at bounding box center [461, 166] width 101 height 14
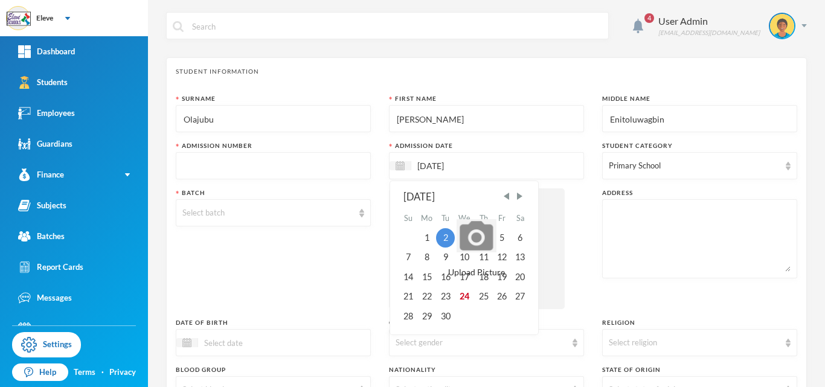
click at [425, 166] on input "[DATE]" at bounding box center [461, 166] width 101 height 14
type input "[DATE]"
click at [280, 167] on input "text" at bounding box center [273, 166] width 182 height 27
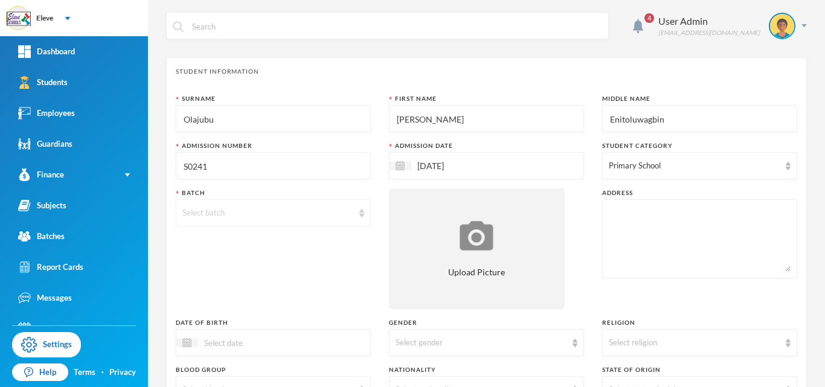
type input "S0241"
click at [277, 225] on div "Select batch" at bounding box center [273, 212] width 195 height 27
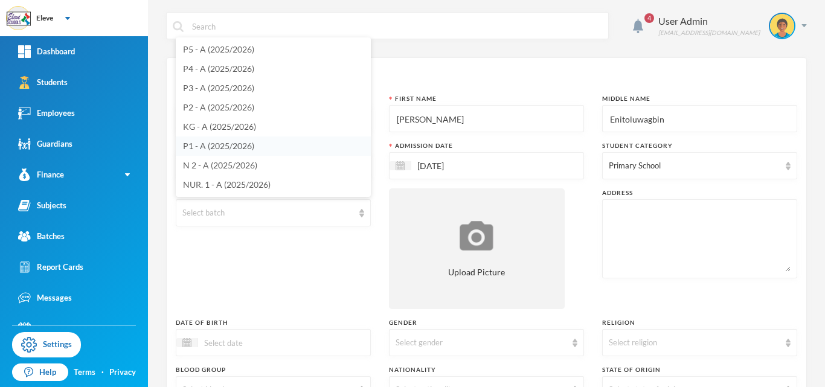
click at [226, 145] on span "P1 - A (2025/2026)" at bounding box center [218, 146] width 71 height 10
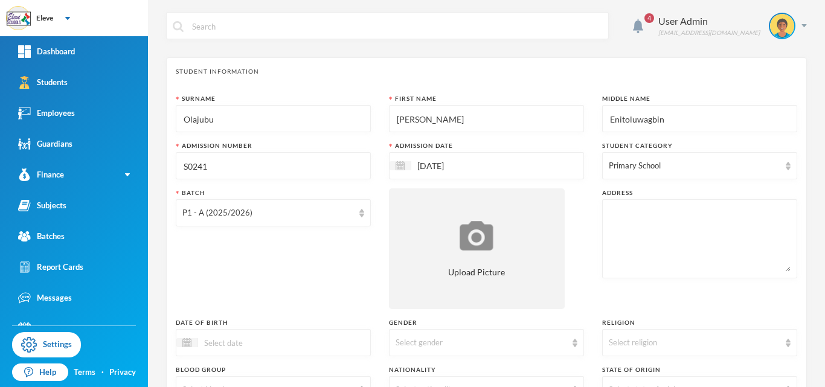
click at [639, 223] on textarea at bounding box center [700, 239] width 182 height 66
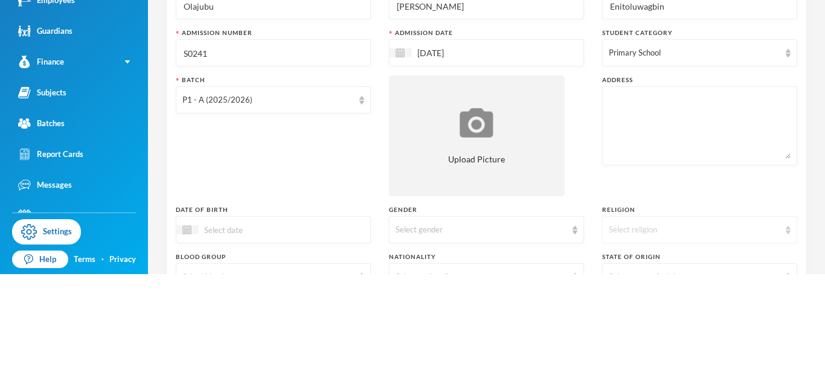
click at [778, 347] on div "Select religion" at bounding box center [694, 343] width 171 height 12
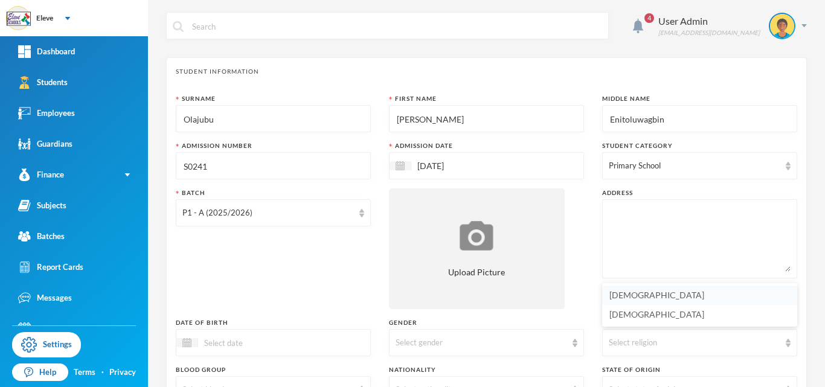
click at [647, 300] on span "[DEMOGRAPHIC_DATA]" at bounding box center [656, 295] width 95 height 10
click at [451, 336] on div "Select gender" at bounding box center [486, 342] width 195 height 27
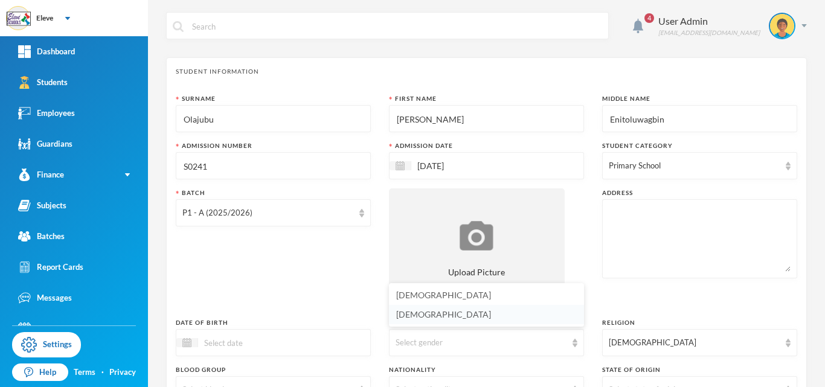
click at [439, 319] on li "[DEMOGRAPHIC_DATA]" at bounding box center [486, 314] width 195 height 19
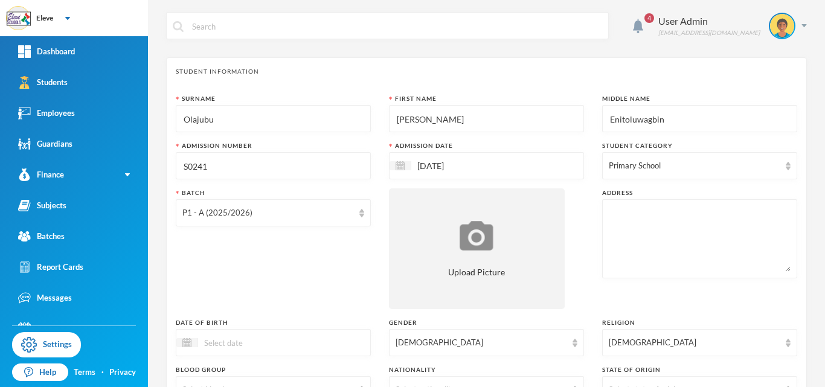
click at [263, 341] on input at bounding box center [248, 343] width 101 height 14
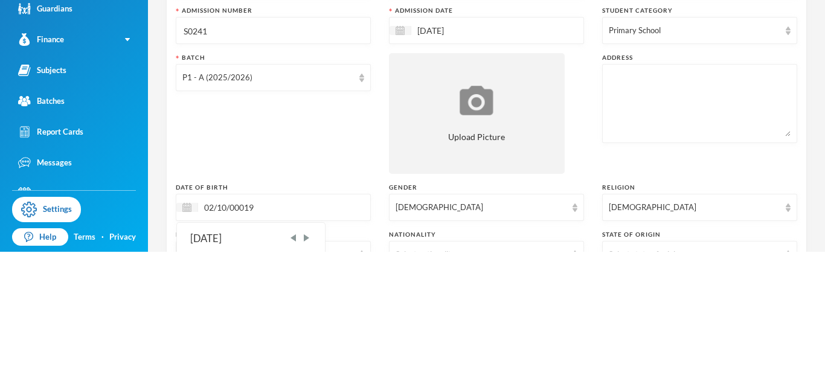
click at [245, 345] on input "02/10/00019" at bounding box center [248, 343] width 101 height 14
click at [239, 340] on input "02/10/00019" at bounding box center [248, 343] width 101 height 14
type input "[DATE]"
click at [307, 310] on div "Surname Olajubu First Name [PERSON_NAME] Middle Name Enitoluwagbin Admission Nu…" at bounding box center [486, 326] width 621 height 464
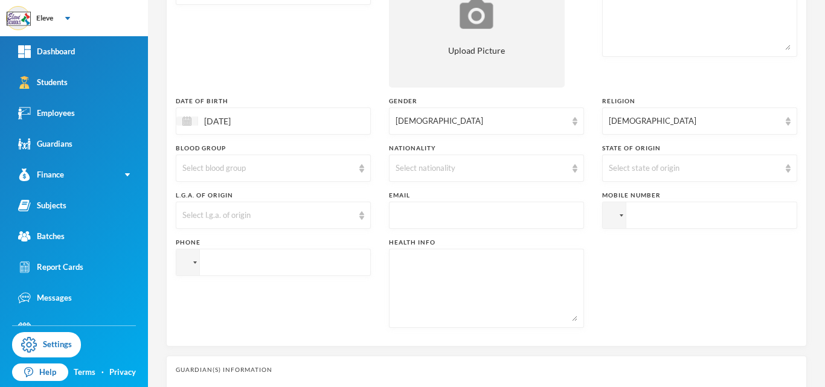
scroll to position [242, 0]
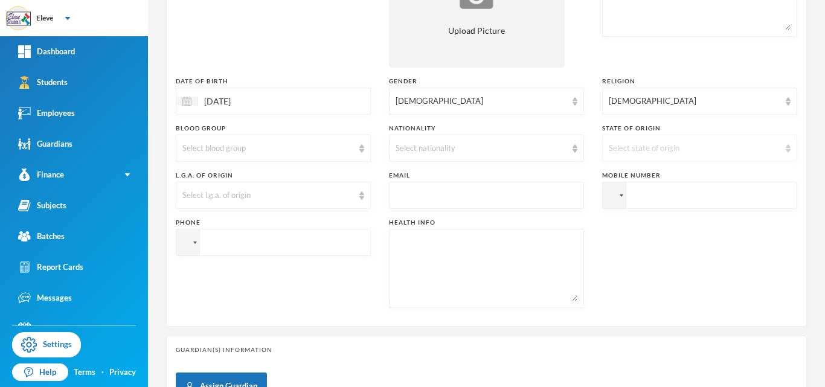
click at [787, 151] on img at bounding box center [788, 148] width 5 height 8
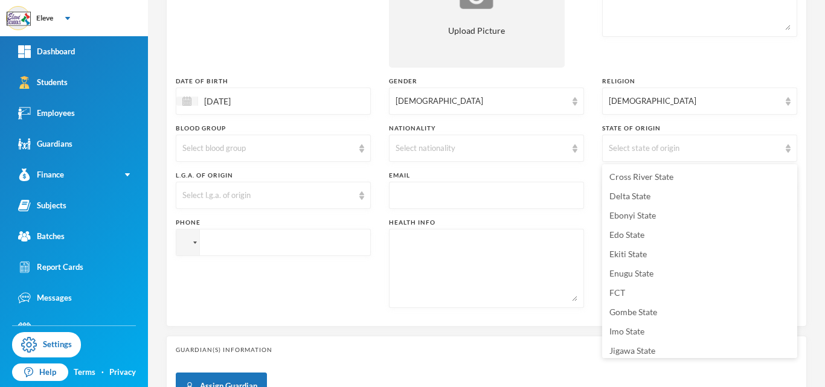
scroll to position [132, 0]
click at [632, 273] on span "Ekiti State" at bounding box center [627, 276] width 37 height 10
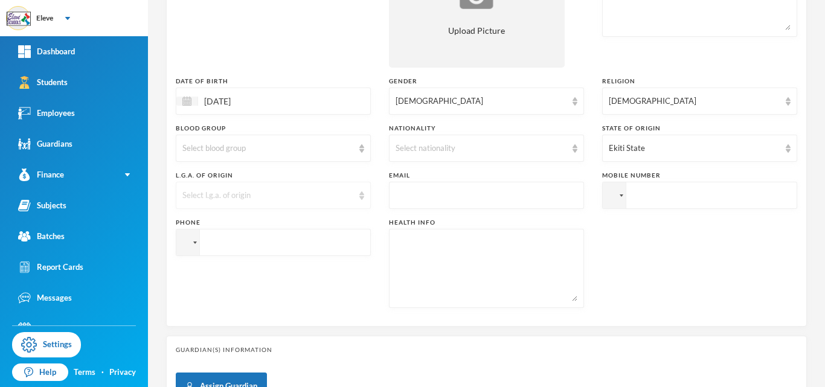
click at [365, 199] on div "Select l.g.a. of origin" at bounding box center [273, 195] width 195 height 27
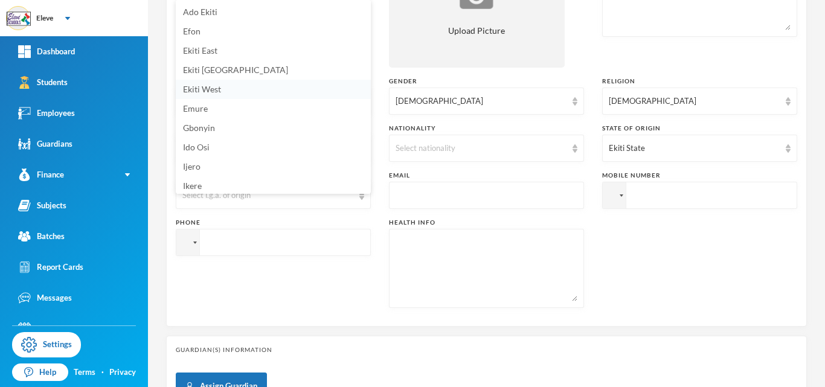
click at [219, 98] on li "Ekiti West" at bounding box center [273, 89] width 195 height 19
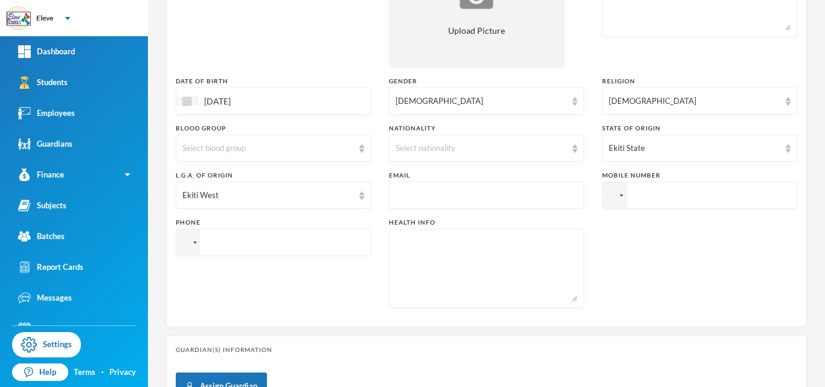
click at [415, 201] on input "text" at bounding box center [487, 195] width 182 height 27
click at [415, 201] on input "bola" at bounding box center [487, 195] width 182 height 27
type input "[EMAIL_ADDRESS][DOMAIN_NAME]"
click at [643, 201] on input "tel" at bounding box center [699, 195] width 195 height 27
type input "[PHONE_NUMBER]"
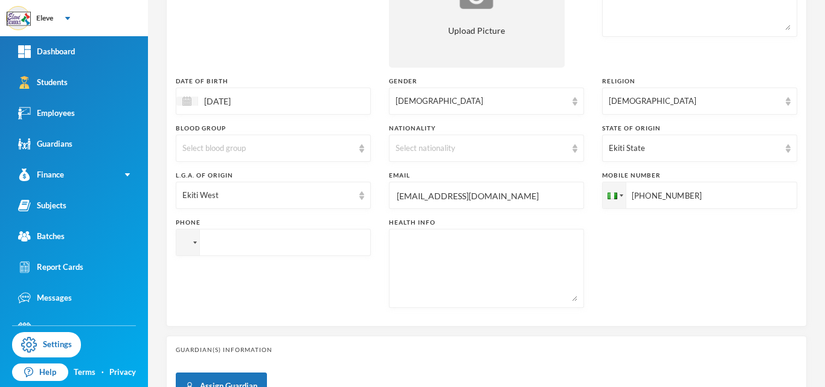
click at [303, 231] on input "tel" at bounding box center [273, 242] width 195 height 27
type input "[PHONE_NUMBER]"
click at [350, 222] on div "Phone" at bounding box center [273, 222] width 195 height 9
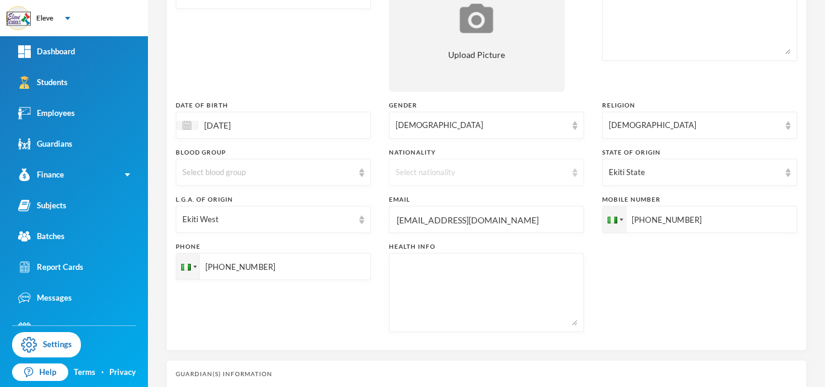
click at [575, 169] on img at bounding box center [575, 172] width 5 height 8
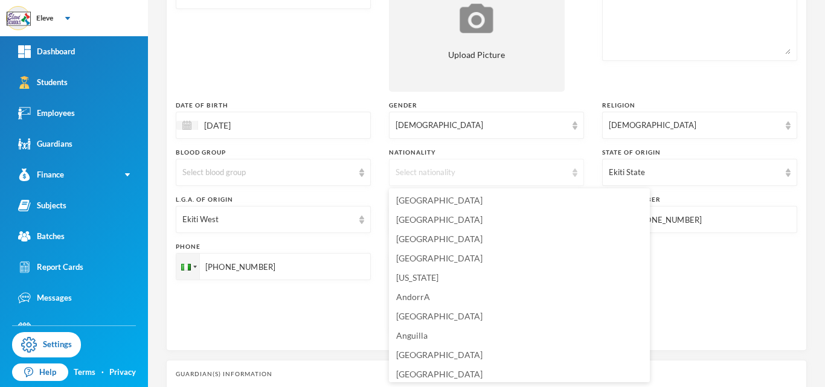
click at [575, 169] on img at bounding box center [575, 172] width 5 height 8
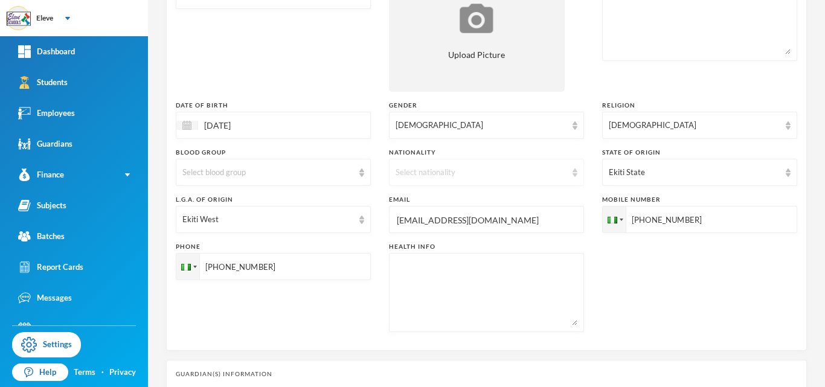
click at [566, 168] on div "Select nationality" at bounding box center [486, 172] width 195 height 27
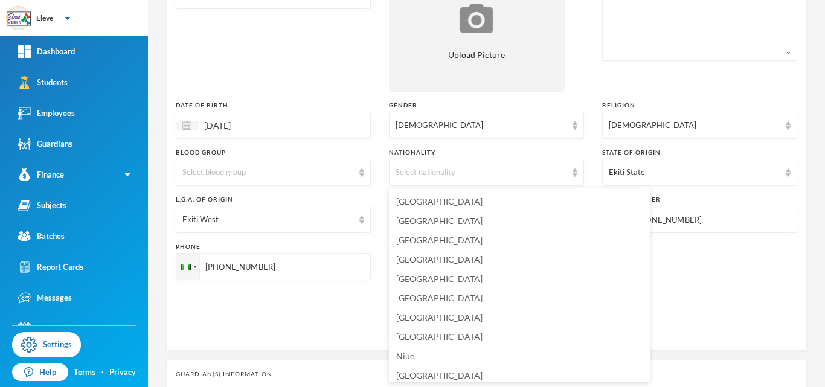
scroll to position [2983, 0]
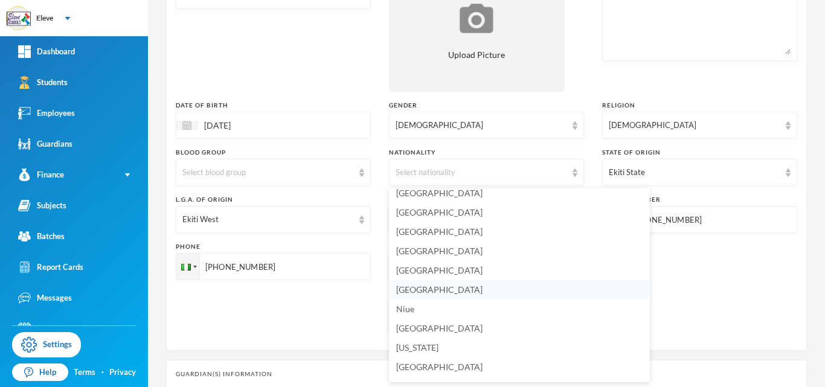
click at [462, 294] on li "[GEOGRAPHIC_DATA]" at bounding box center [519, 289] width 261 height 19
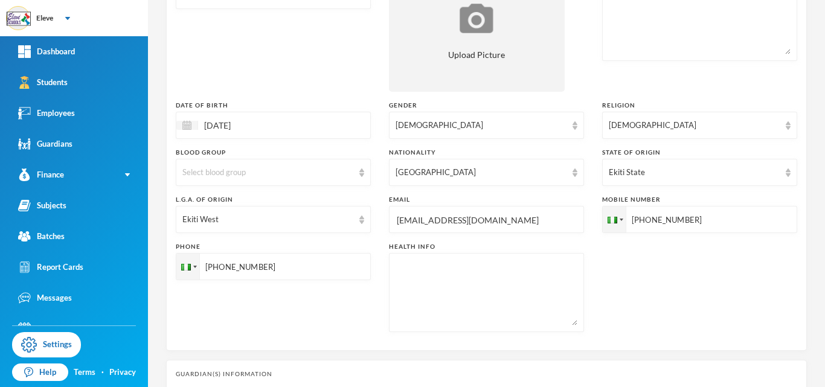
click at [601, 307] on div "Surname [PERSON_NAME] First Name [PERSON_NAME] Middle Name Enitoluwagbin Admiss…" at bounding box center [486, 109] width 621 height 464
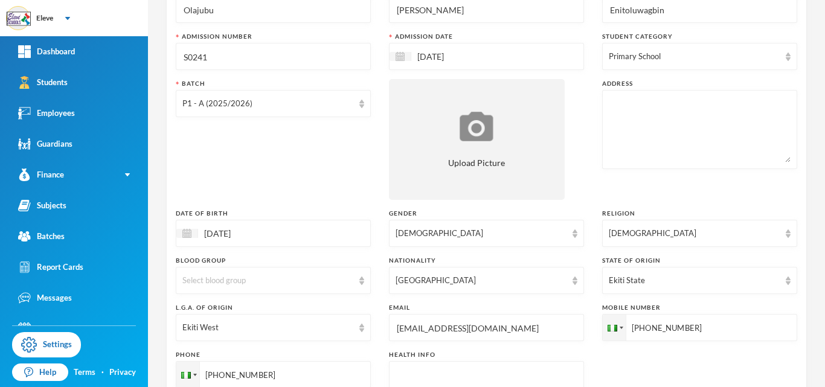
scroll to position [97, 0]
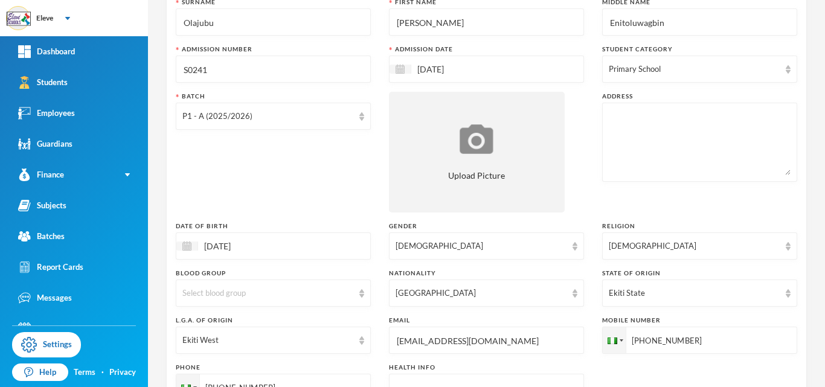
click at [657, 115] on textarea at bounding box center [700, 142] width 182 height 66
click at [611, 117] on textarea "[STREET_ADDRESS], Behind Unique Sch. Agric Opa" at bounding box center [700, 142] width 182 height 66
click at [644, 130] on textarea "[STREET_ADDRESS], Behind Unique Sch. Agric Opa" at bounding box center [700, 142] width 182 height 66
click at [610, 117] on textarea "[STREET_ADDRESS], Behind Unique Sch. Agric Opa" at bounding box center [700, 142] width 182 height 66
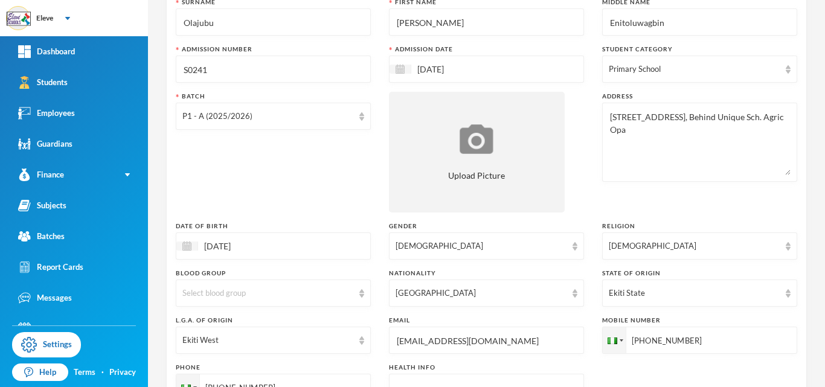
click at [615, 114] on textarea "[STREET_ADDRESS], Behind Unique Sch. Agric Opa" at bounding box center [700, 142] width 182 height 66
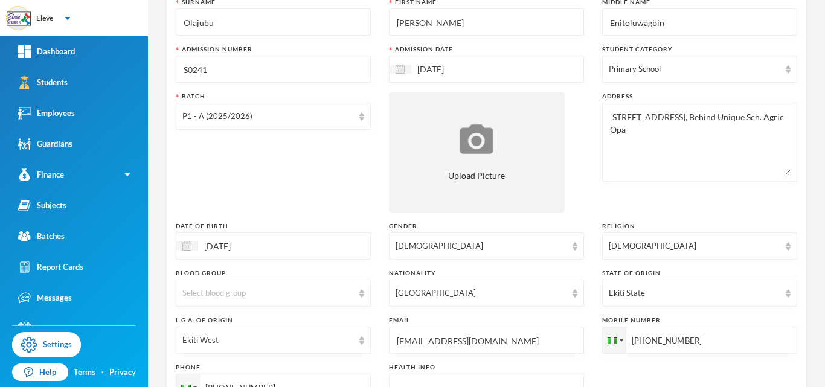
click at [615, 114] on textarea "[STREET_ADDRESS], Behind Unique Sch. Agric Opa" at bounding box center [700, 142] width 182 height 66
type textarea "[STREET_ADDRESS], Behind Unique Sch. Agric Opa"
click at [642, 190] on div "Address [STREET_ADDRESS], Behind Unique Sch. Agric Opa" at bounding box center [699, 152] width 195 height 121
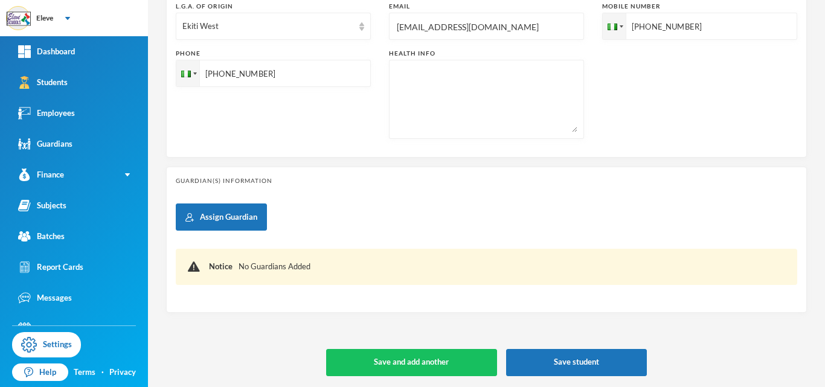
scroll to position [412, 0]
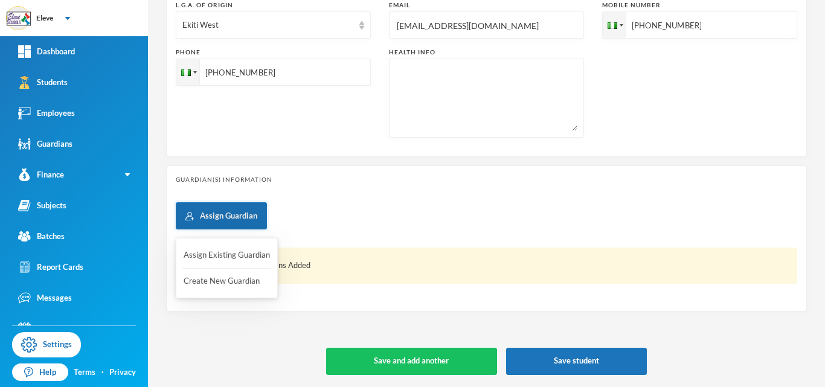
click at [202, 214] on button "Assign Guardian" at bounding box center [221, 215] width 91 height 27
click at [219, 254] on button "Assign Existing Guardian" at bounding box center [226, 256] width 89 height 22
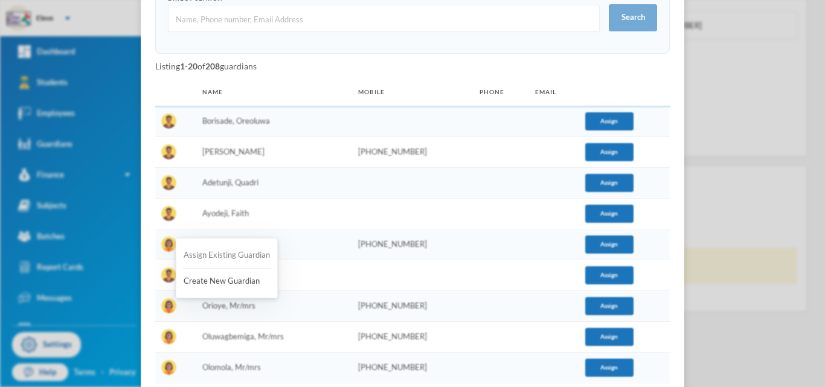
scroll to position [0, 0]
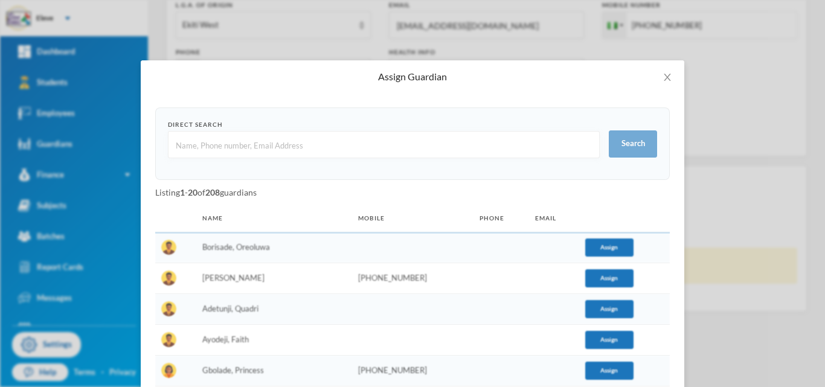
click at [253, 143] on input "text" at bounding box center [384, 145] width 419 height 27
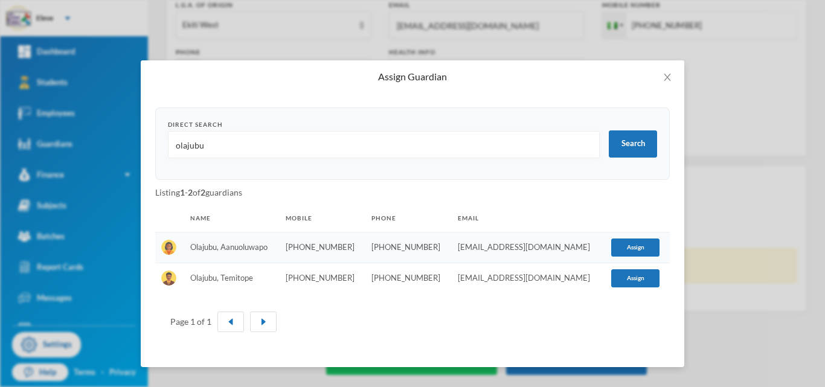
type input "olajubu"
click at [638, 202] on div "Direct Search olajubu Search Listing 1 - 2 of 2 guardians Name Mobile Phone Ema…" at bounding box center [412, 228] width 515 height 243
click at [624, 252] on button "Assign" at bounding box center [635, 248] width 48 height 18
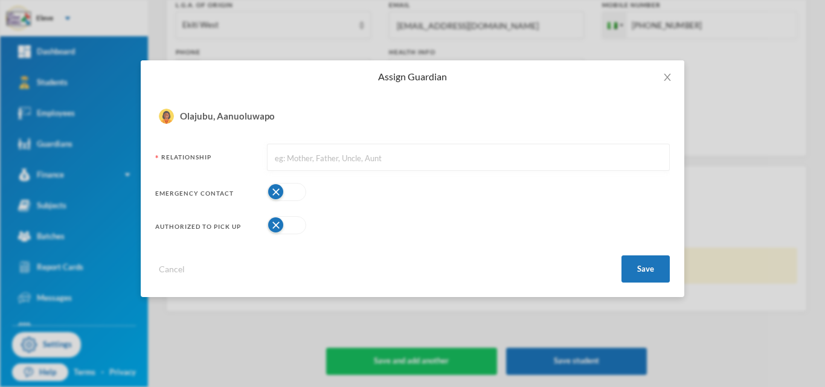
click at [278, 190] on button "button" at bounding box center [286, 192] width 39 height 18
click at [283, 222] on button "button" at bounding box center [286, 225] width 39 height 18
click at [653, 263] on button "Save" at bounding box center [645, 268] width 48 height 27
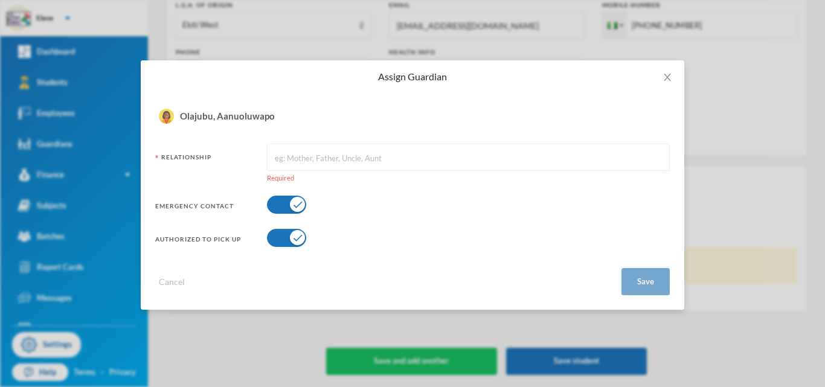
click at [644, 279] on button "Save" at bounding box center [645, 281] width 48 height 27
click at [488, 193] on div "Emergency Contact" at bounding box center [412, 205] width 515 height 24
click at [412, 153] on input "text" at bounding box center [469, 157] width 390 height 27
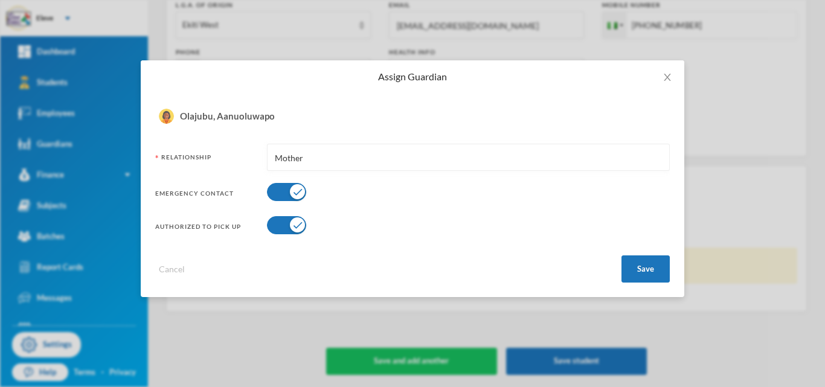
type input "Mother"
click at [534, 201] on div "Emergency Contact" at bounding box center [412, 192] width 515 height 24
click at [661, 274] on button "Save" at bounding box center [645, 268] width 48 height 27
click at [643, 264] on button "Save" at bounding box center [645, 268] width 48 height 27
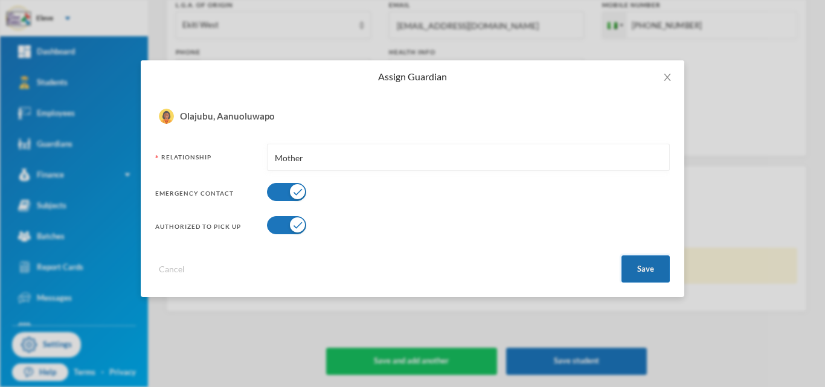
click at [643, 264] on button "Save" at bounding box center [645, 268] width 48 height 27
click at [644, 270] on button "Save" at bounding box center [645, 268] width 48 height 27
click at [439, 261] on div "Cancel Save" at bounding box center [412, 264] width 515 height 36
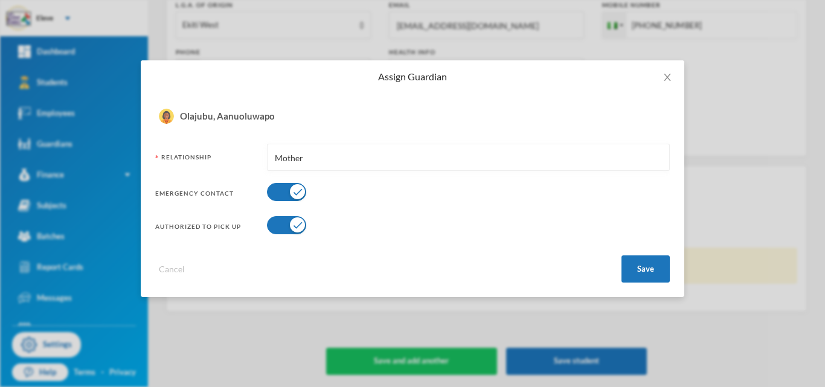
click at [439, 261] on div "Cancel Save" at bounding box center [412, 264] width 515 height 36
click at [630, 266] on button "Save" at bounding box center [645, 268] width 48 height 27
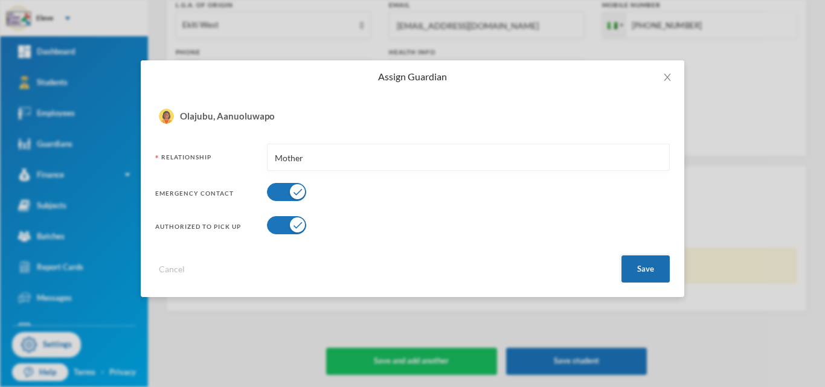
click at [637, 267] on button "Save" at bounding box center [645, 268] width 48 height 27
click at [634, 265] on button "Save" at bounding box center [645, 268] width 48 height 27
click at [666, 75] on icon "icon: close" at bounding box center [667, 77] width 10 height 10
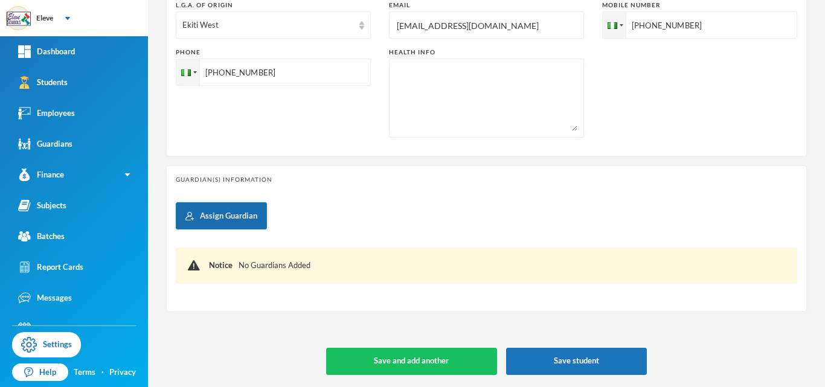
click at [240, 227] on button "Assign Guardian" at bounding box center [221, 215] width 91 height 27
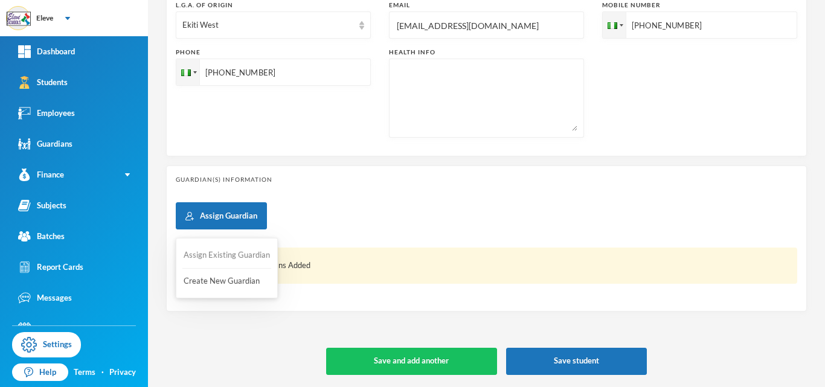
click at [237, 255] on button "Assign Existing Guardian" at bounding box center [226, 256] width 89 height 22
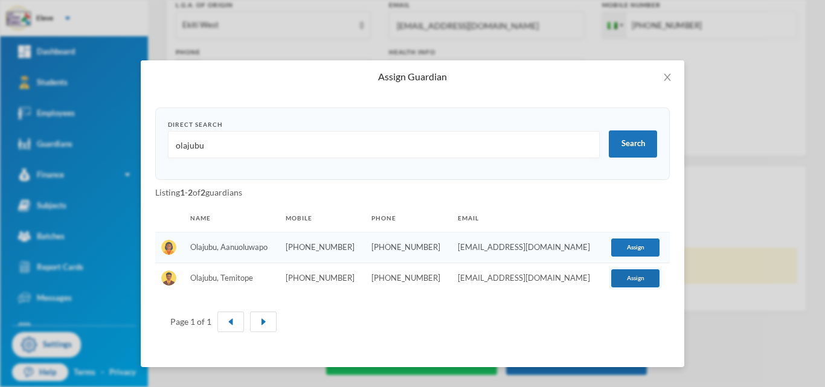
click at [612, 277] on button "Assign" at bounding box center [635, 278] width 48 height 18
